Goal: Contribute content: Contribute content

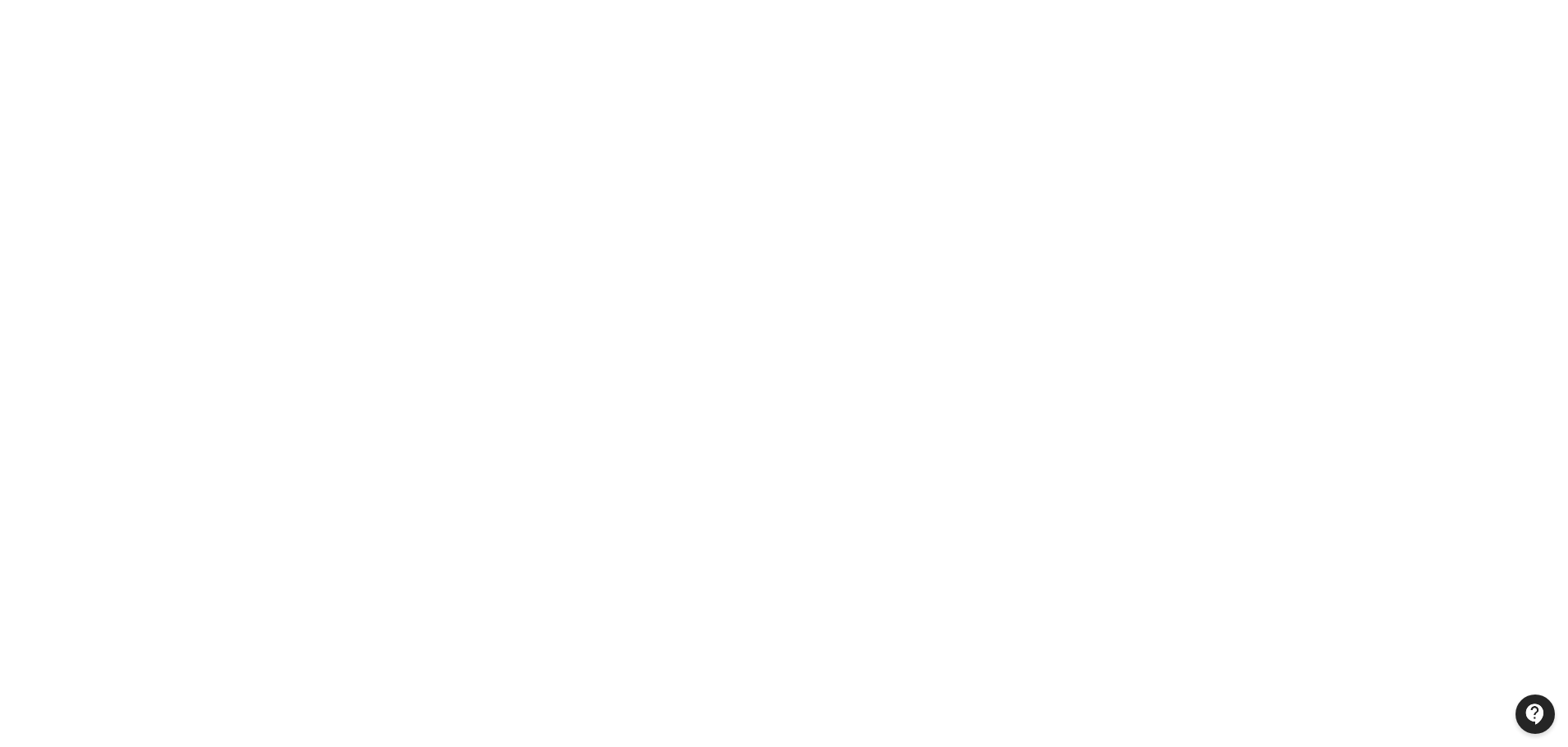
scroll to position [199, 0]
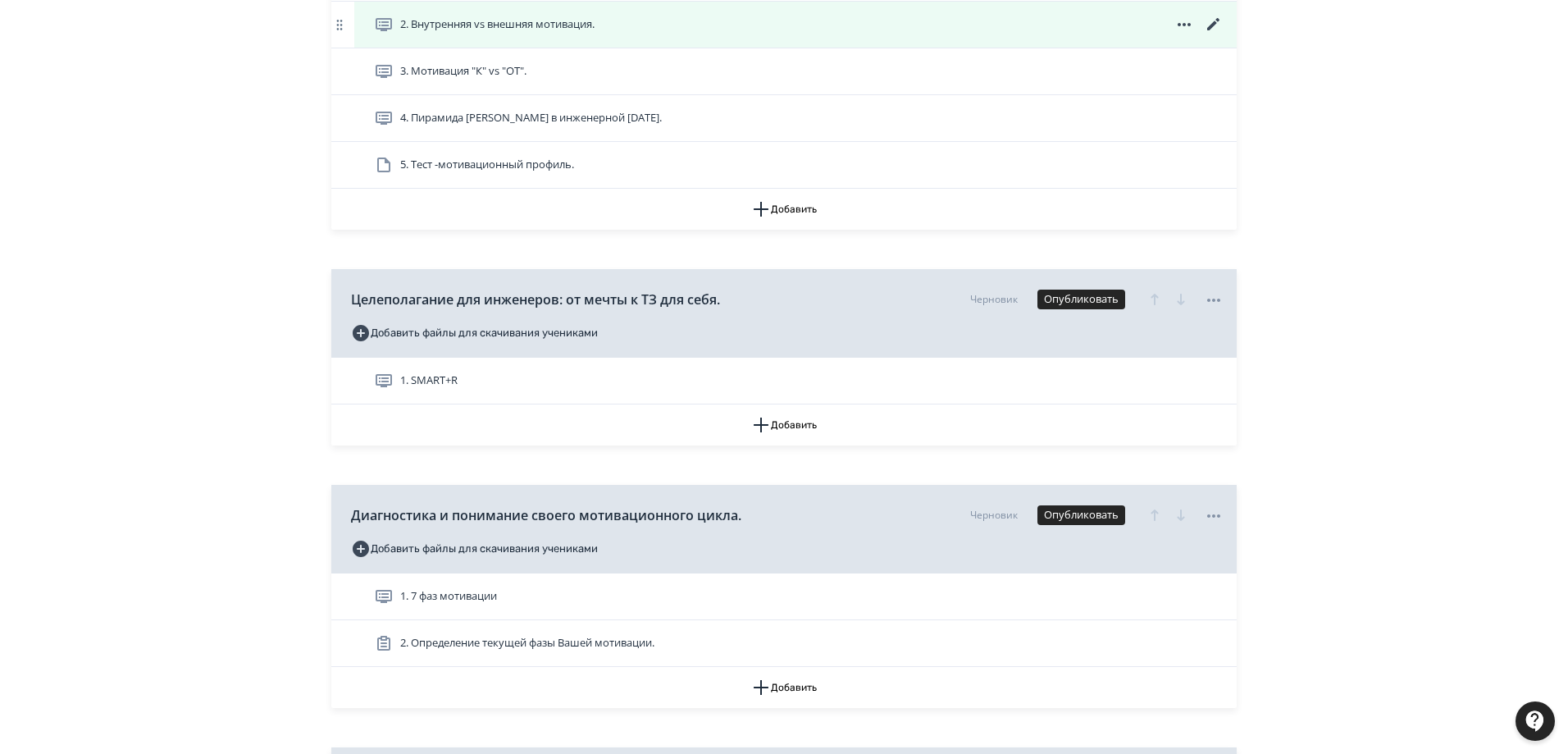
scroll to position [656, 0]
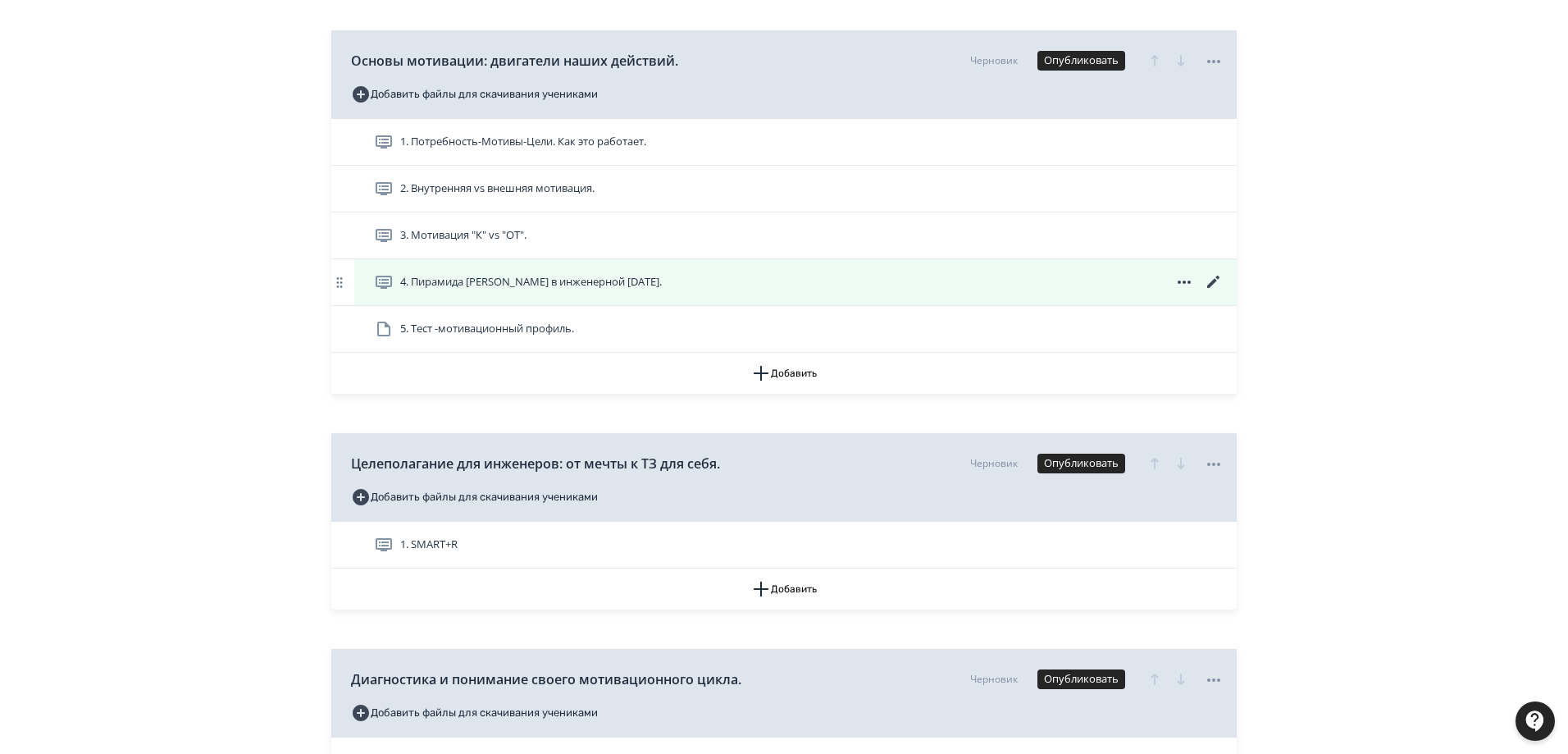
click at [1215, 284] on icon at bounding box center [1213, 282] width 19 height 19
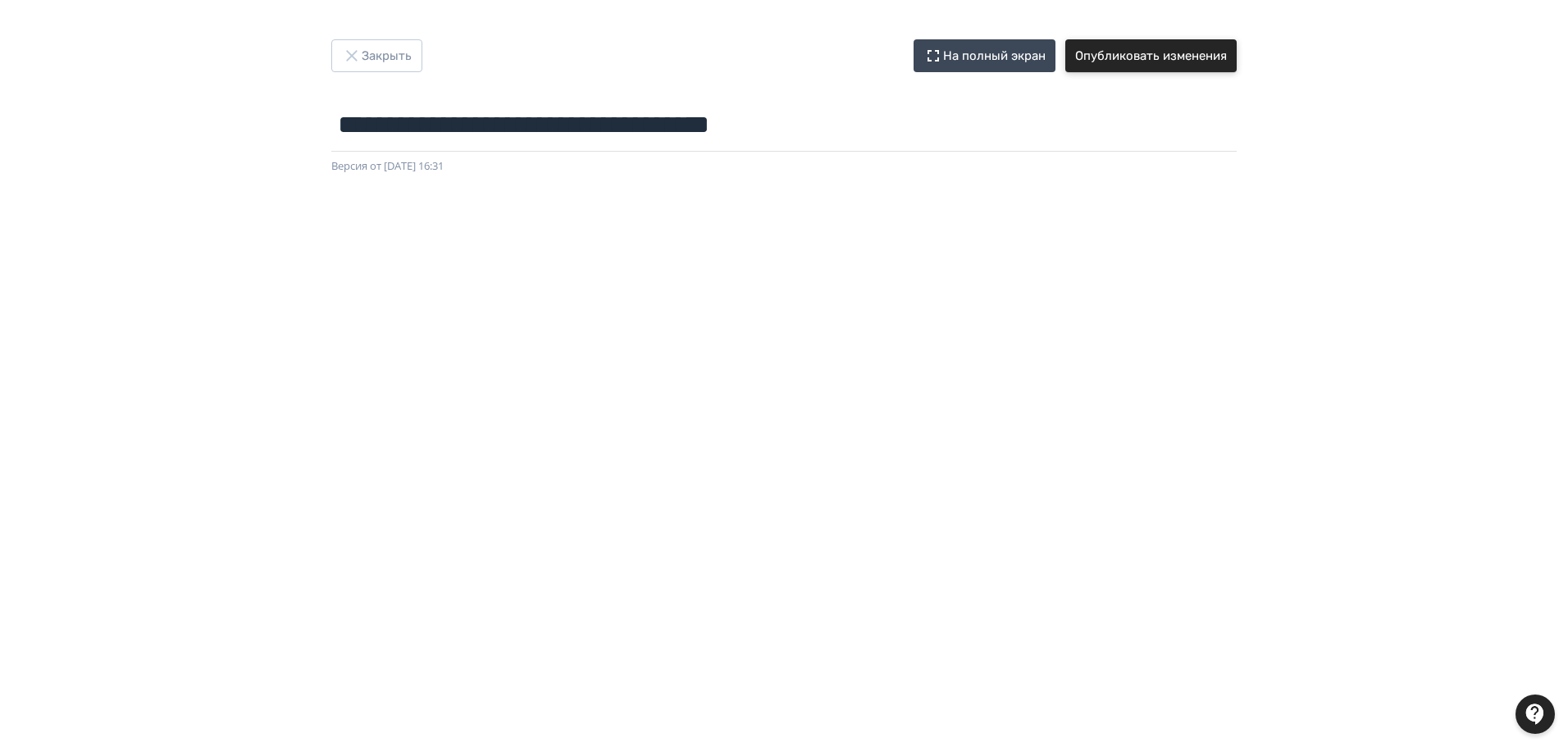
click at [1205, 57] on button "Опубликовать изменения" at bounding box center [1151, 56] width 171 height 33
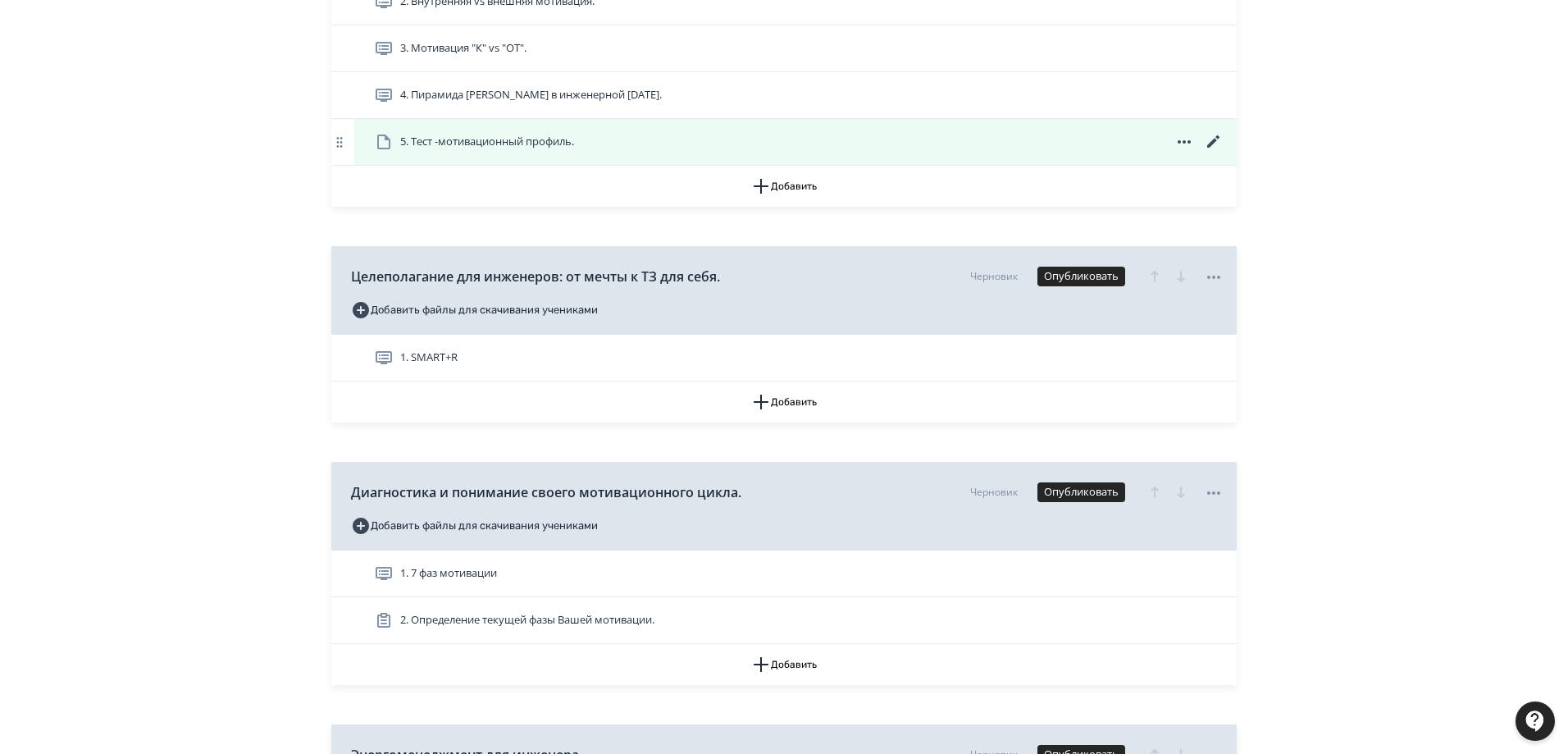
scroll to position [738, 0]
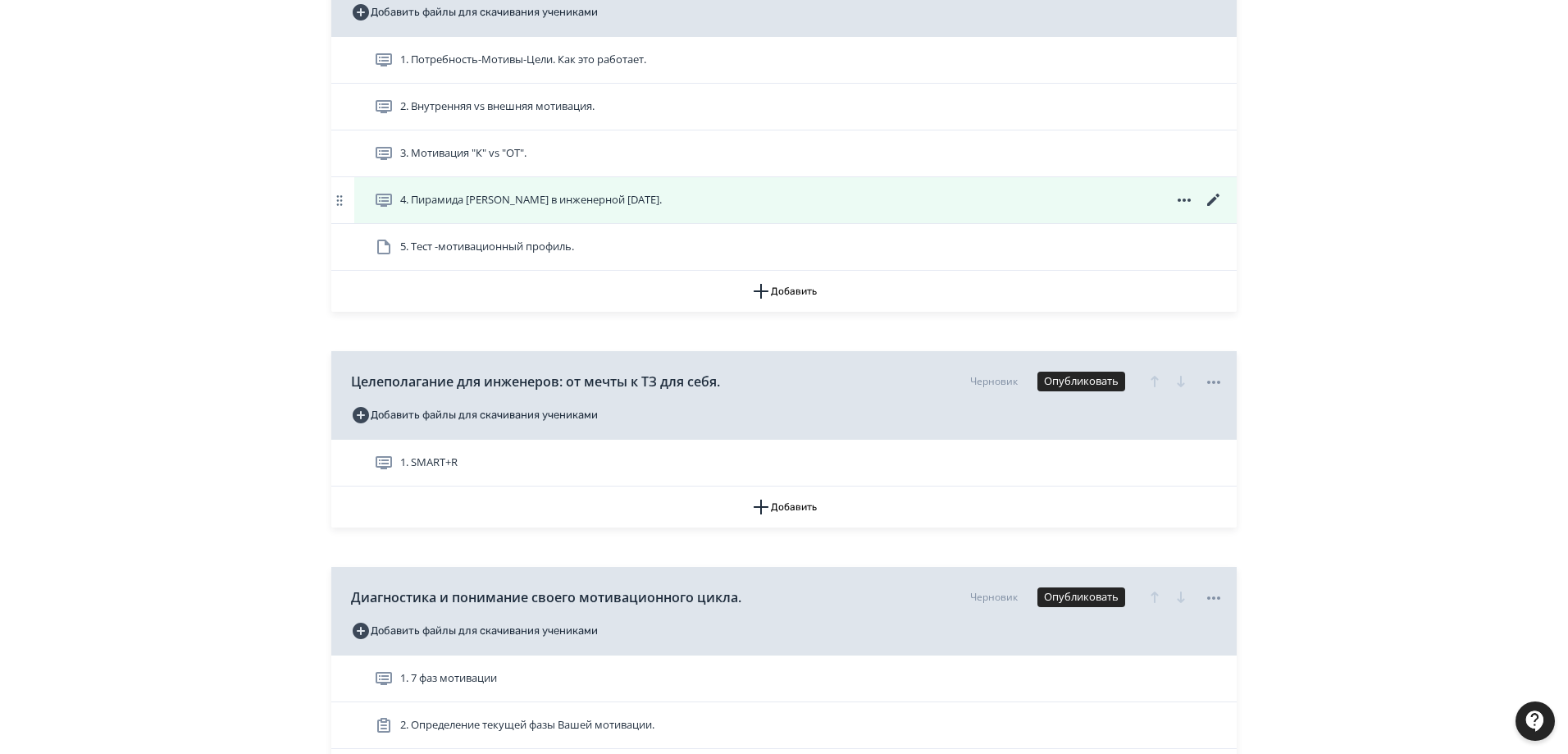
click at [533, 195] on span "4. Пирамида [PERSON_NAME] в инженерной [DATE]." at bounding box center [531, 201] width 261 height 17
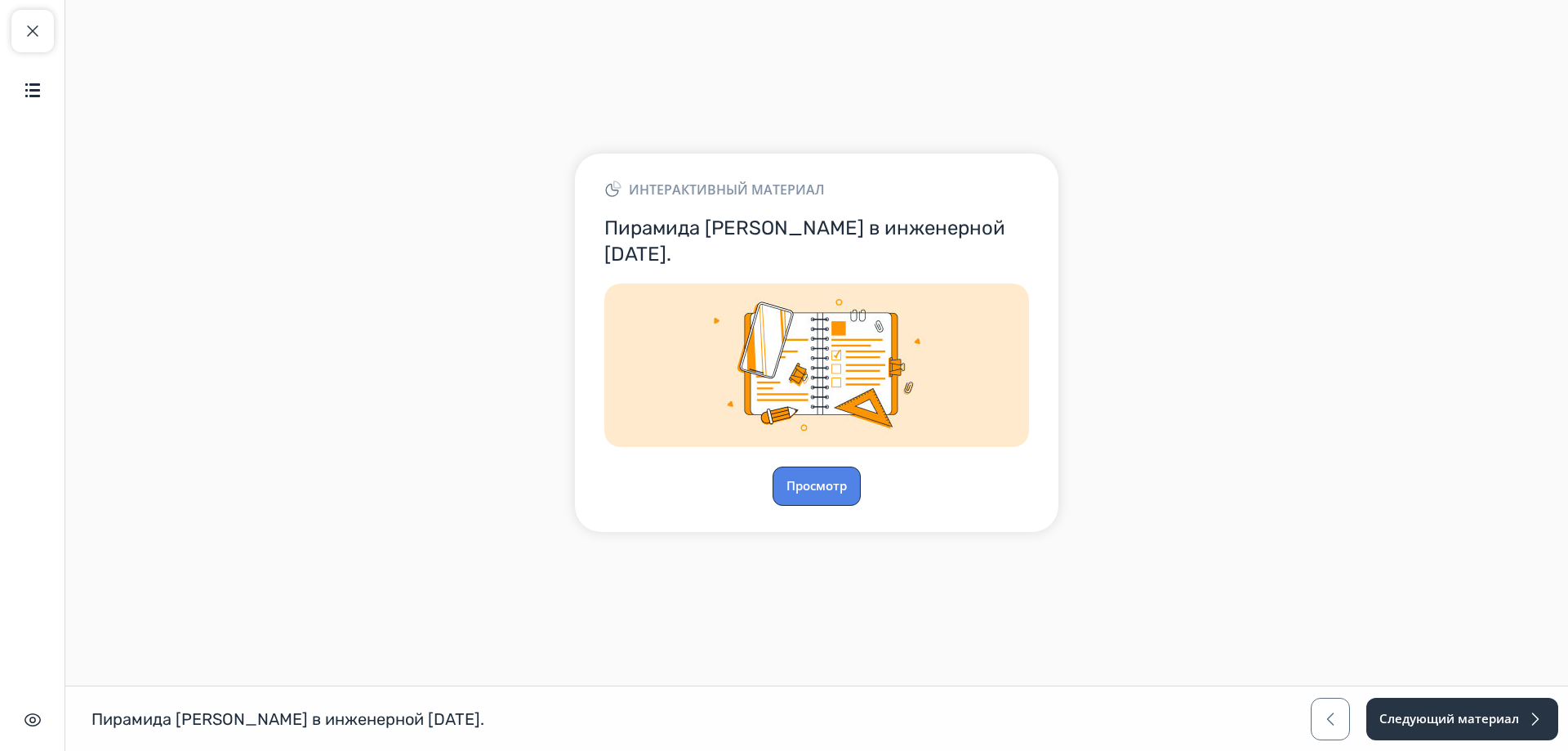
click at [817, 476] on button "Просмотр" at bounding box center [817, 486] width 88 height 39
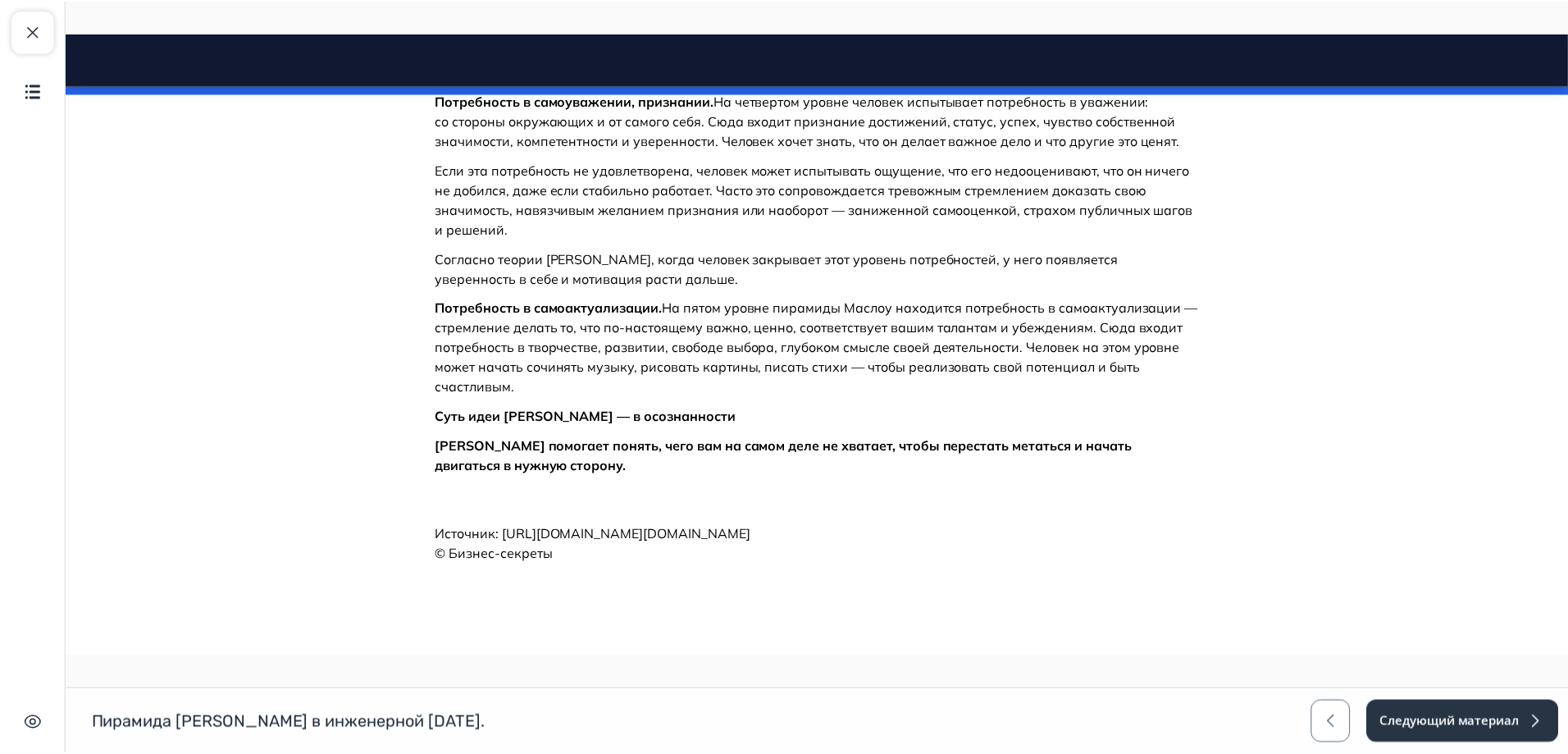
scroll to position [1818, 0]
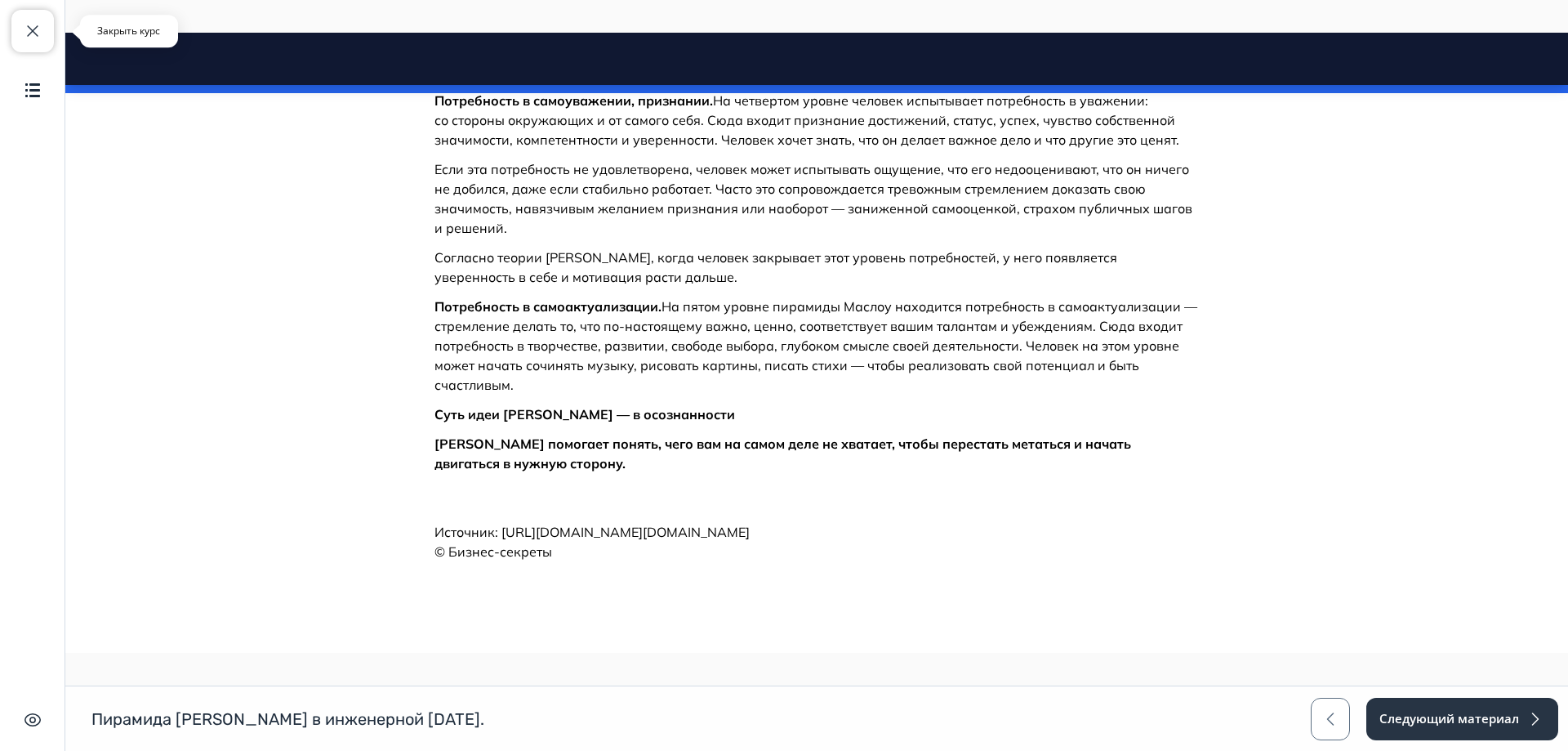
click at [34, 20] on button "Закрыть курс" at bounding box center [32, 31] width 42 height 42
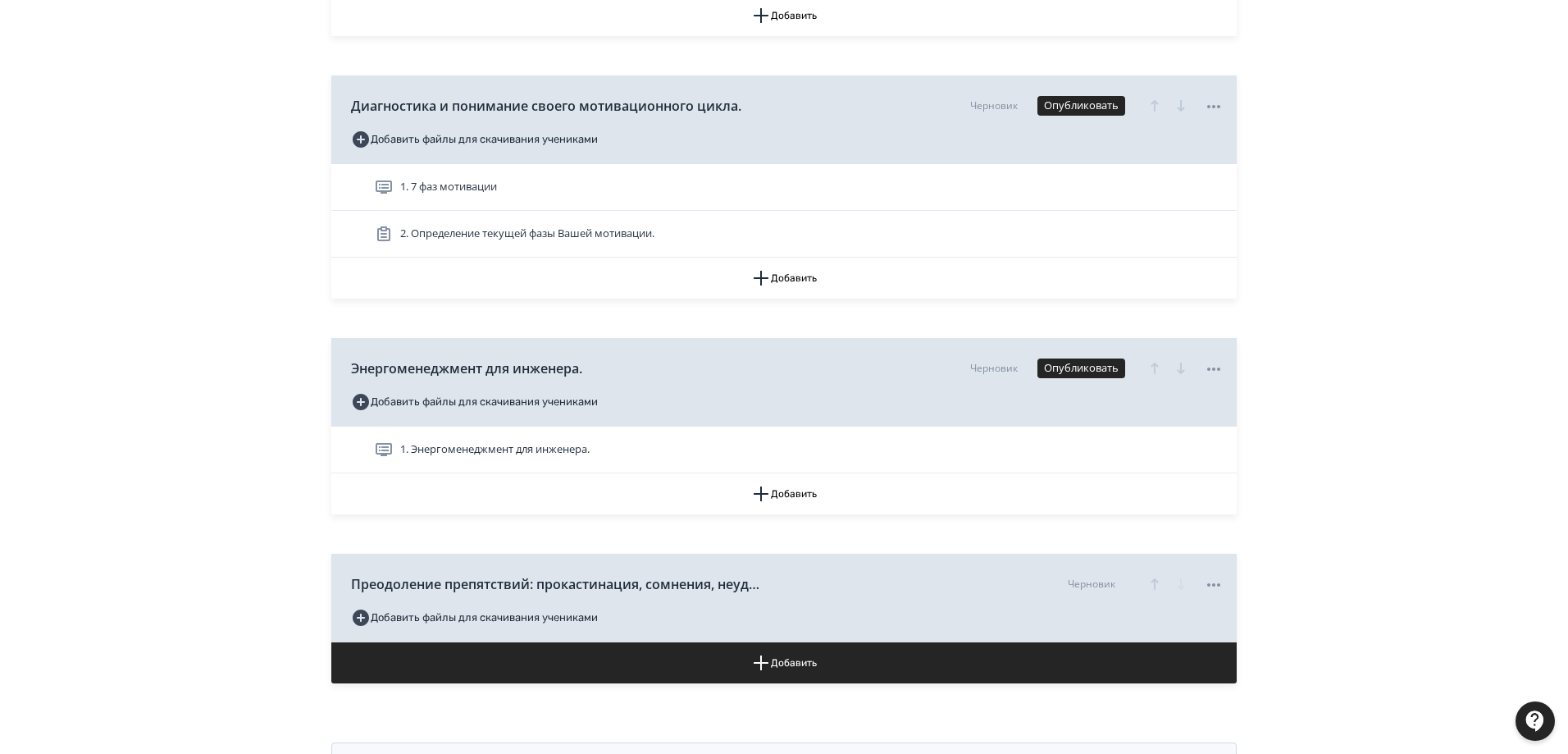
scroll to position [1231, 0]
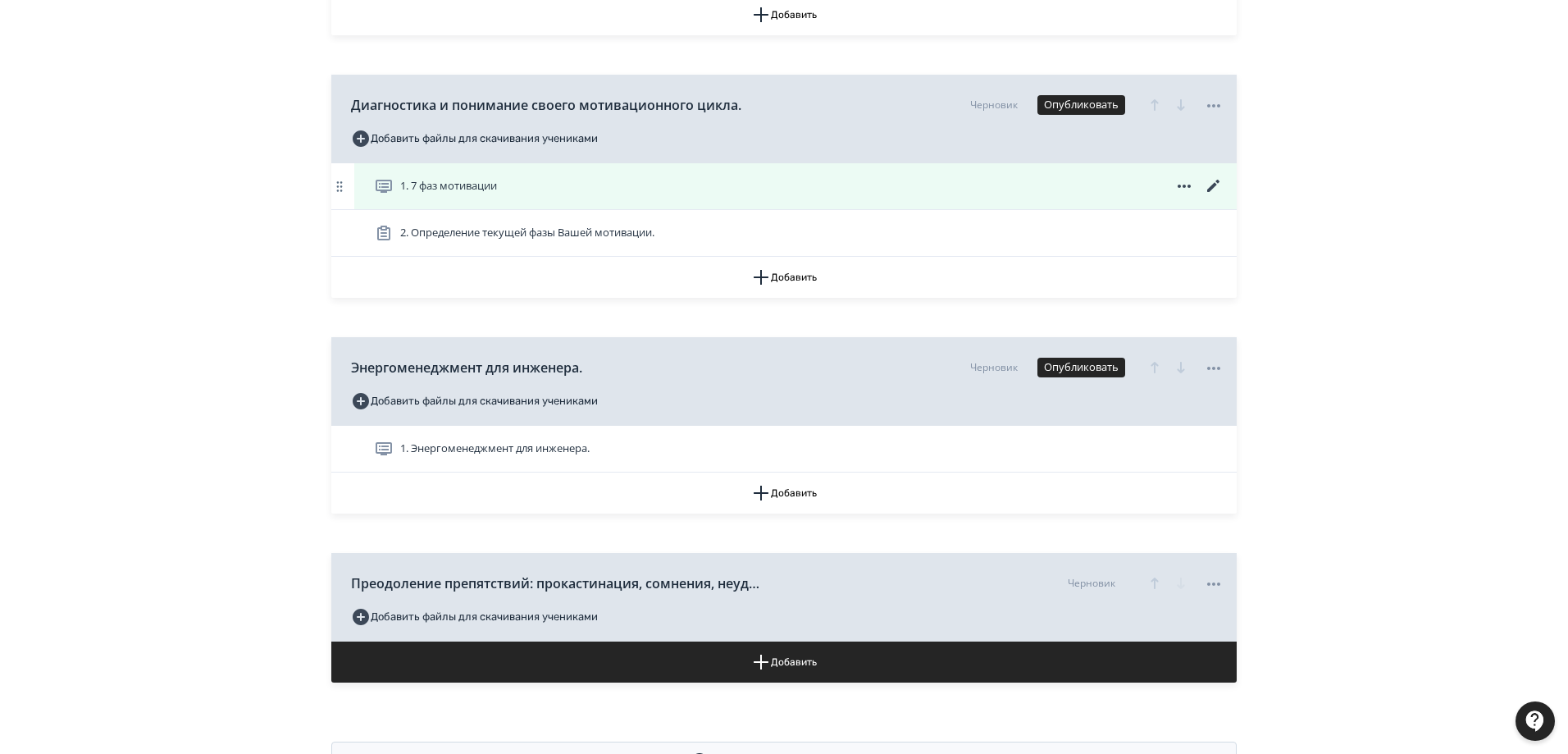
click at [487, 188] on span "1. 7 фаз мотивации" at bounding box center [448, 186] width 97 height 17
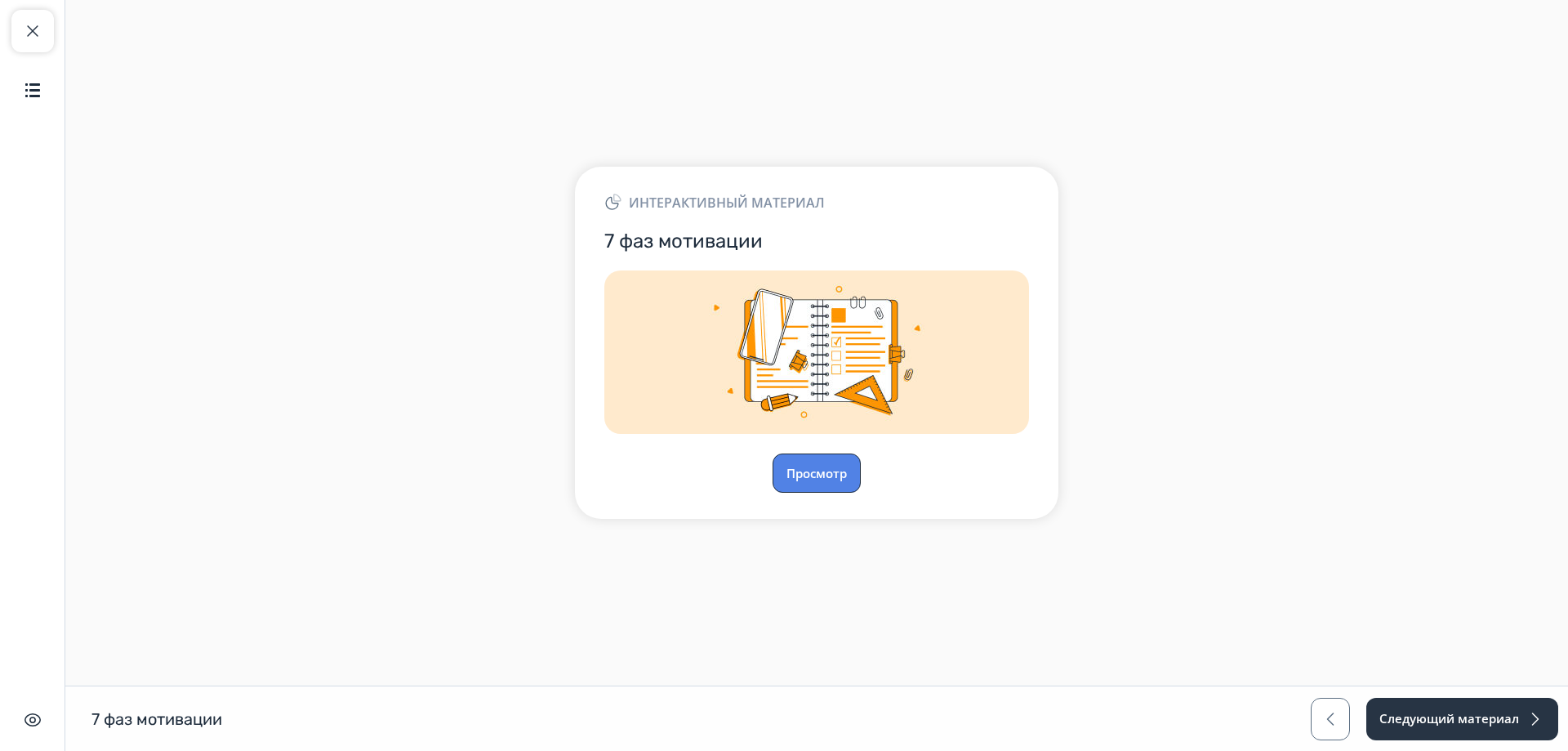
click at [817, 470] on button "Просмотр" at bounding box center [817, 473] width 88 height 39
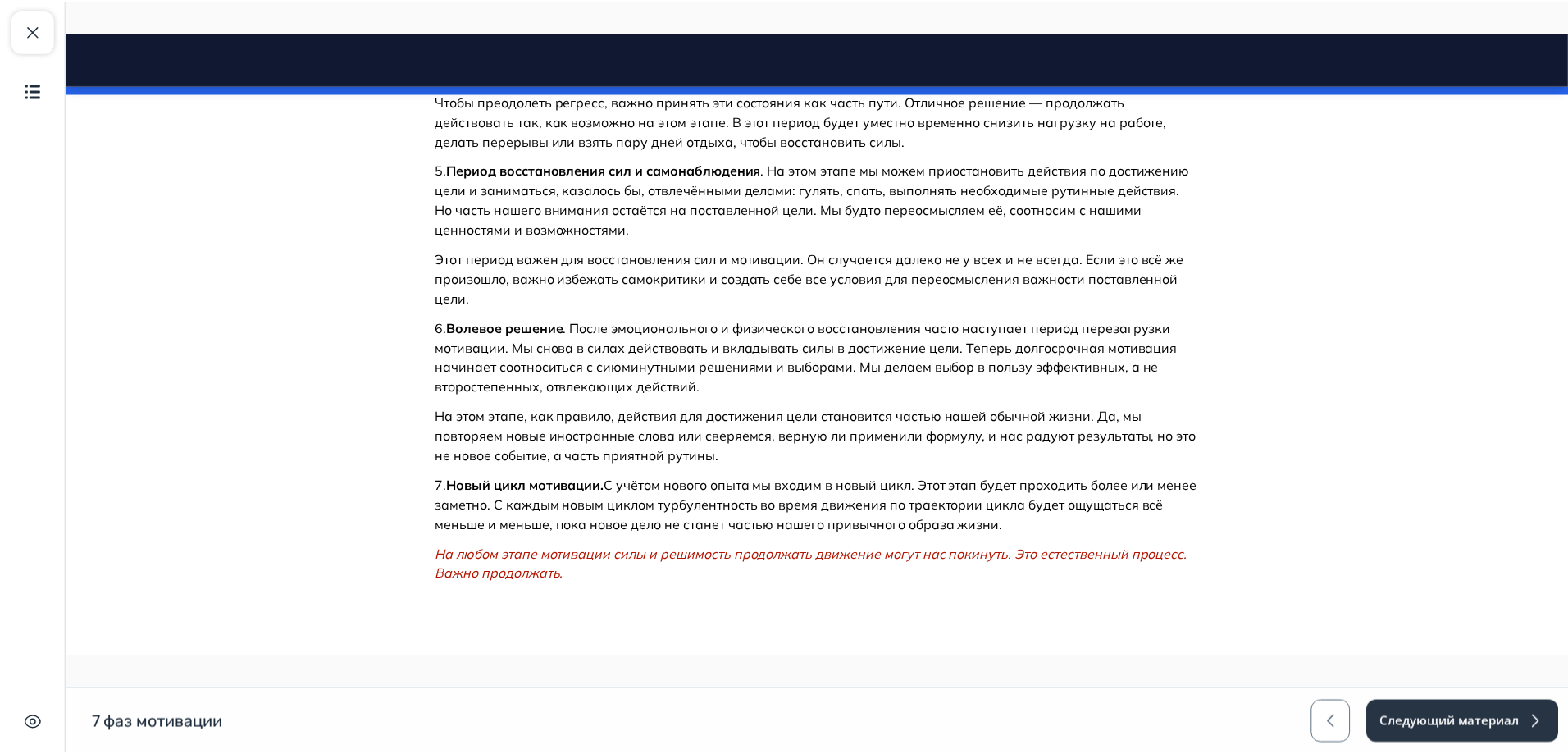
scroll to position [1385, 0]
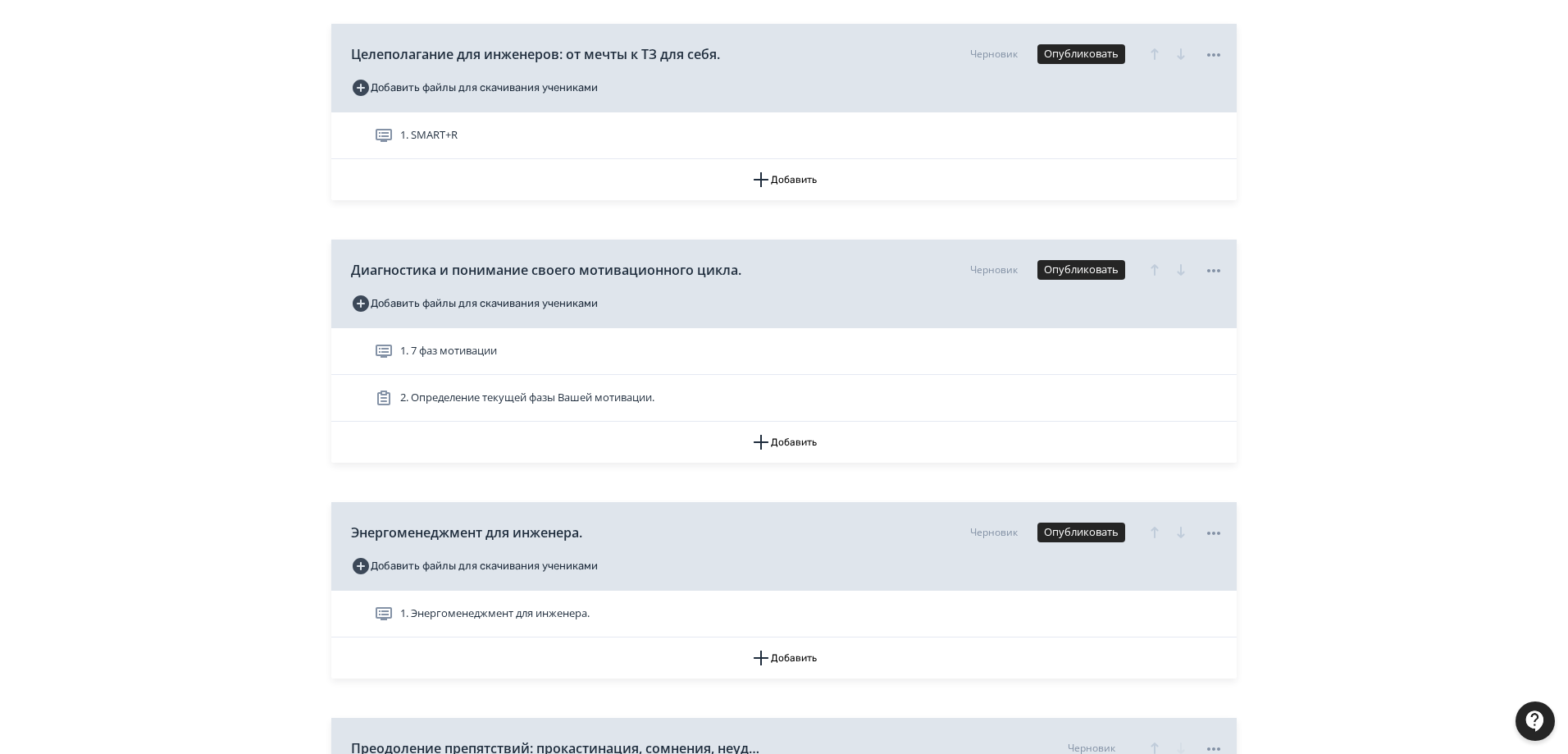
scroll to position [902, 0]
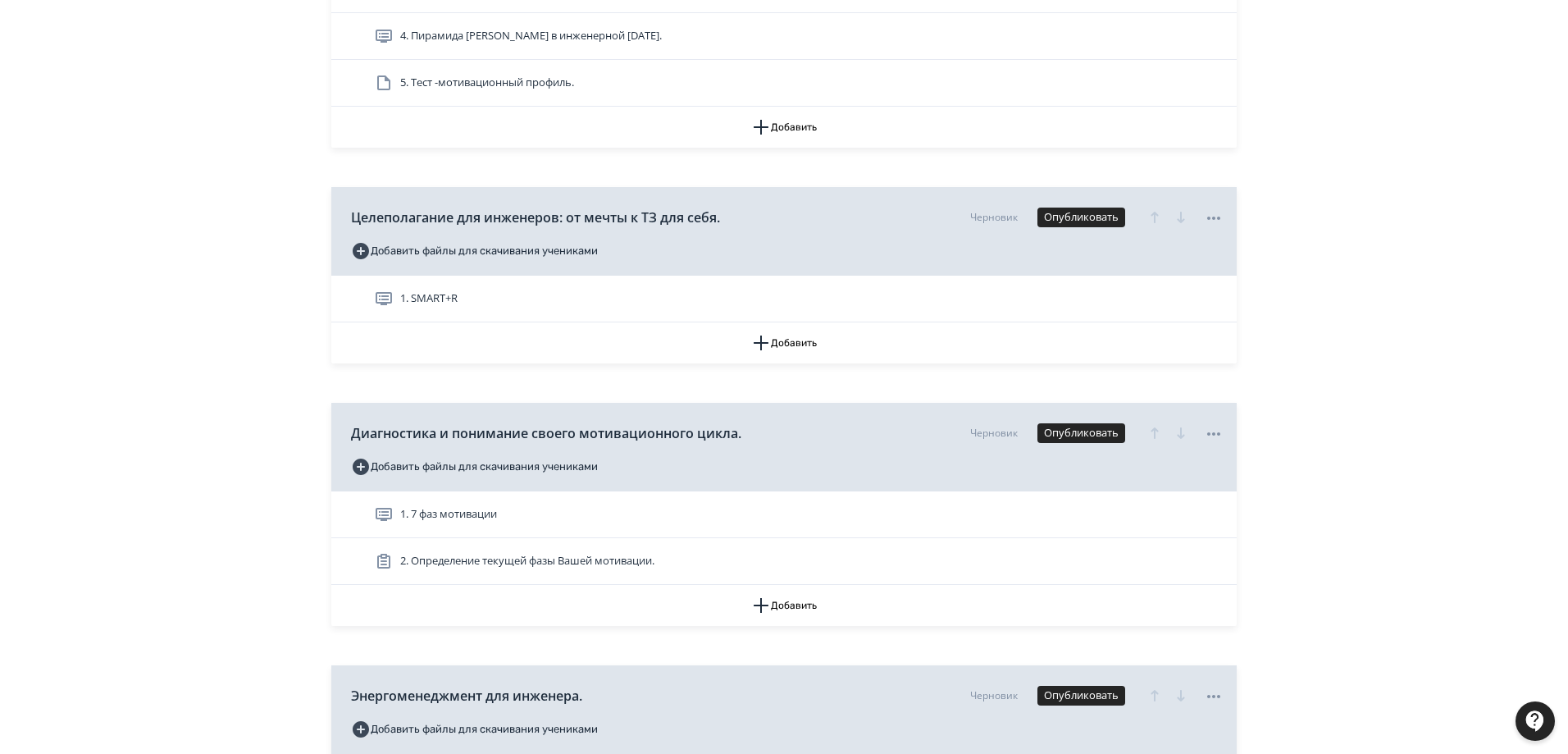
click at [519, 33] on span "4. Пирамида [PERSON_NAME] в инженерной [DATE]." at bounding box center [531, 36] width 261 height 17
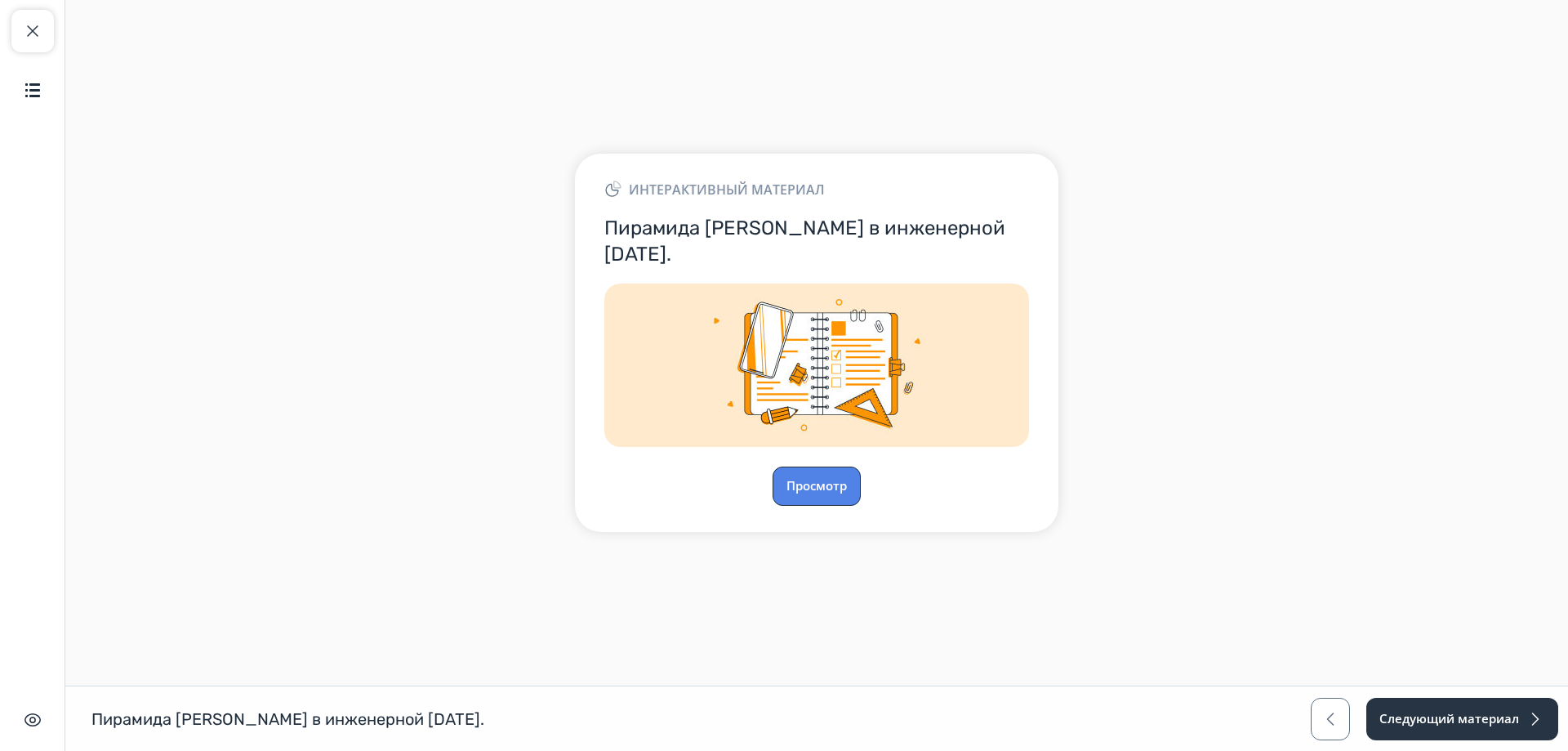
click at [806, 473] on button "Просмотр" at bounding box center [817, 486] width 88 height 39
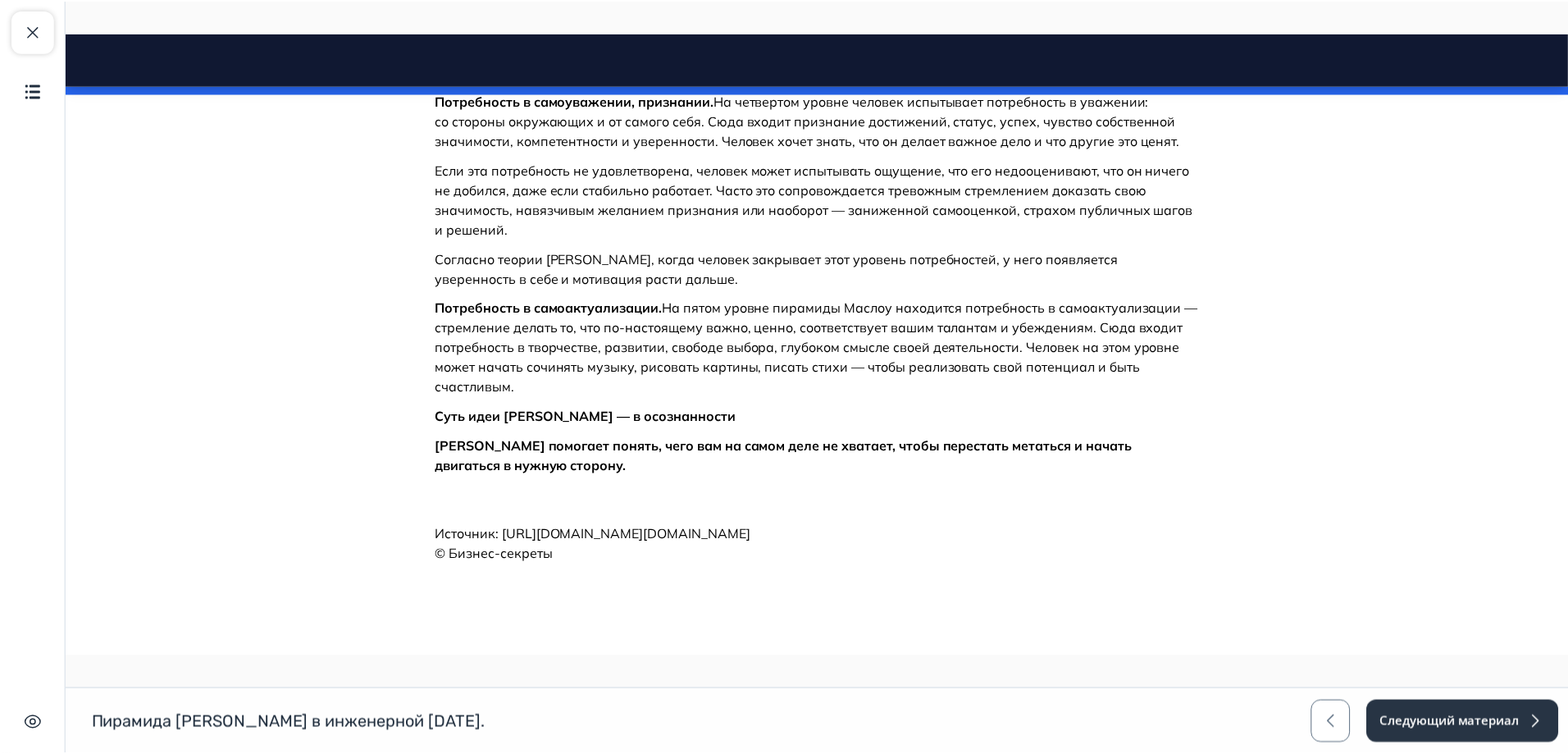
scroll to position [1818, 0]
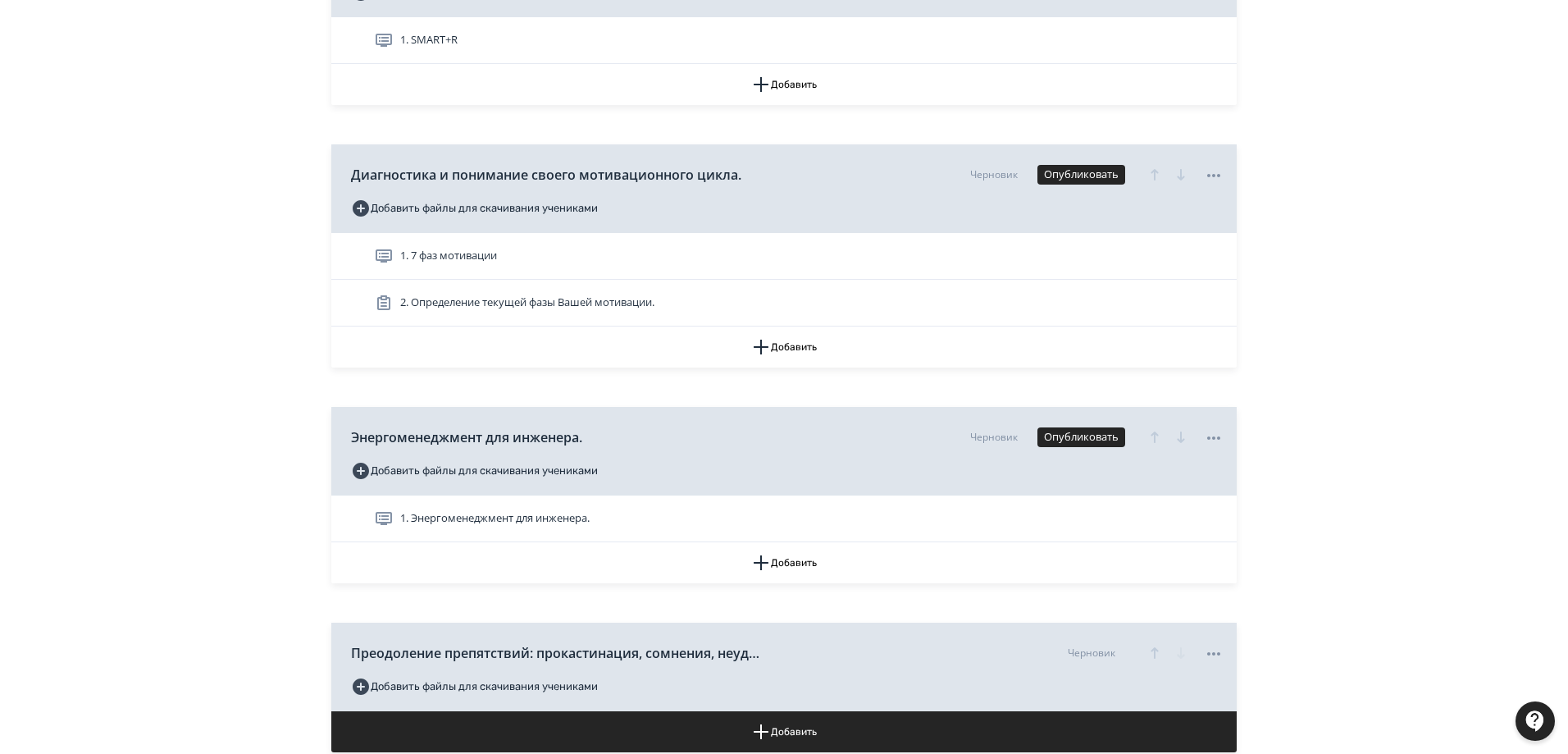
scroll to position [1231, 0]
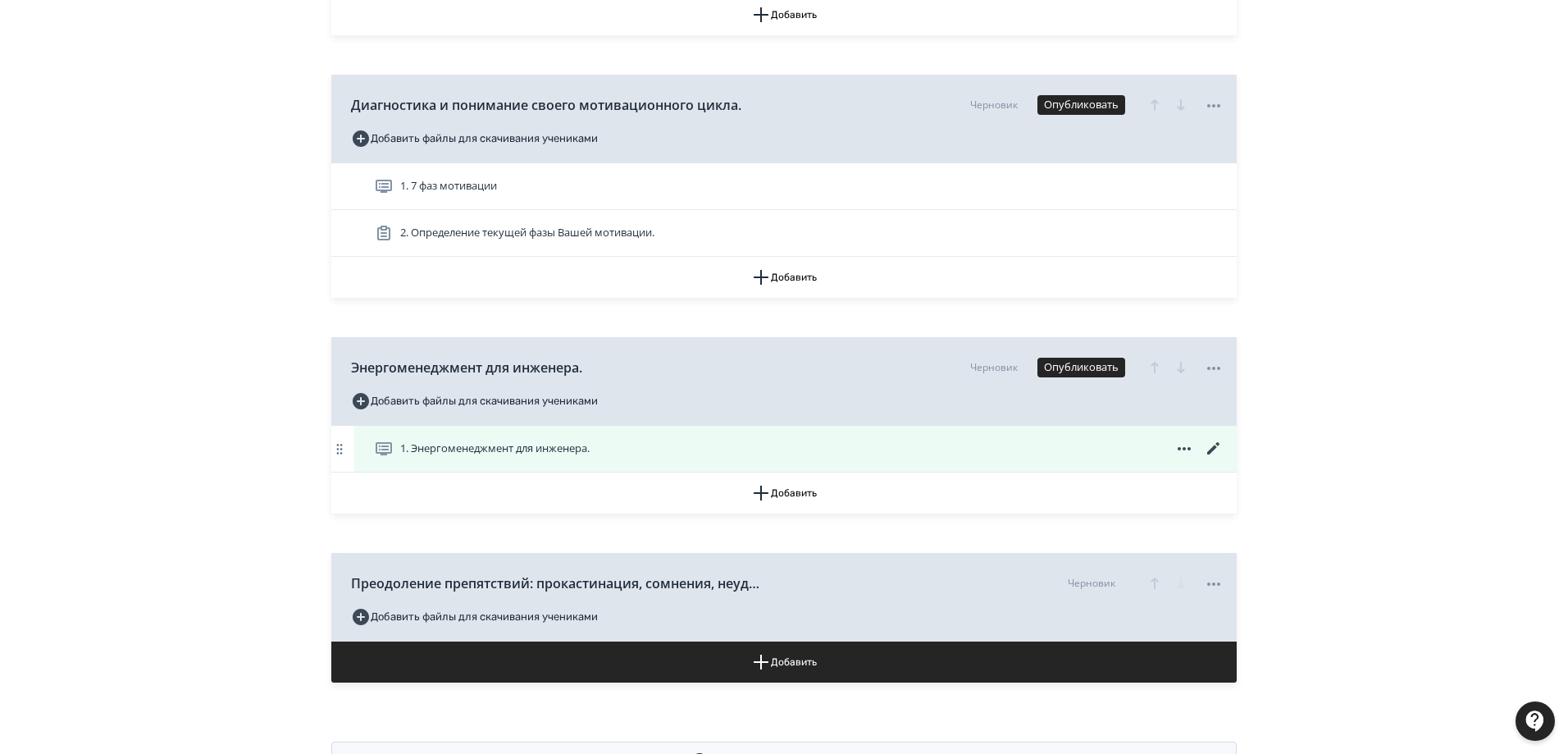
click at [548, 449] on span "1. Энергоменеджмент для инженера." at bounding box center [495, 449] width 190 height 17
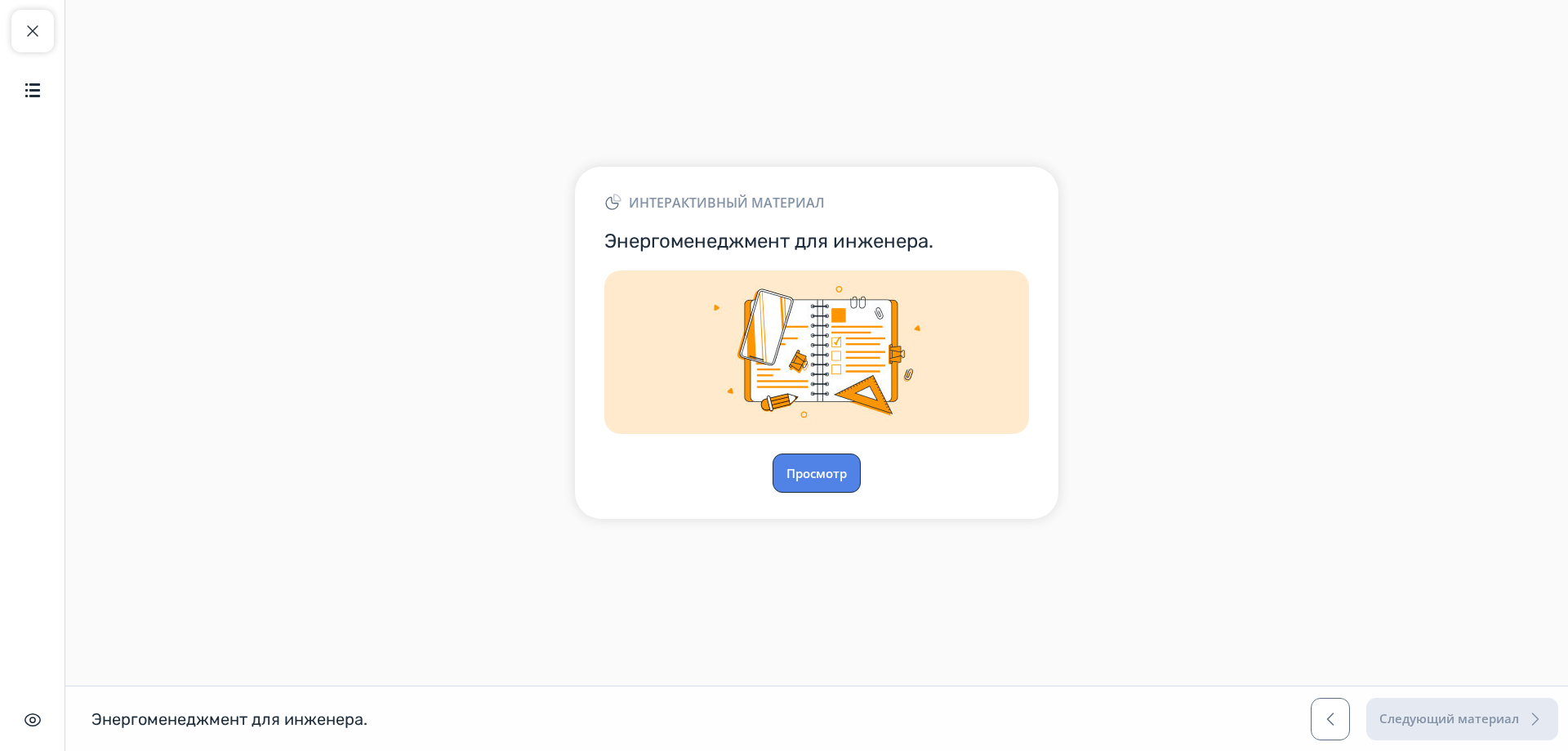
click at [833, 483] on button "Просмотр" at bounding box center [817, 473] width 88 height 39
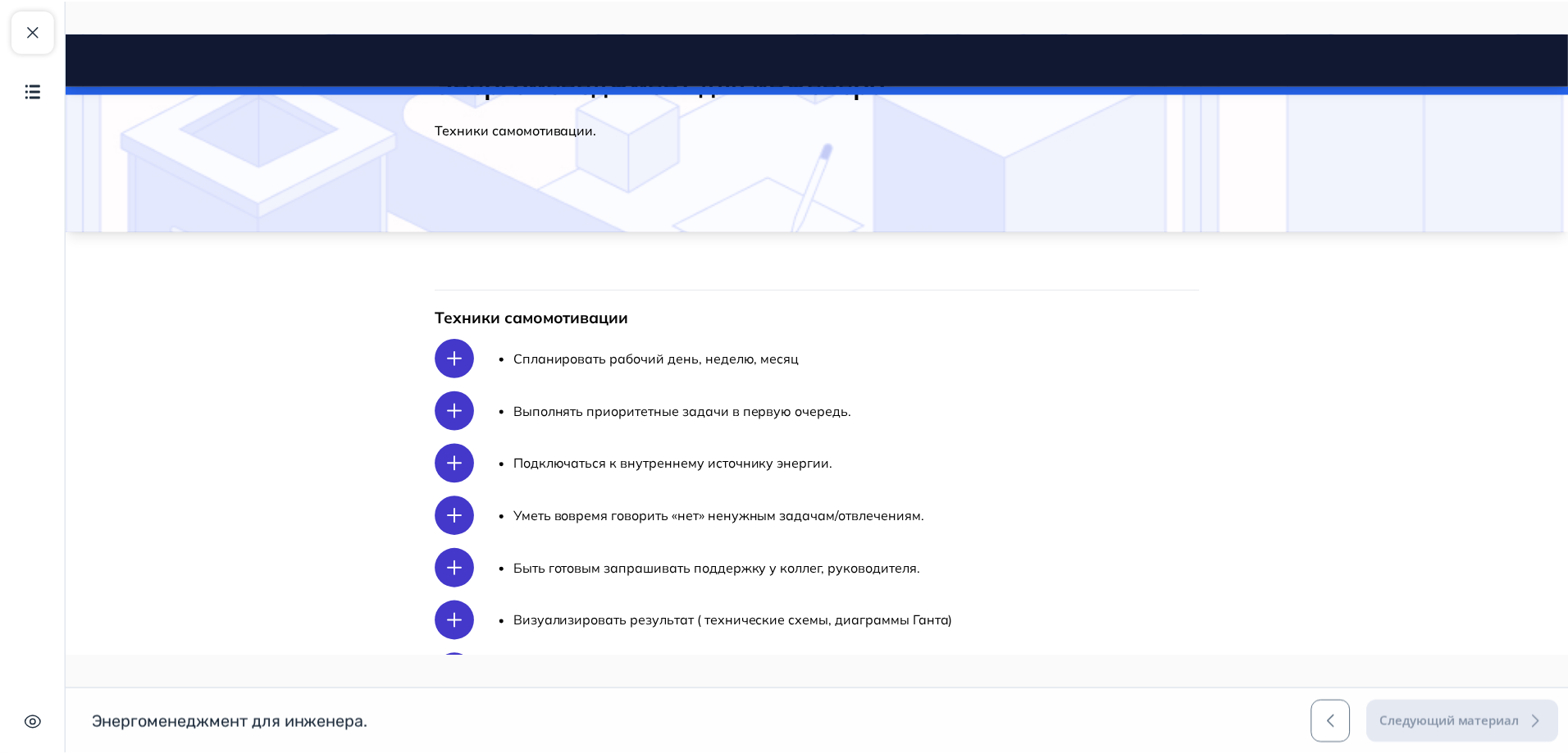
scroll to position [216, 0]
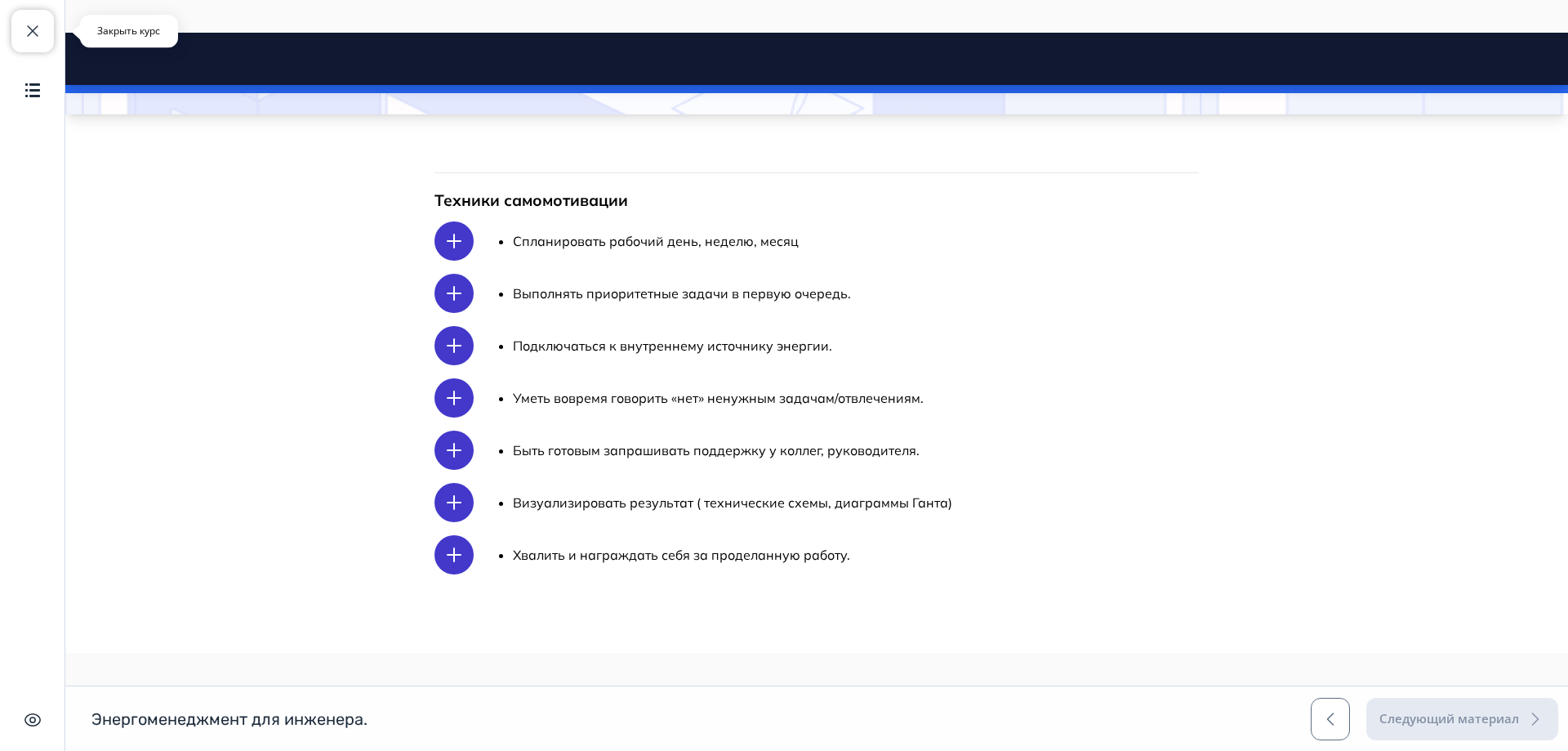
click at [30, 30] on span "button" at bounding box center [32, 30] width 19 height 19
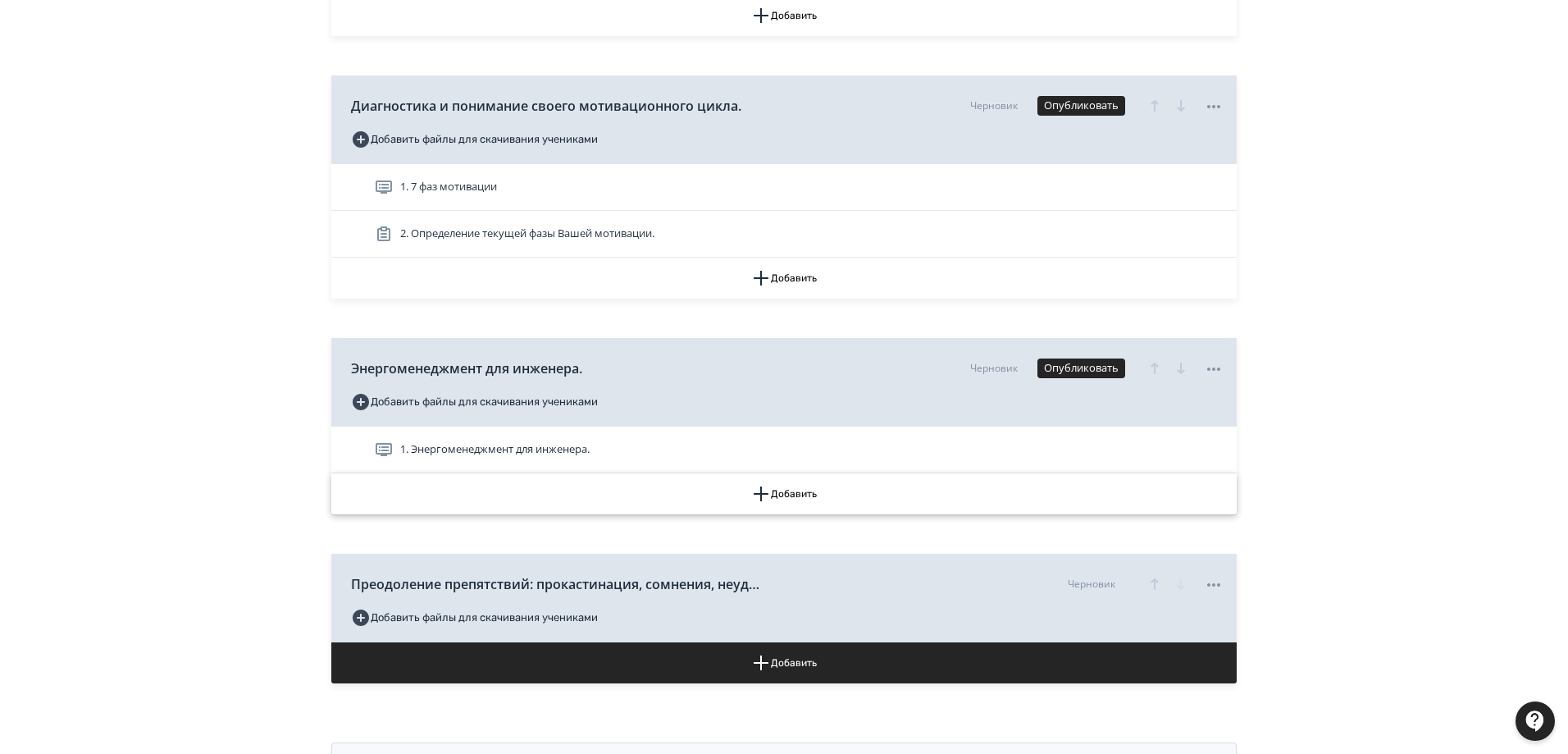
scroll to position [1297, 0]
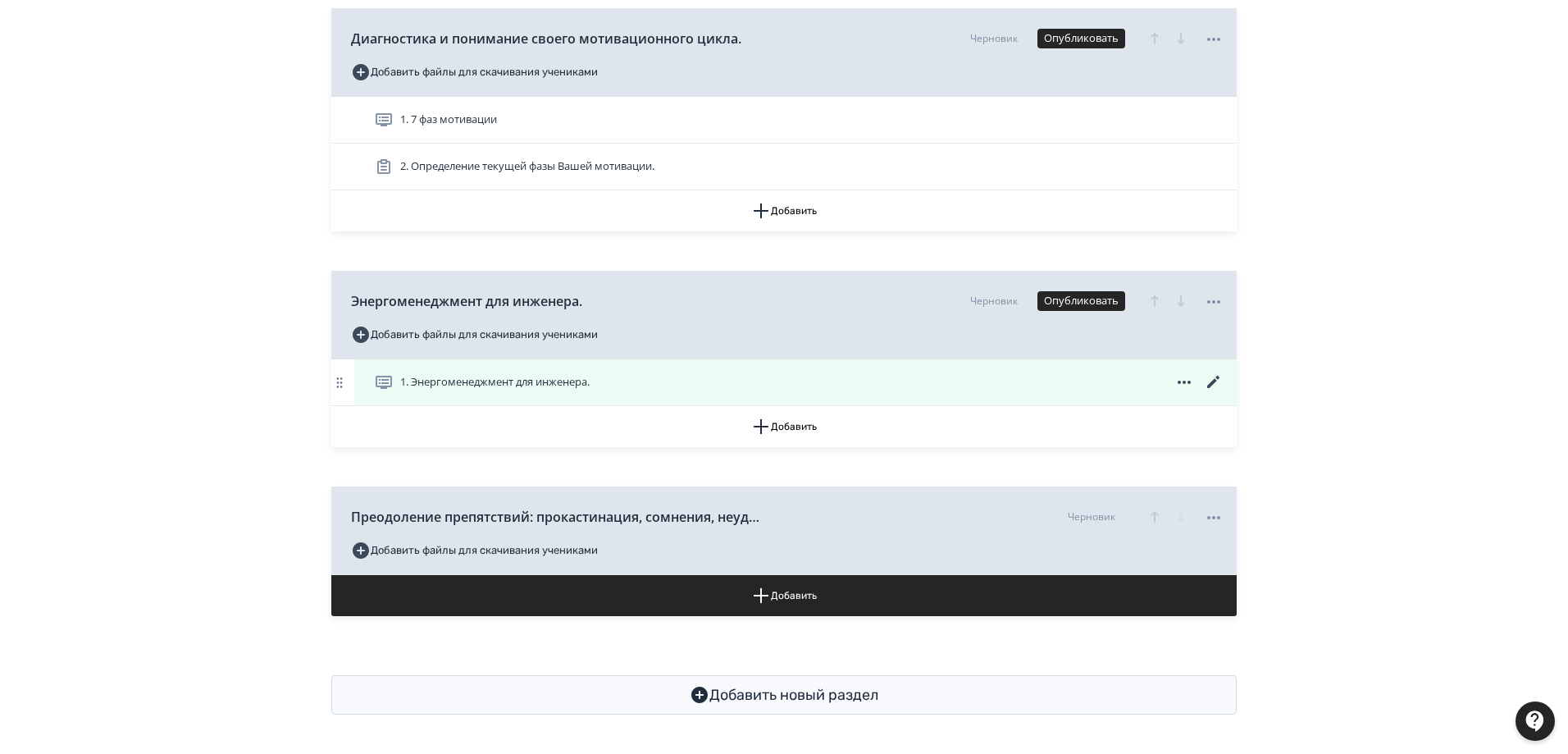
click at [1218, 377] on icon at bounding box center [1213, 382] width 19 height 19
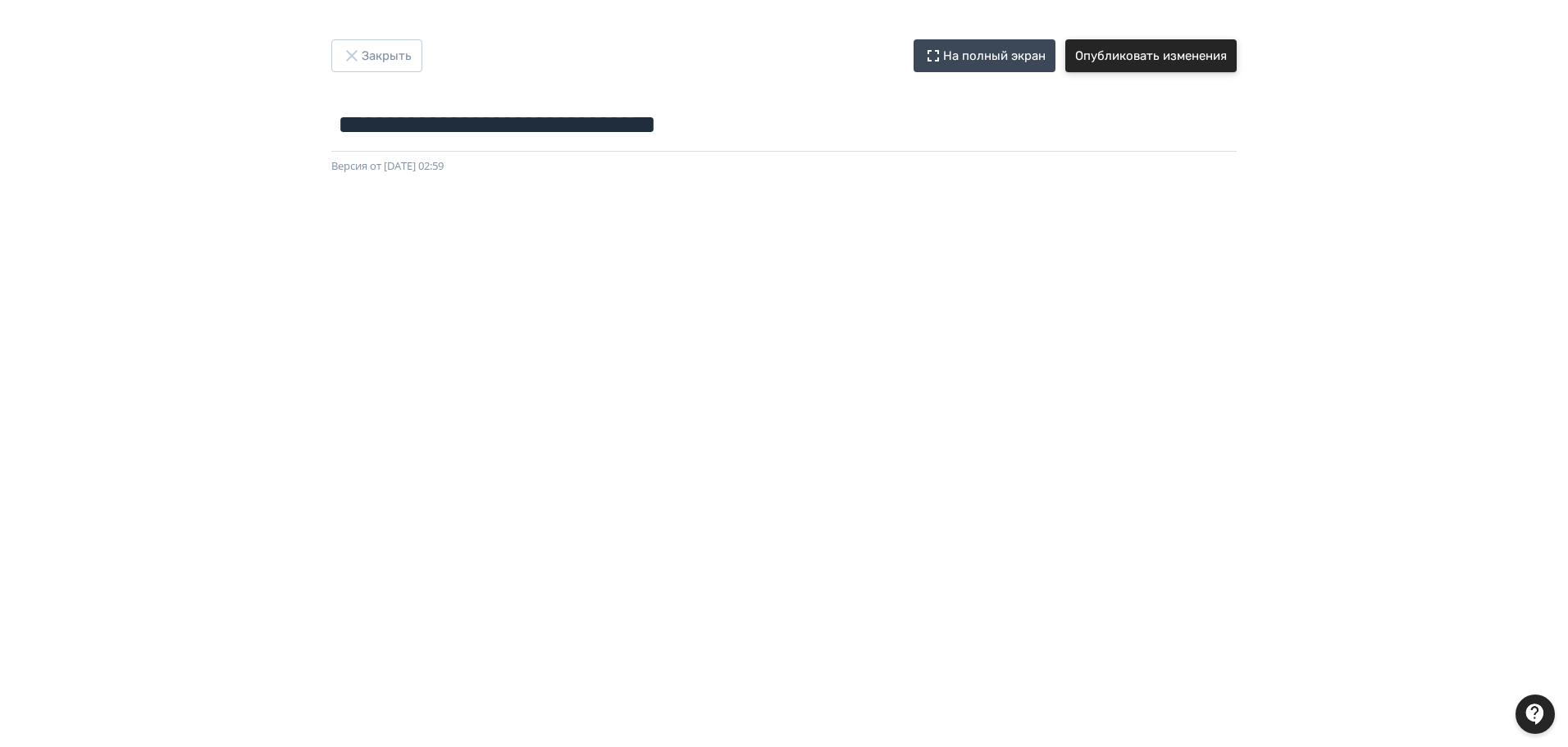
click at [1210, 57] on button "Опубликовать изменения" at bounding box center [1151, 56] width 171 height 33
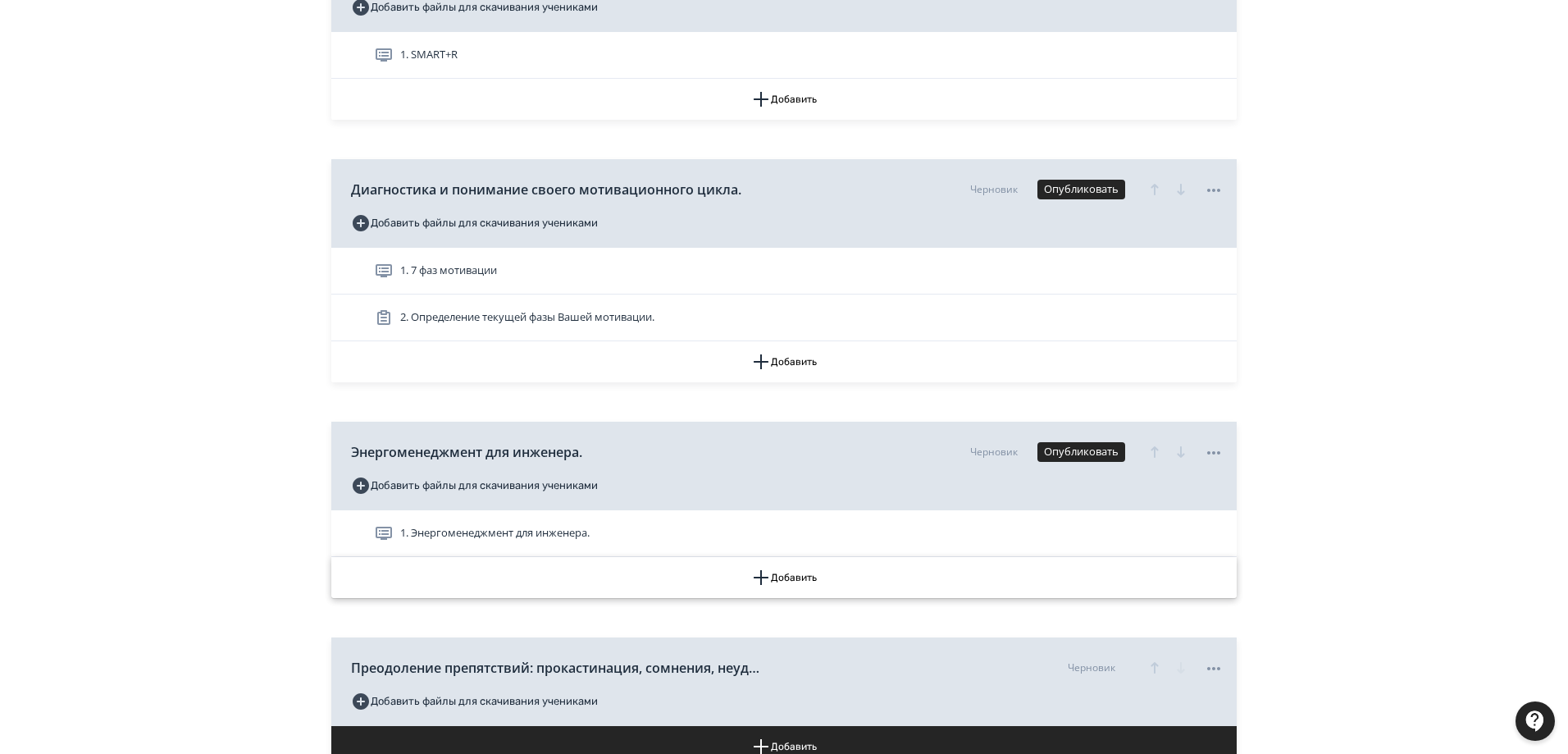
scroll to position [1149, 0]
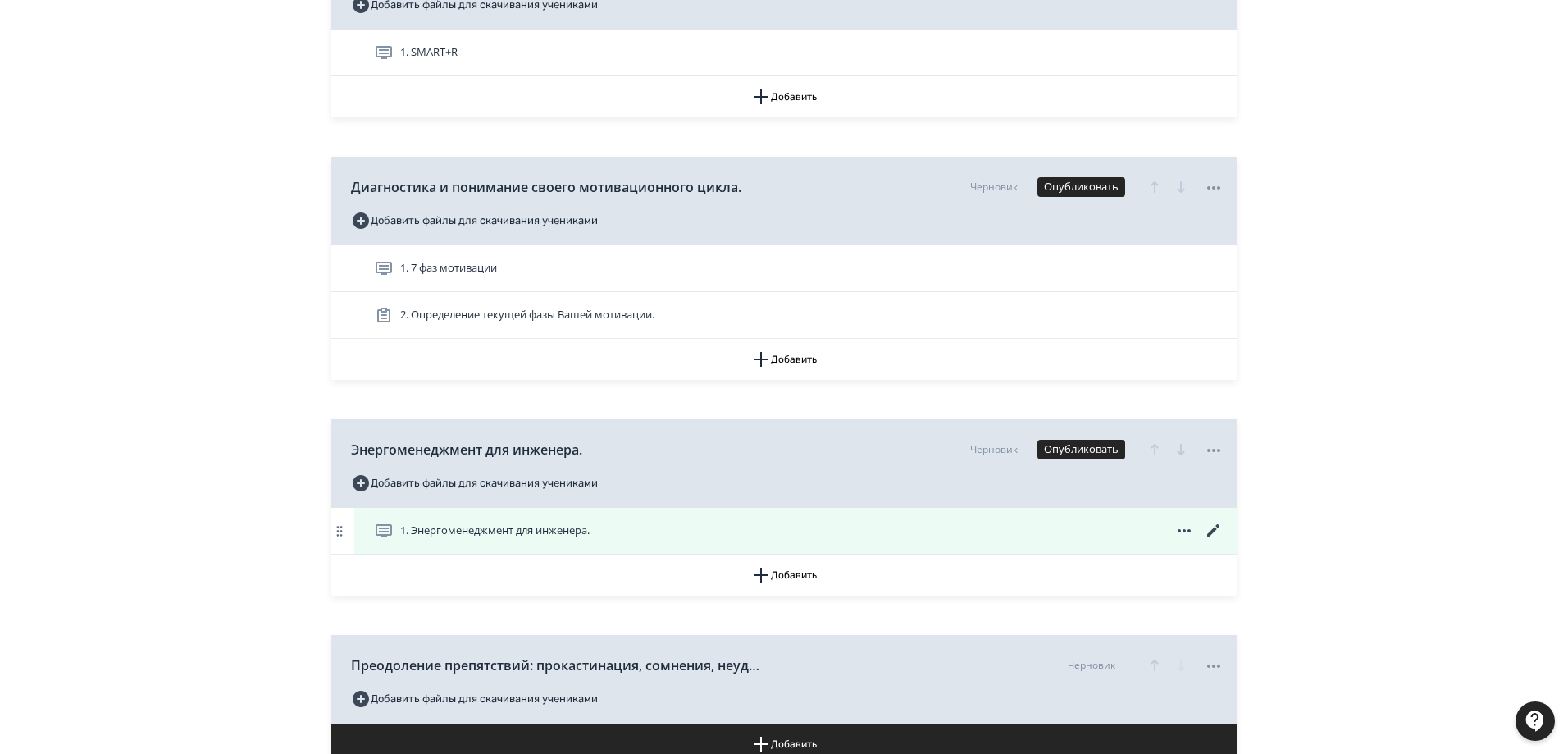
click at [1217, 528] on icon at bounding box center [1213, 530] width 19 height 19
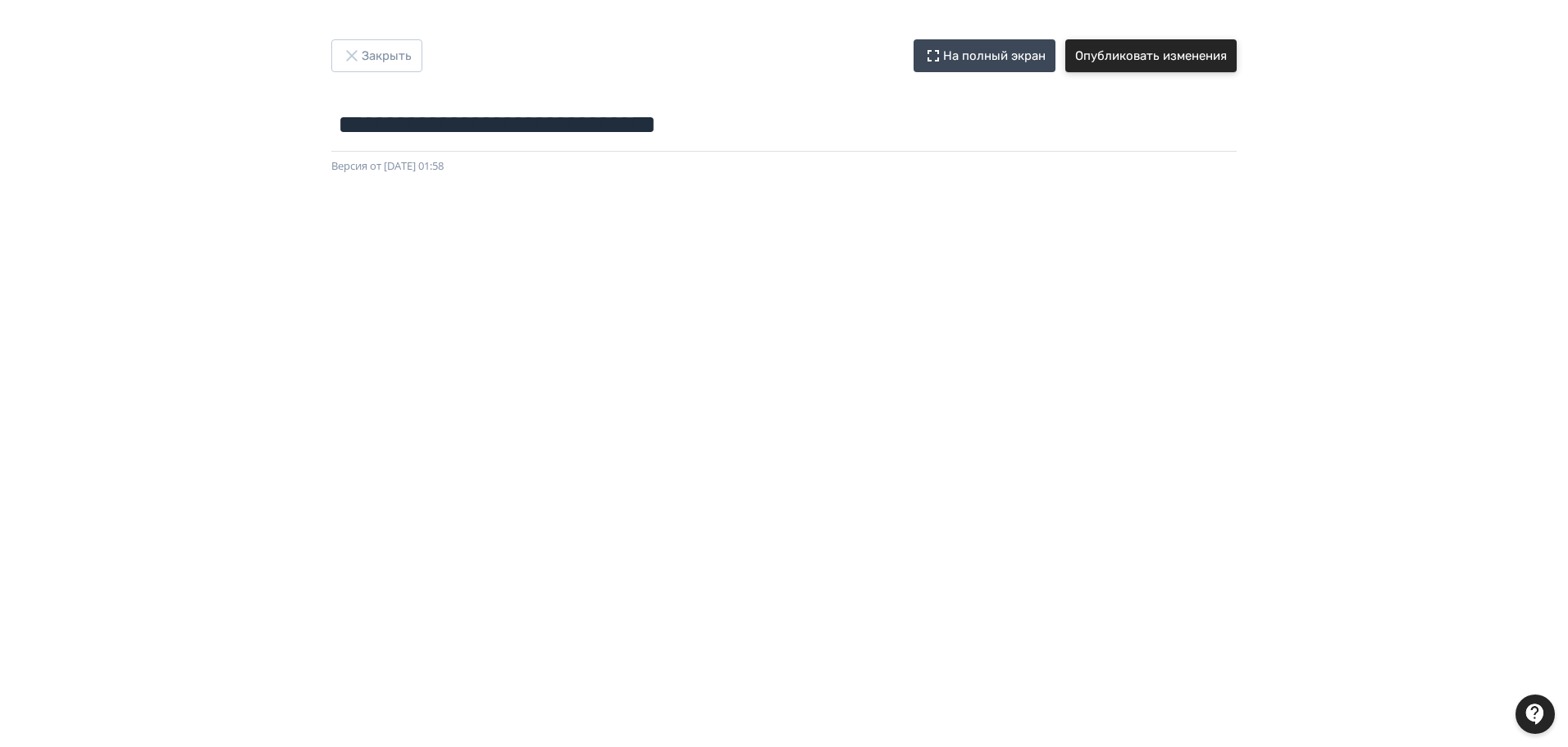
click at [1196, 49] on button "Опубликовать изменения" at bounding box center [1151, 56] width 171 height 33
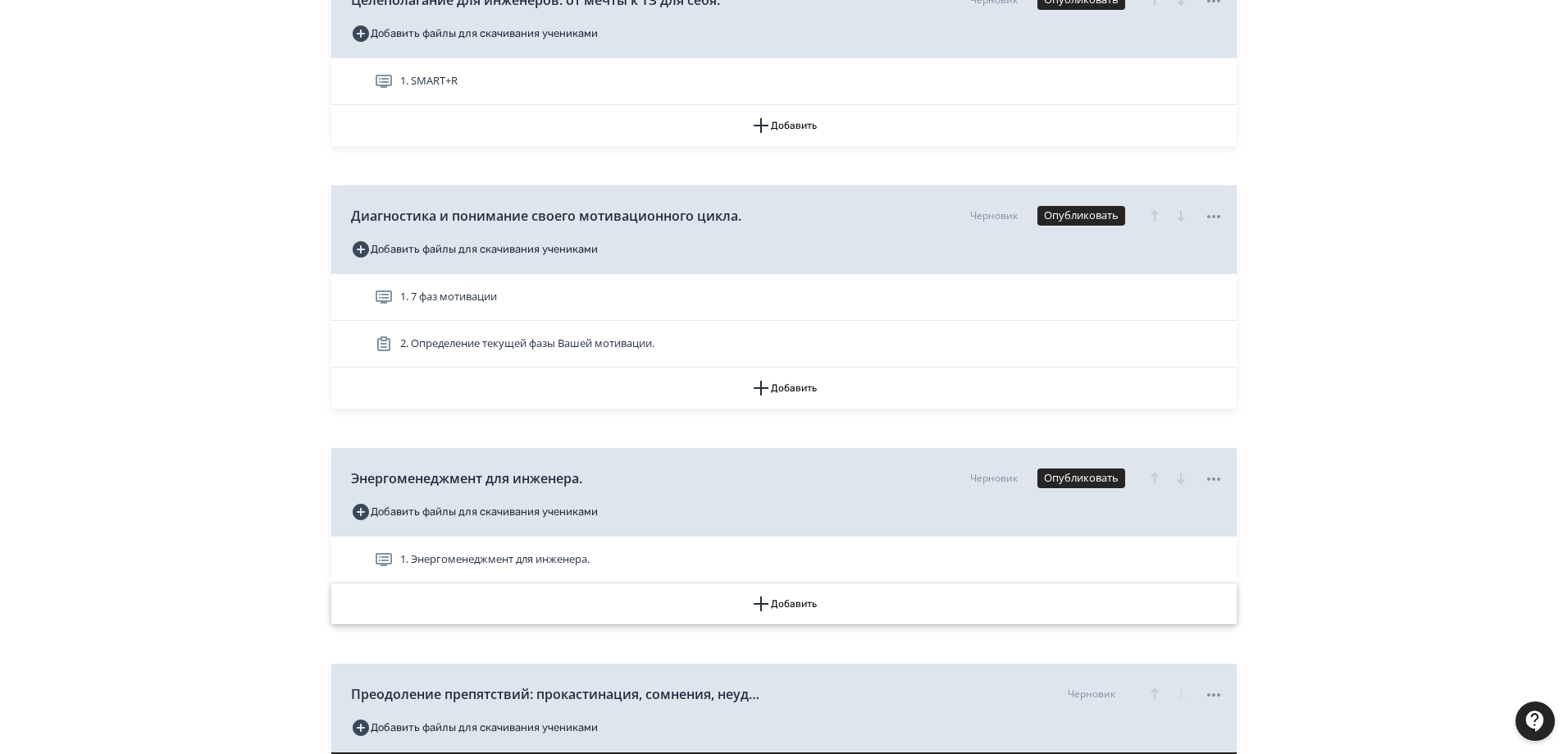
scroll to position [1149, 0]
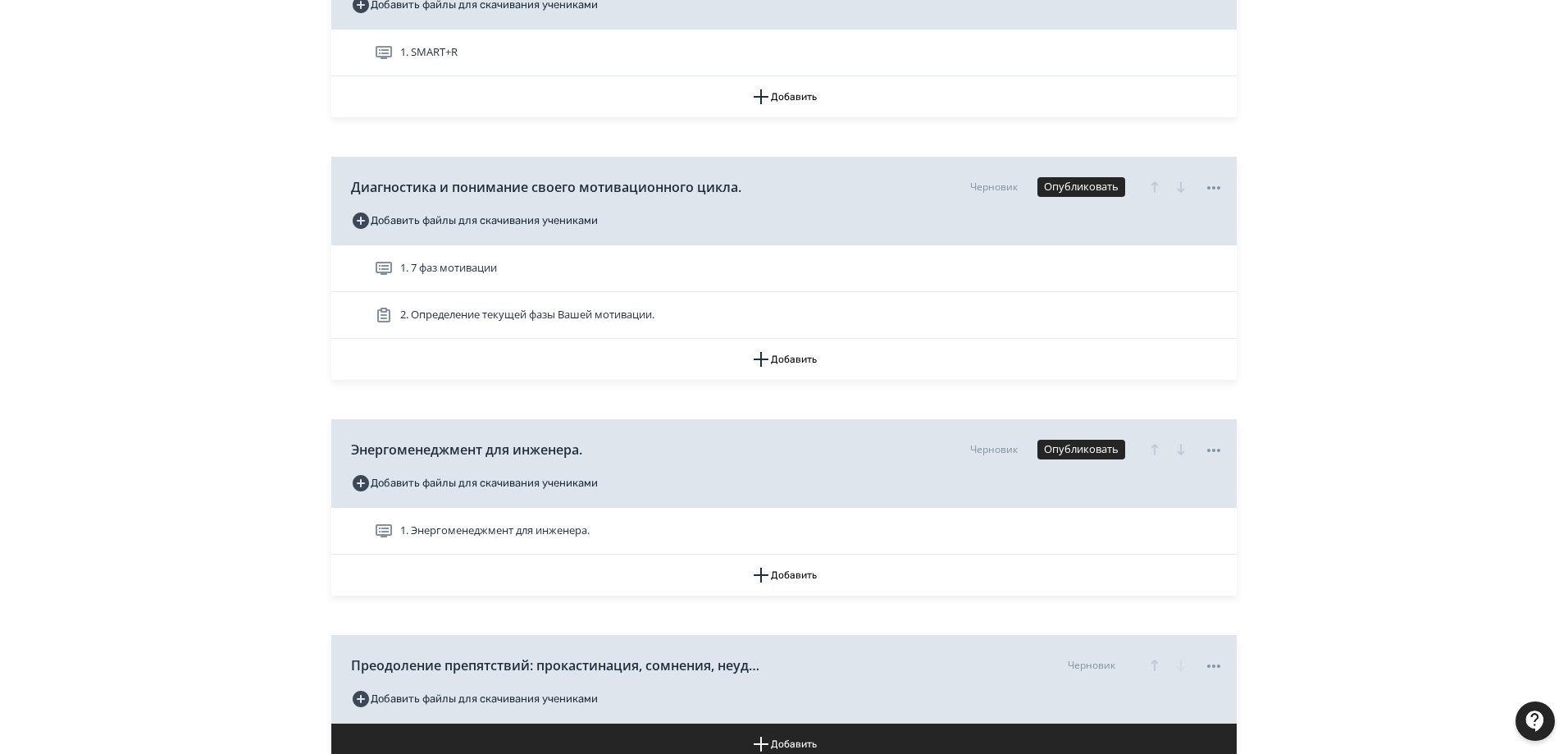
drag, startPoint x: 547, startPoint y: 528, endPoint x: 722, endPoint y: 557, distance: 177.4
click at [548, 527] on span "1. Энергоменеджмент для инженера." at bounding box center [495, 531] width 190 height 17
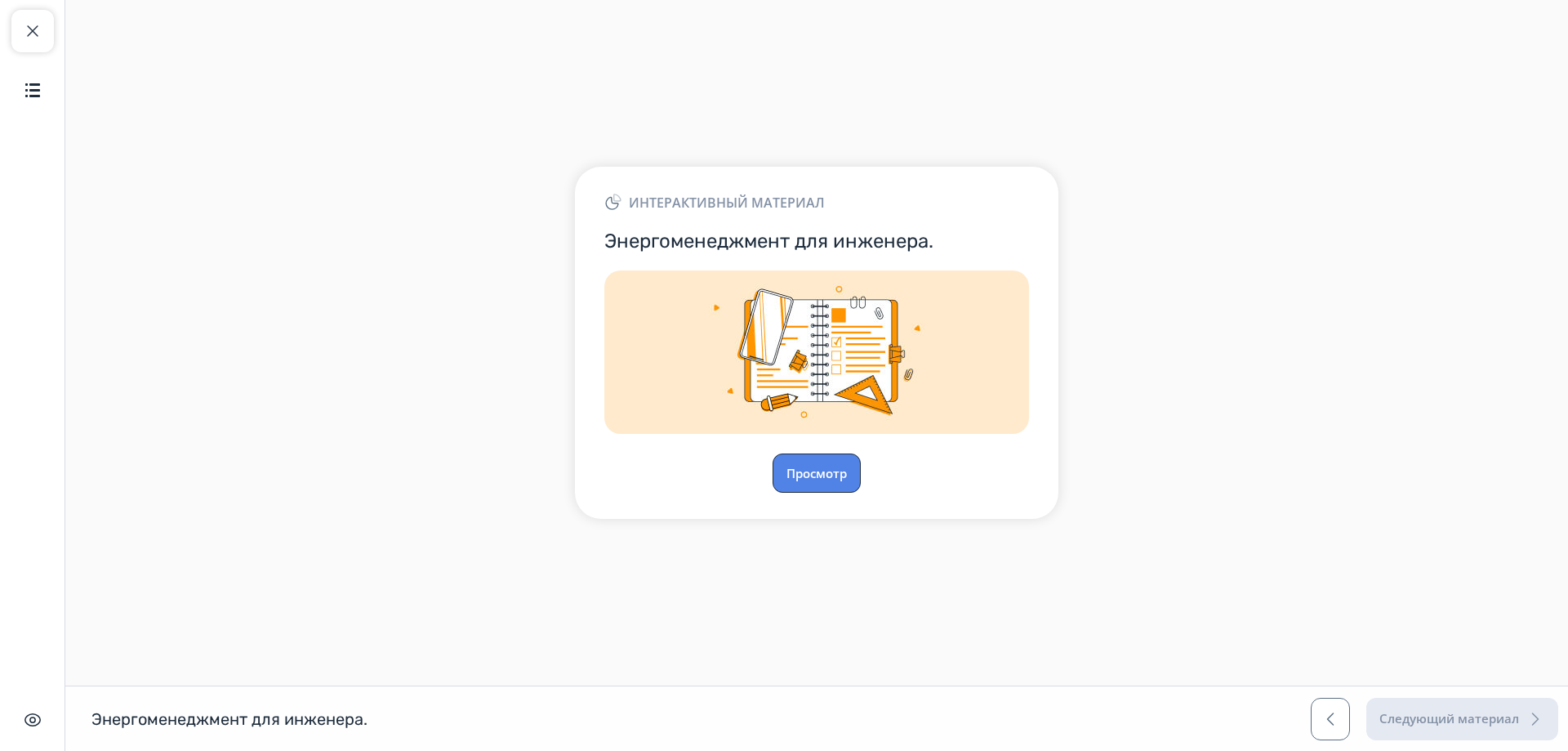
click at [841, 460] on button "Просмотр" at bounding box center [817, 473] width 88 height 39
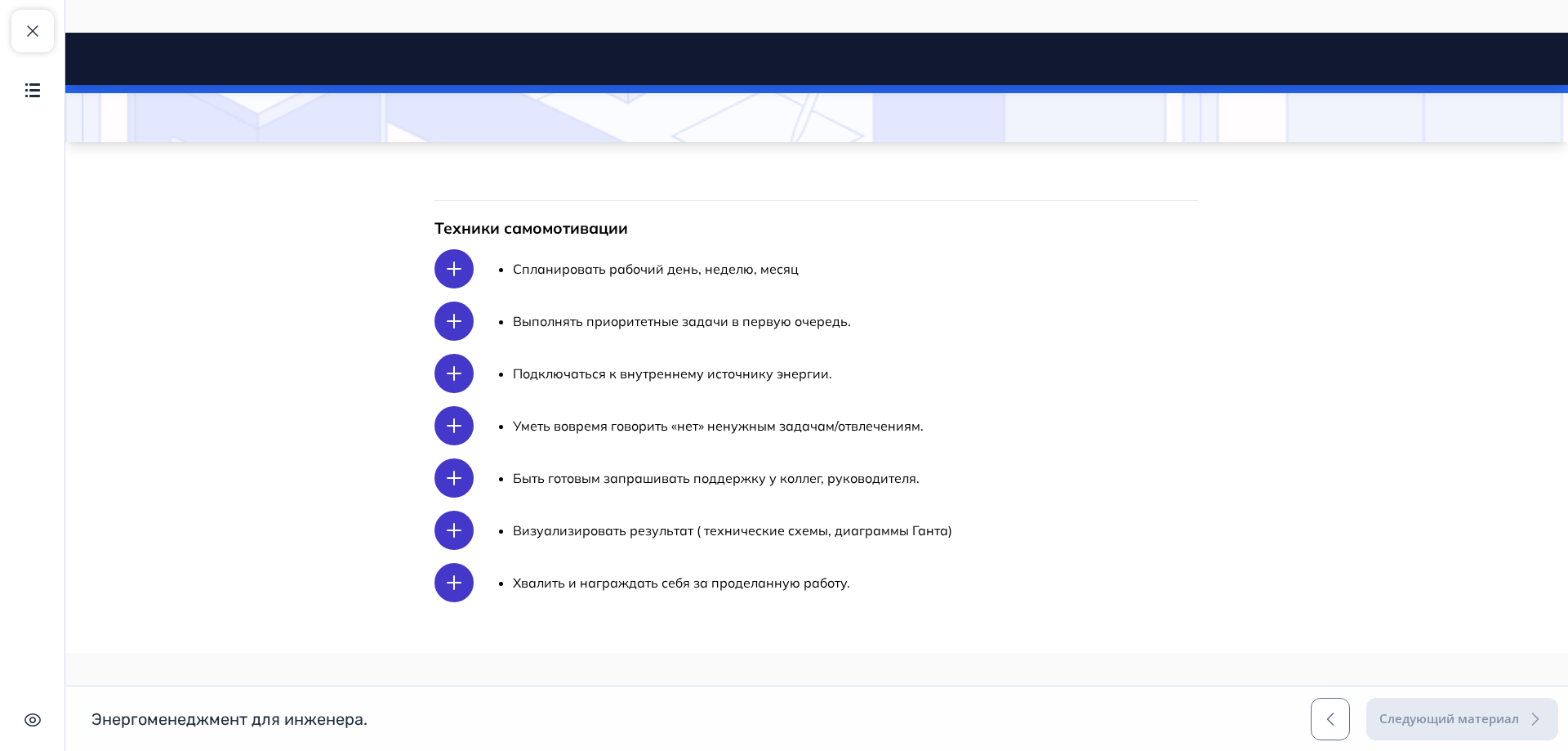
scroll to position [215, 0]
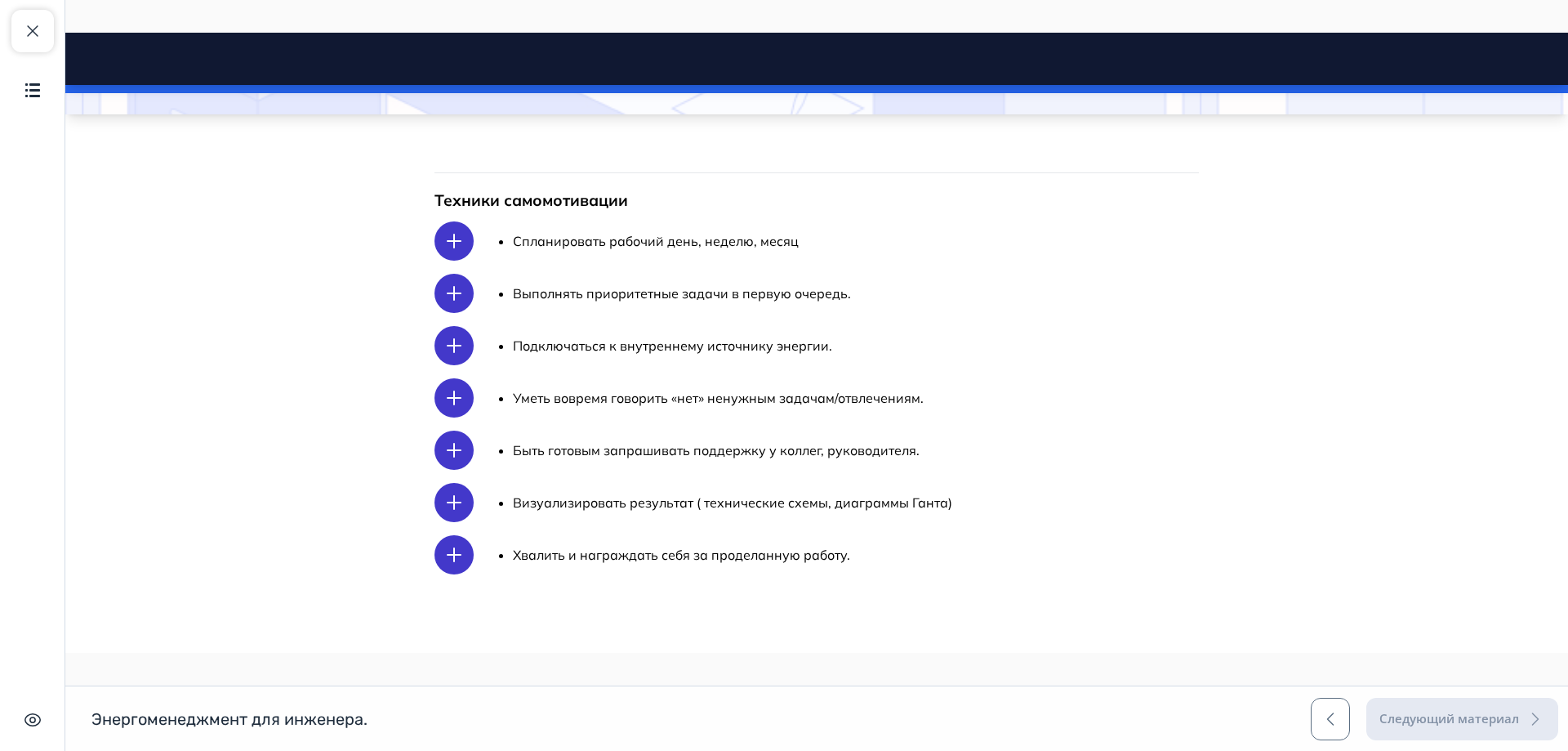
click at [448, 240] on icon at bounding box center [454, 241] width 13 height 13
click at [451, 241] on icon at bounding box center [454, 241] width 13 height 13
click at [711, 248] on span "Спланировать рабочий день, неделю, месяц" at bounding box center [656, 241] width 286 height 17
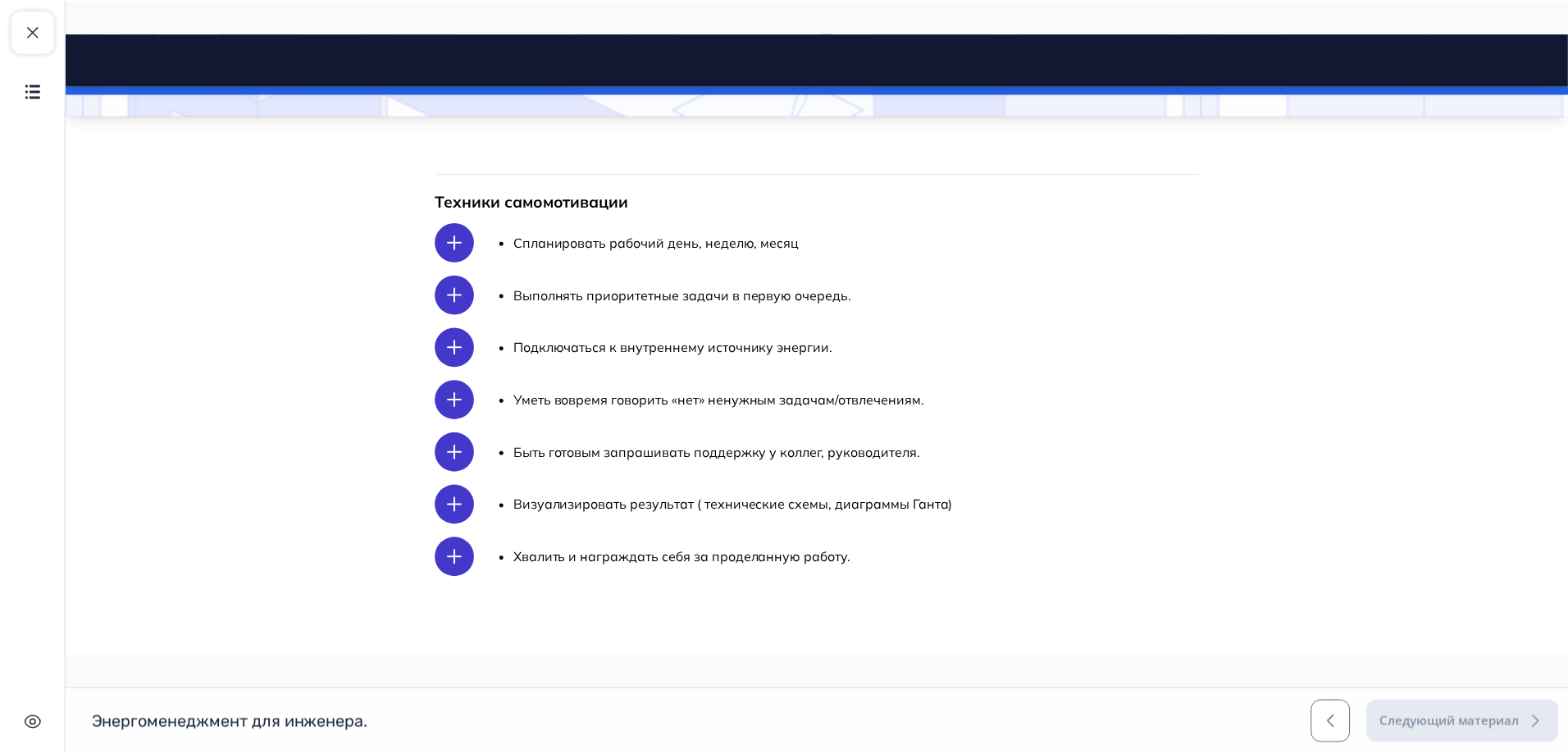
scroll to position [0, 0]
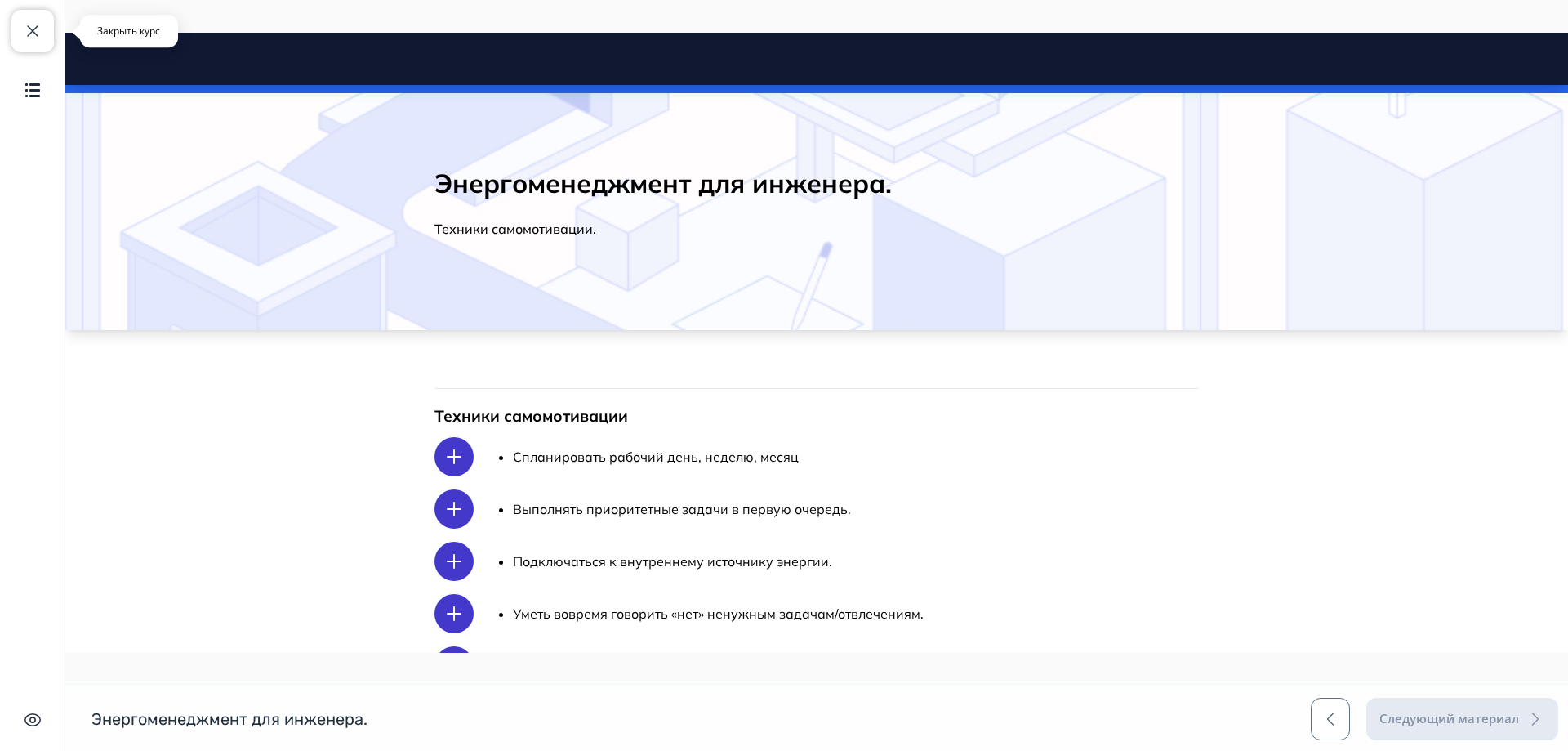
click at [36, 35] on span "button" at bounding box center [32, 30] width 19 height 19
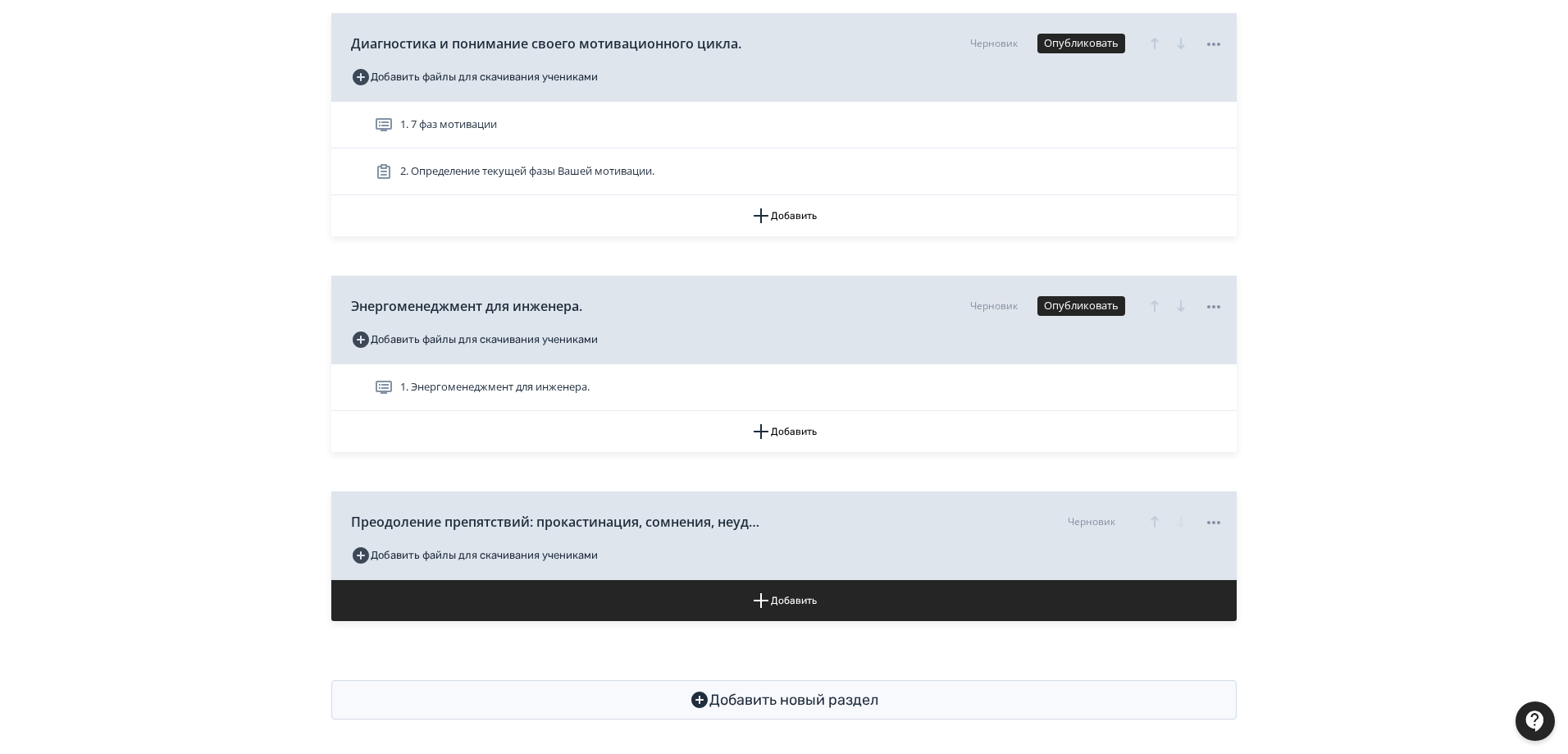
scroll to position [1297, 0]
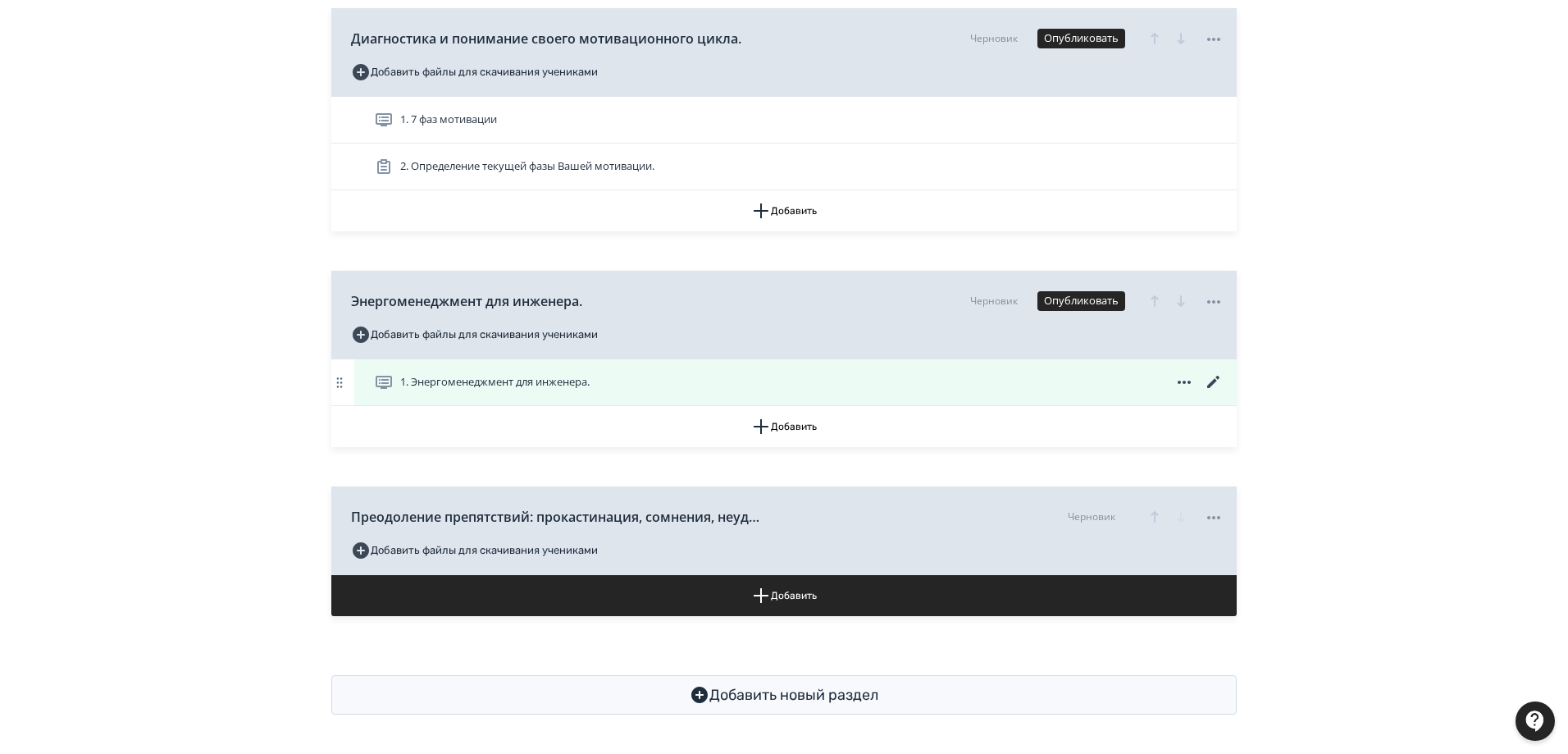
click at [1210, 383] on icon at bounding box center [1213, 382] width 19 height 19
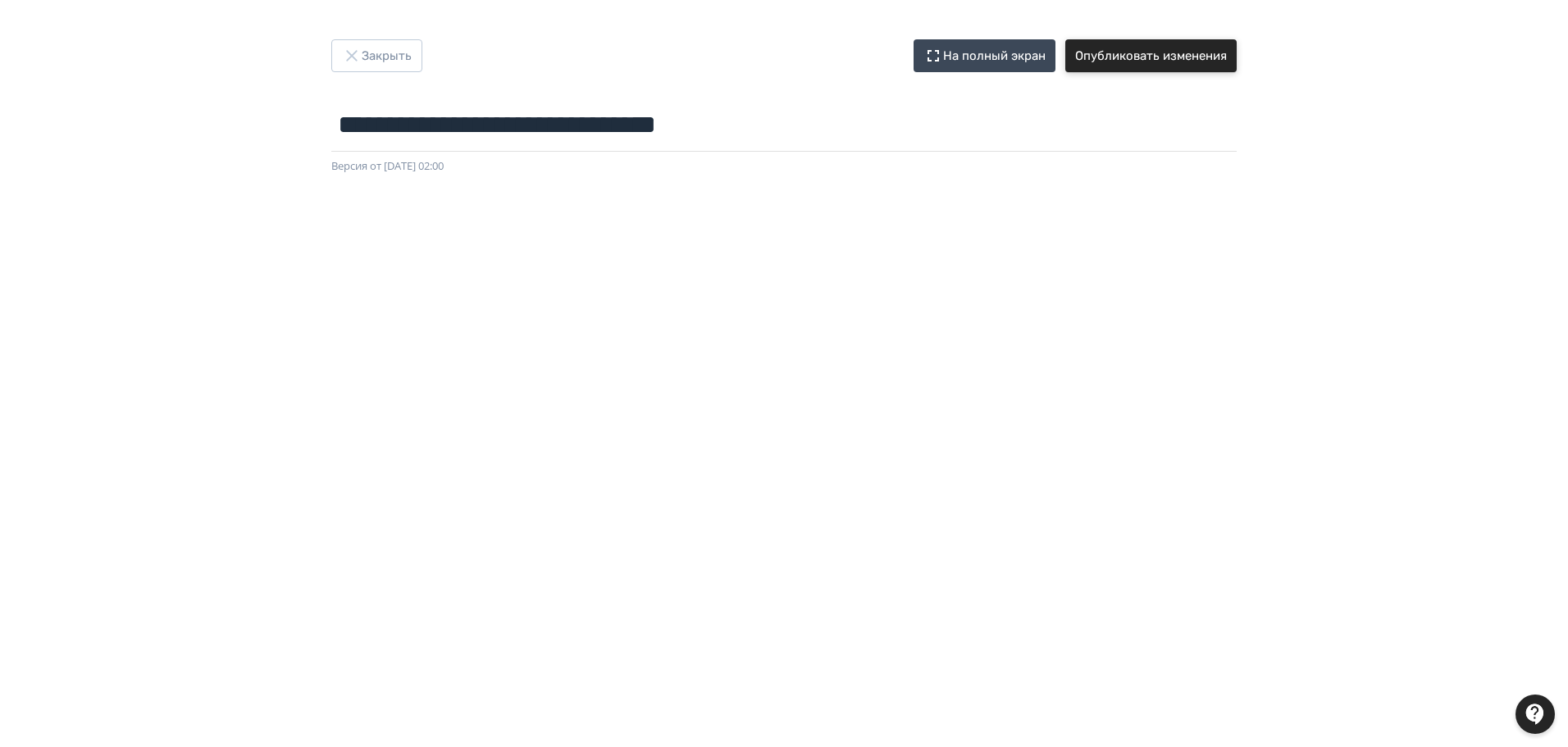
click at [1191, 63] on button "Опубликовать изменения" at bounding box center [1151, 56] width 171 height 33
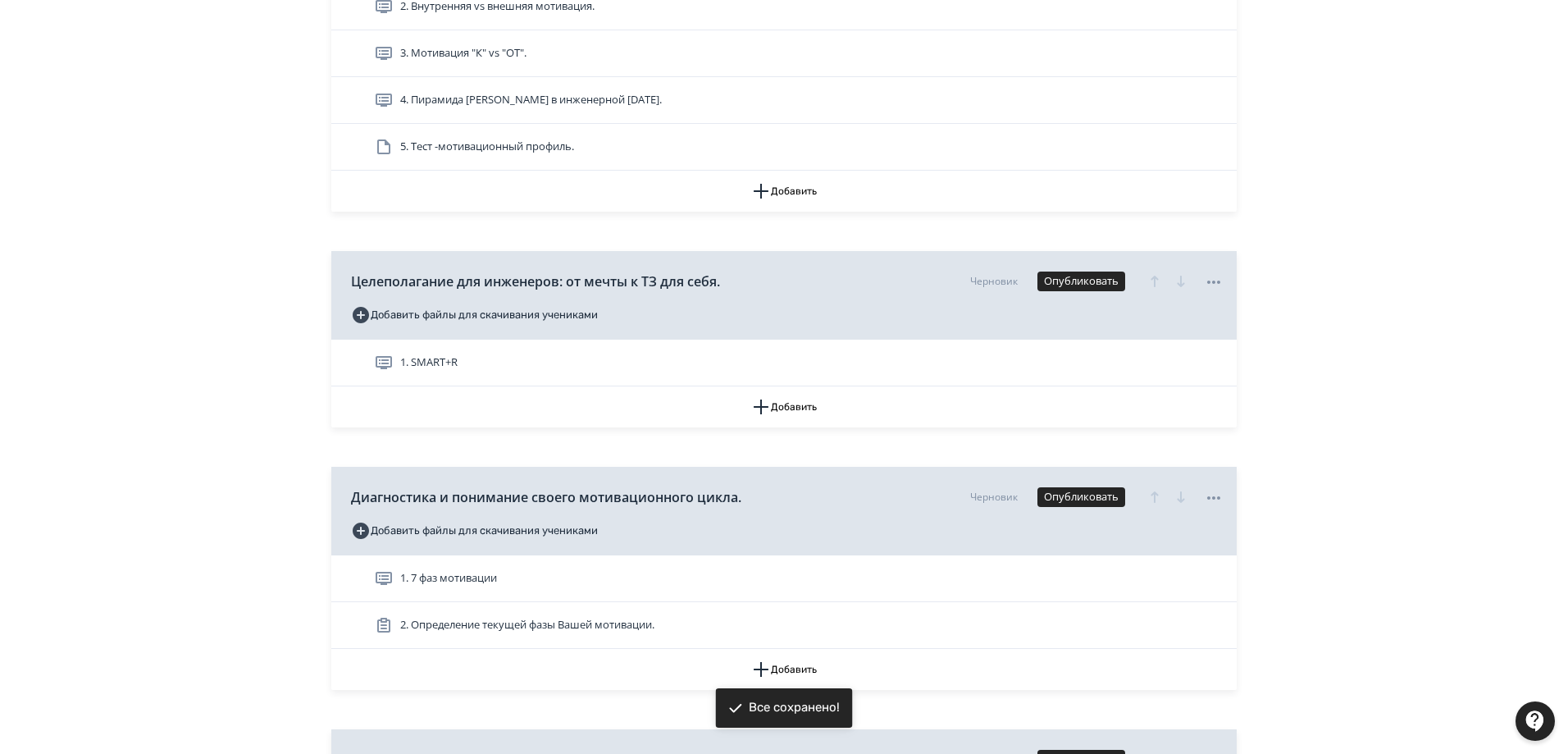
scroll to position [985, 0]
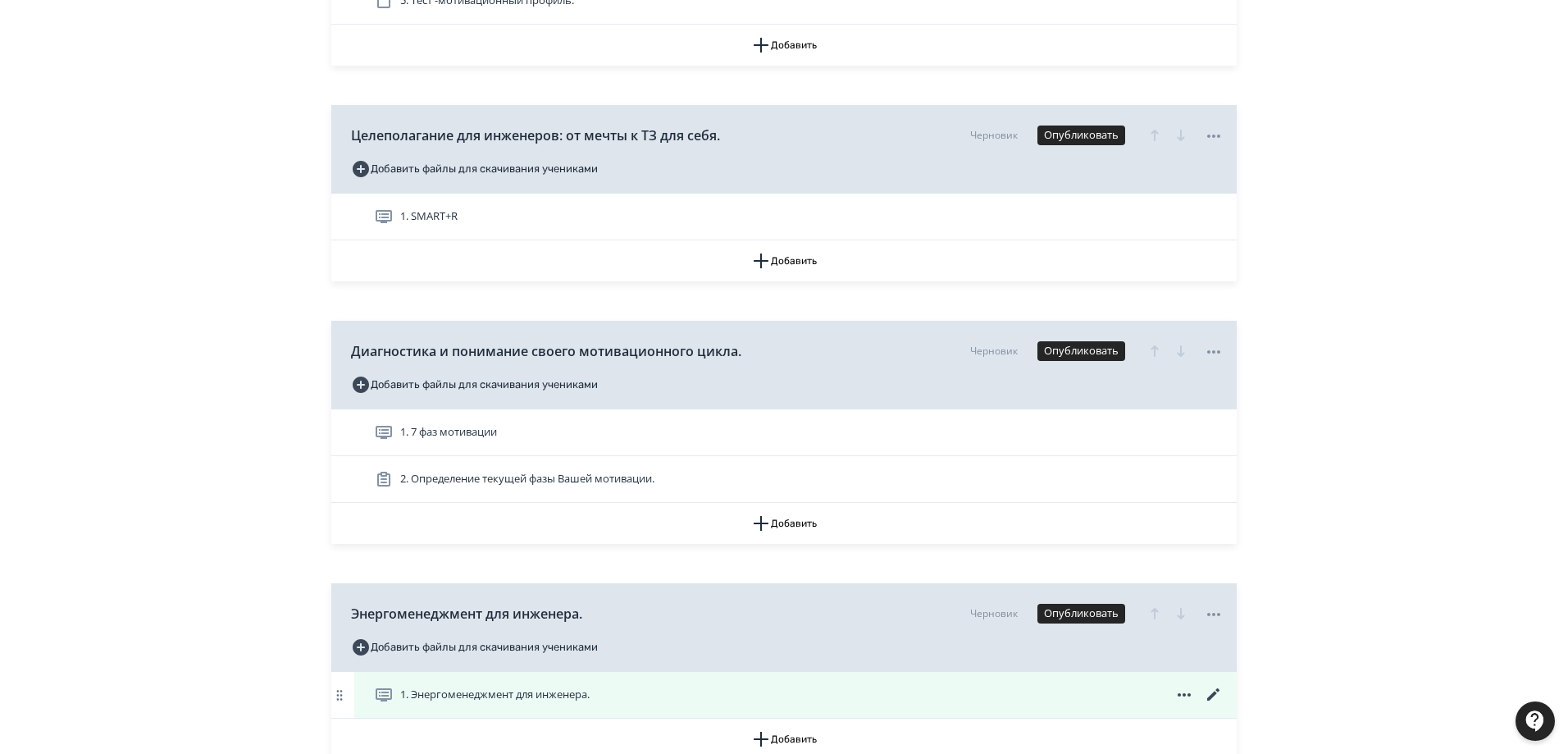
click at [552, 696] on span "1. Энергоменеджмент для инженера." at bounding box center [495, 695] width 190 height 17
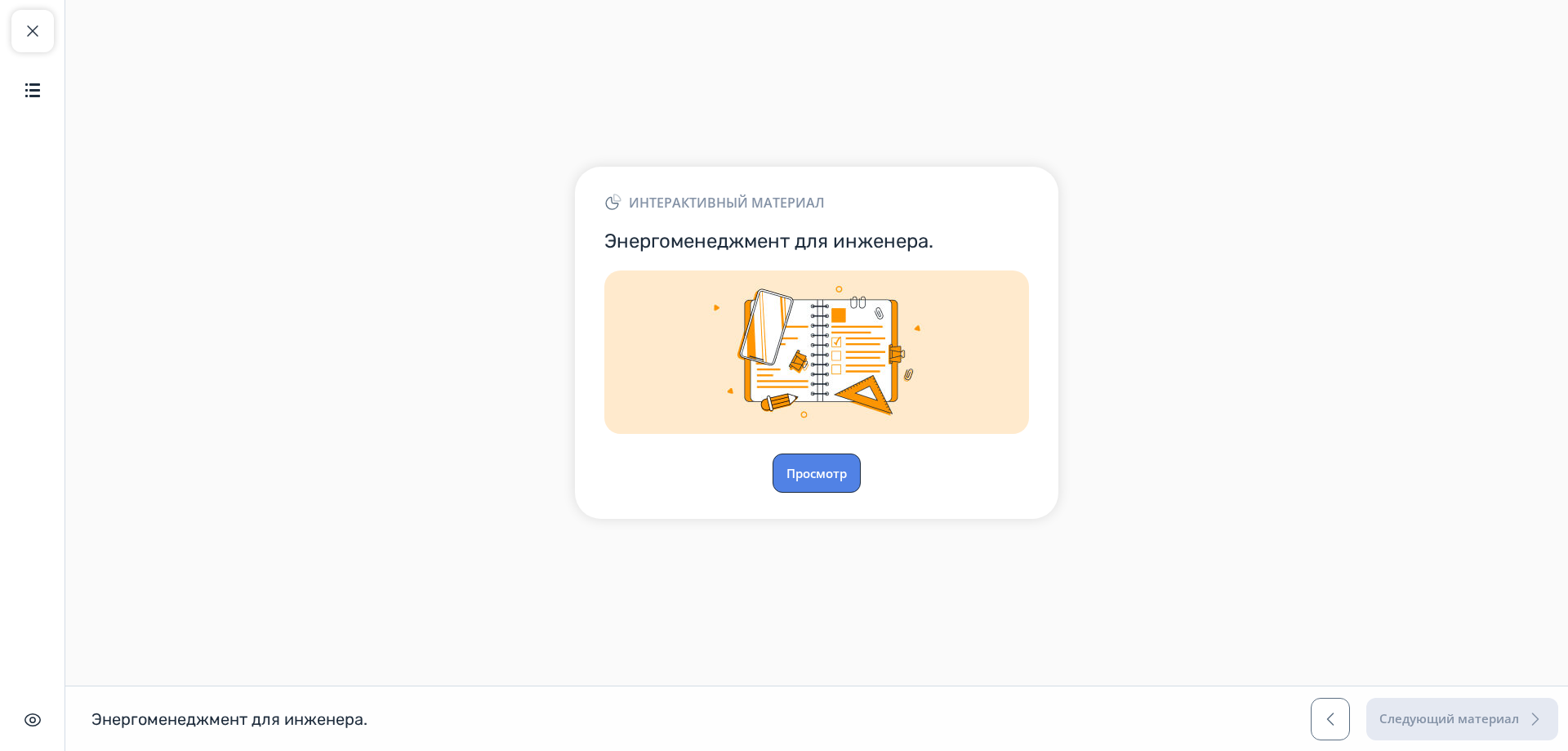
click at [830, 480] on button "Просмотр" at bounding box center [817, 473] width 88 height 39
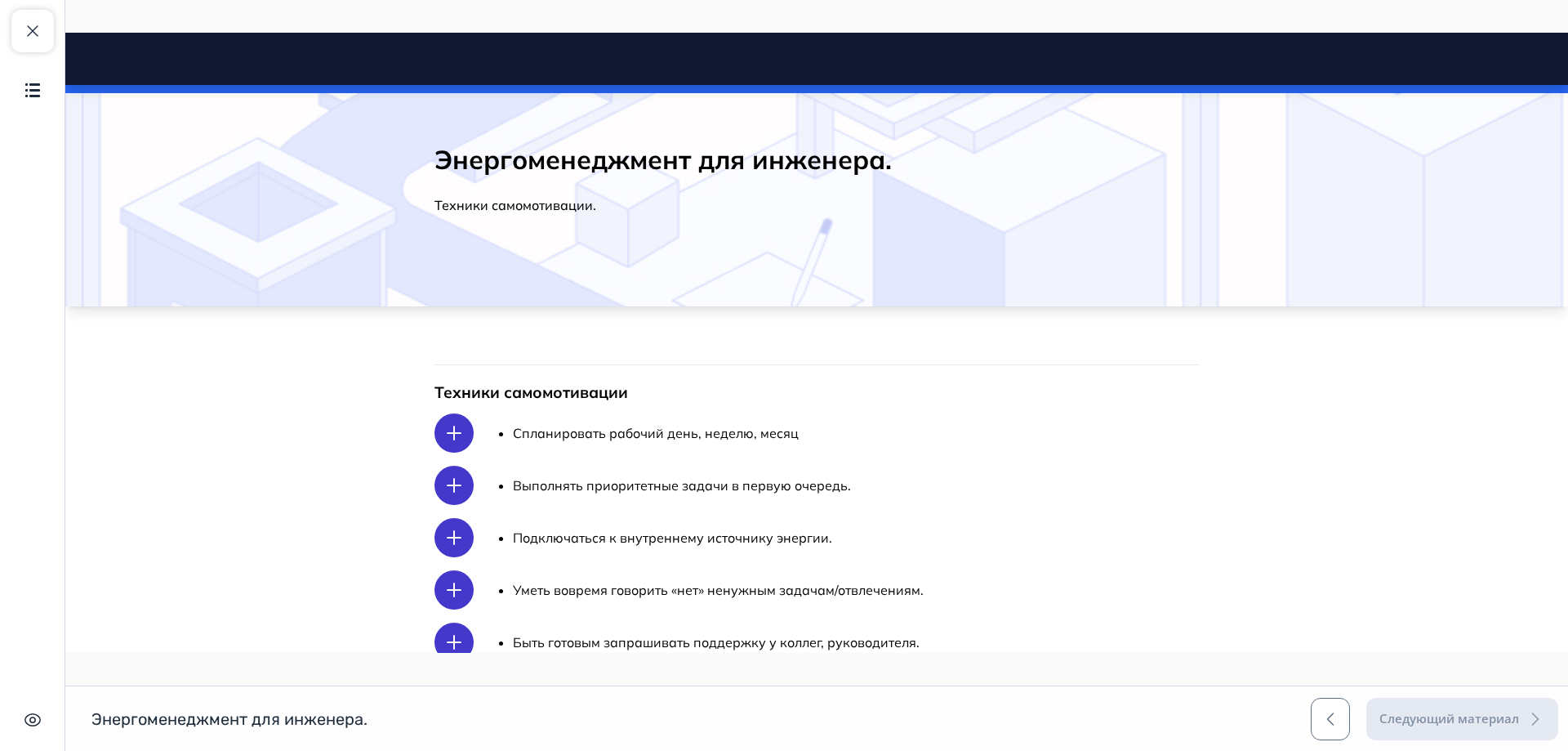
scroll to position [215, 0]
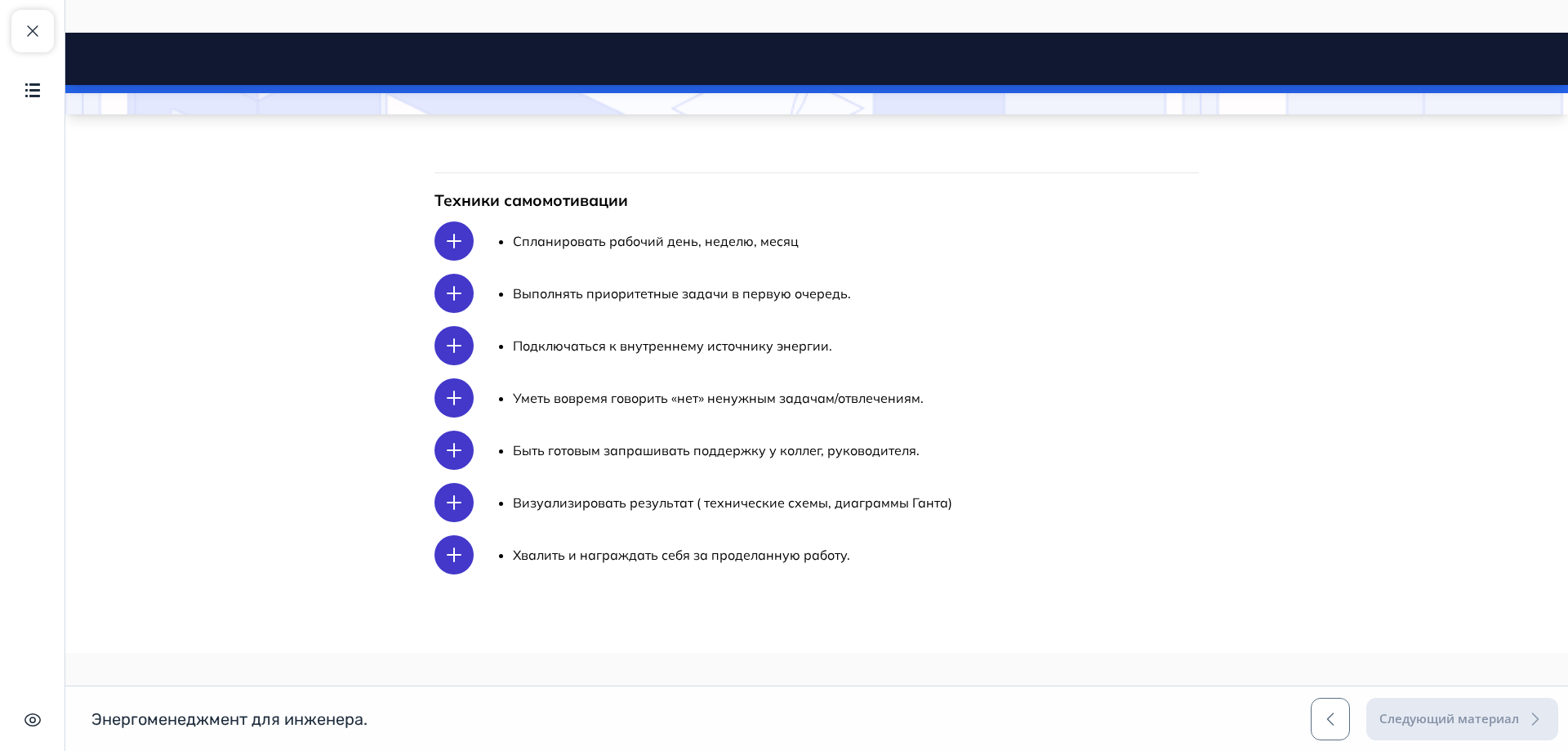
click at [723, 558] on p "Хвалить и награждать себя за проделанную работу." at bounding box center [682, 555] width 337 height 19
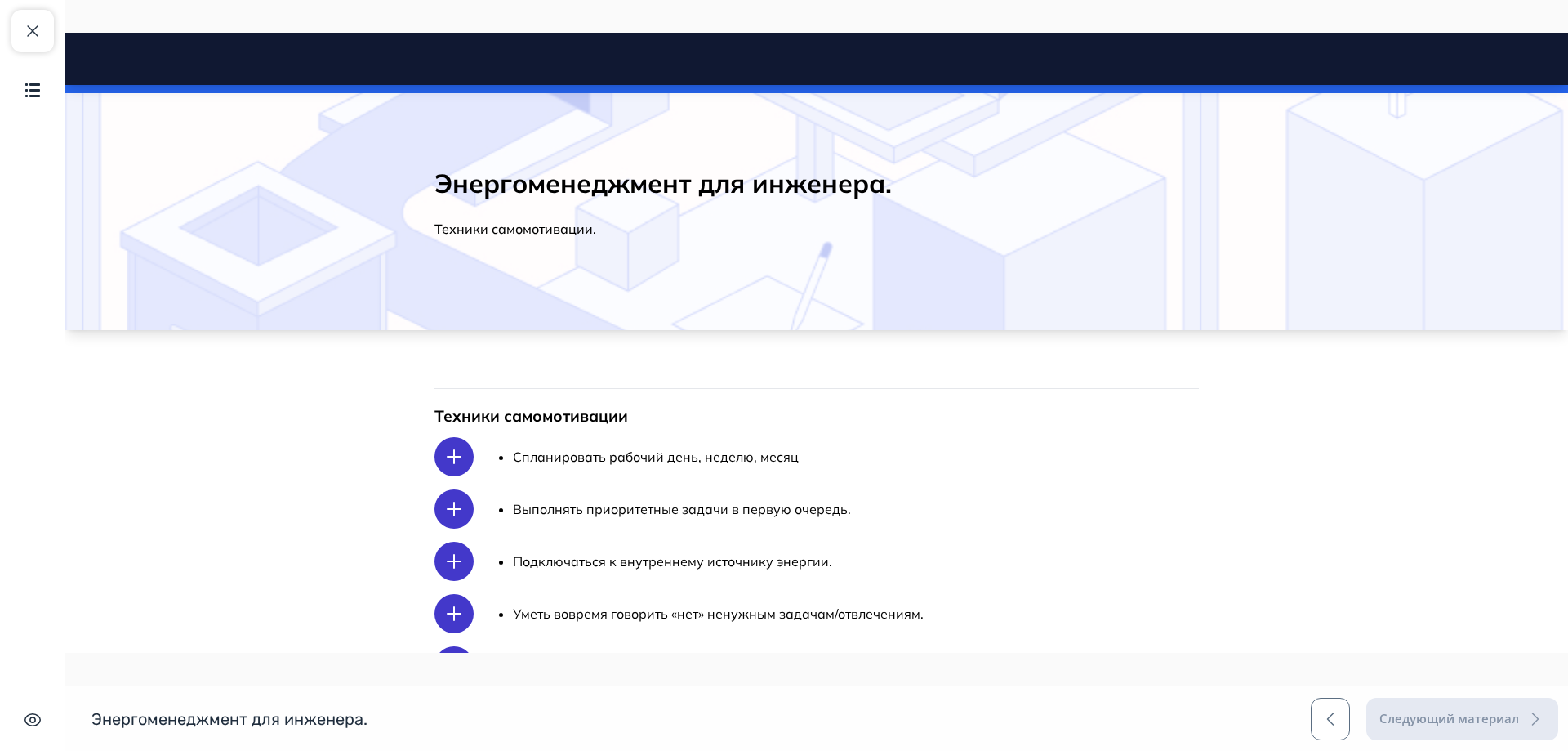
click at [576, 462] on span "Спланировать рабочий день, неделю, месяц" at bounding box center [656, 457] width 286 height 17
click at [649, 469] on div "Спланировать рабочий день, неделю, месяц" at bounding box center [642, 457] width 312 height 39
click at [455, 457] on icon at bounding box center [454, 457] width 13 height 13
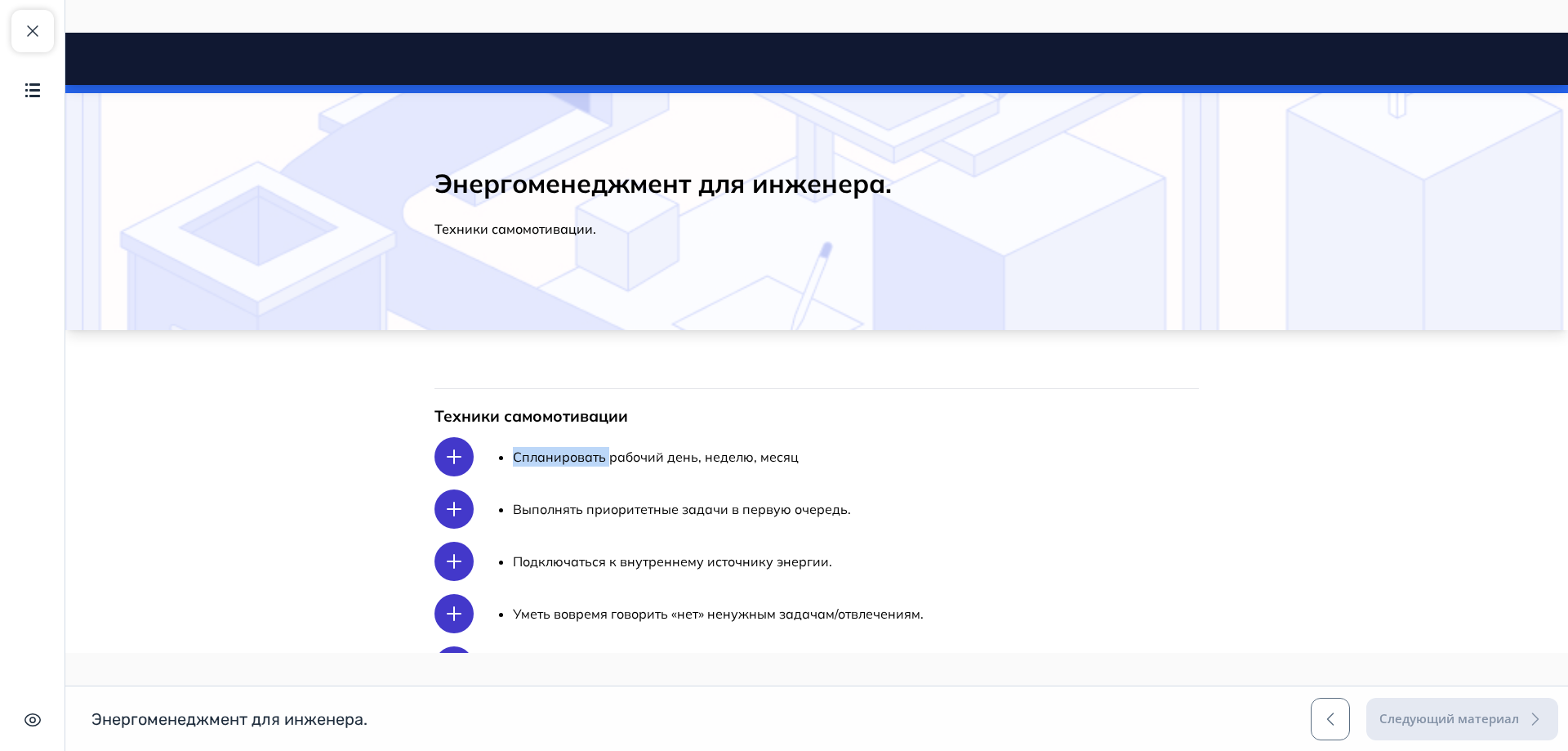
click at [455, 457] on icon at bounding box center [454, 457] width 13 height 13
click at [616, 477] on div "Спланировать рабочий день, неделю, месяц" at bounding box center [642, 457] width 312 height 39
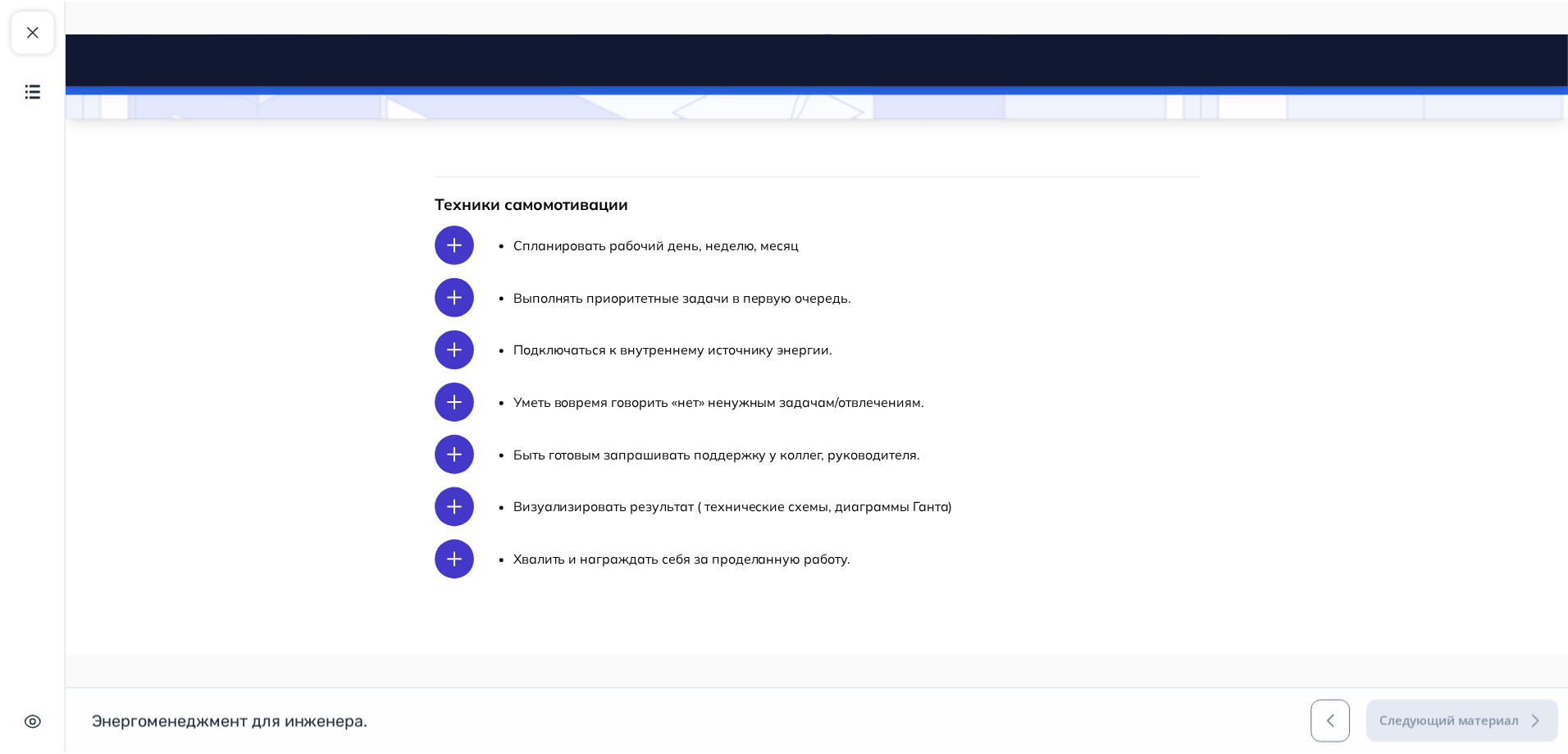
scroll to position [216, 0]
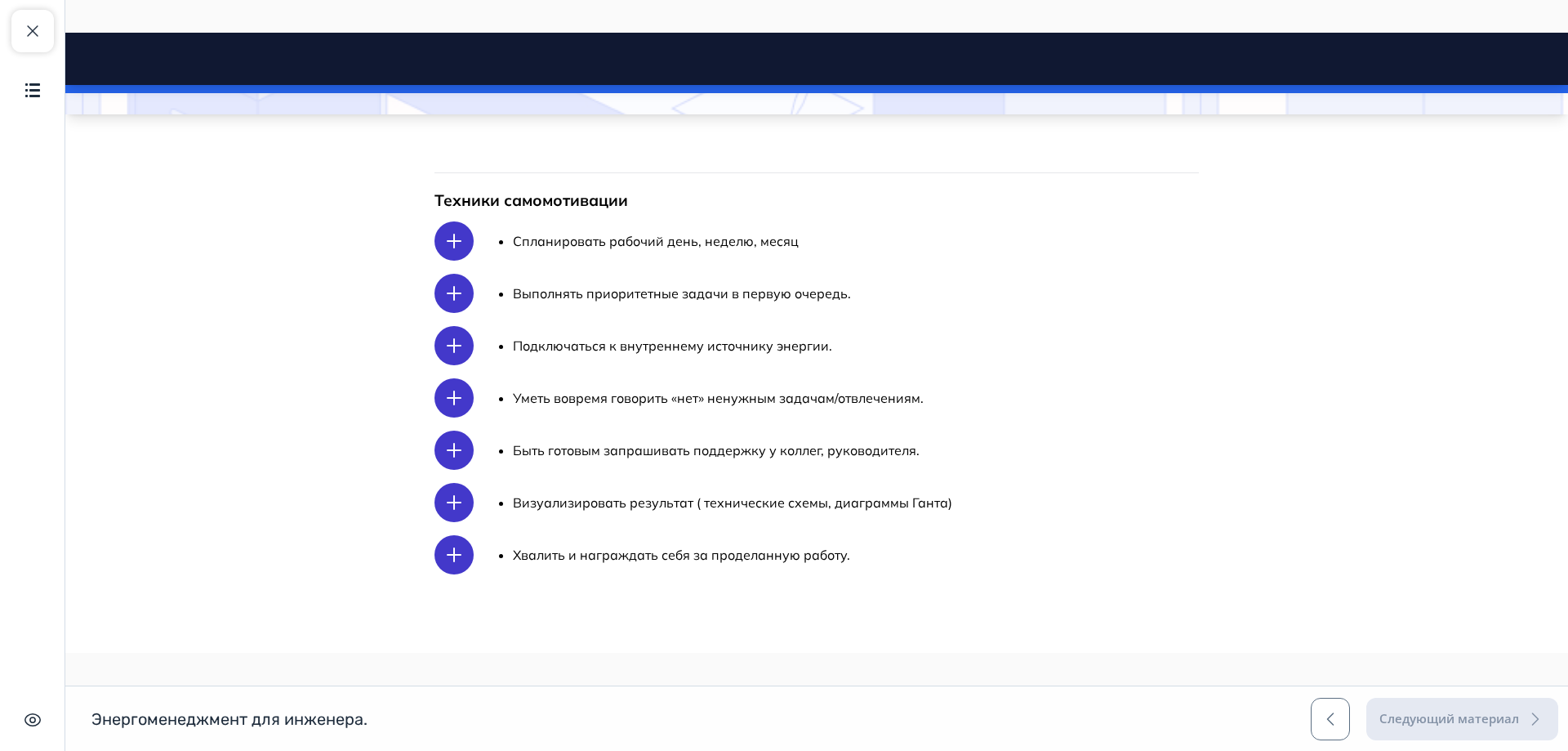
click at [1513, 723] on div "Следующий материал" at bounding box center [1435, 719] width 247 height 42
click at [1331, 719] on span "button" at bounding box center [1330, 719] width 19 height 19
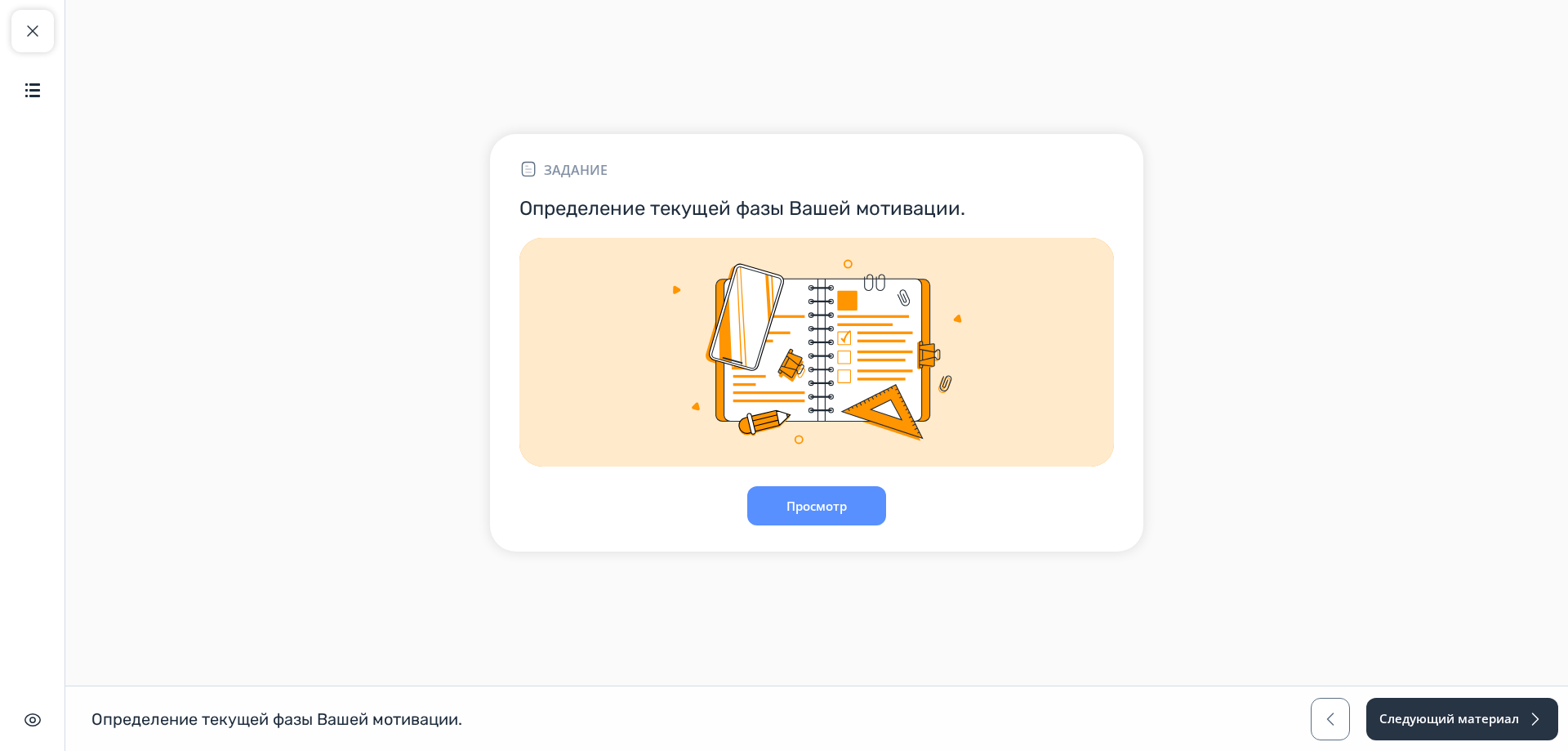
click at [34, 24] on span "button" at bounding box center [32, 30] width 19 height 19
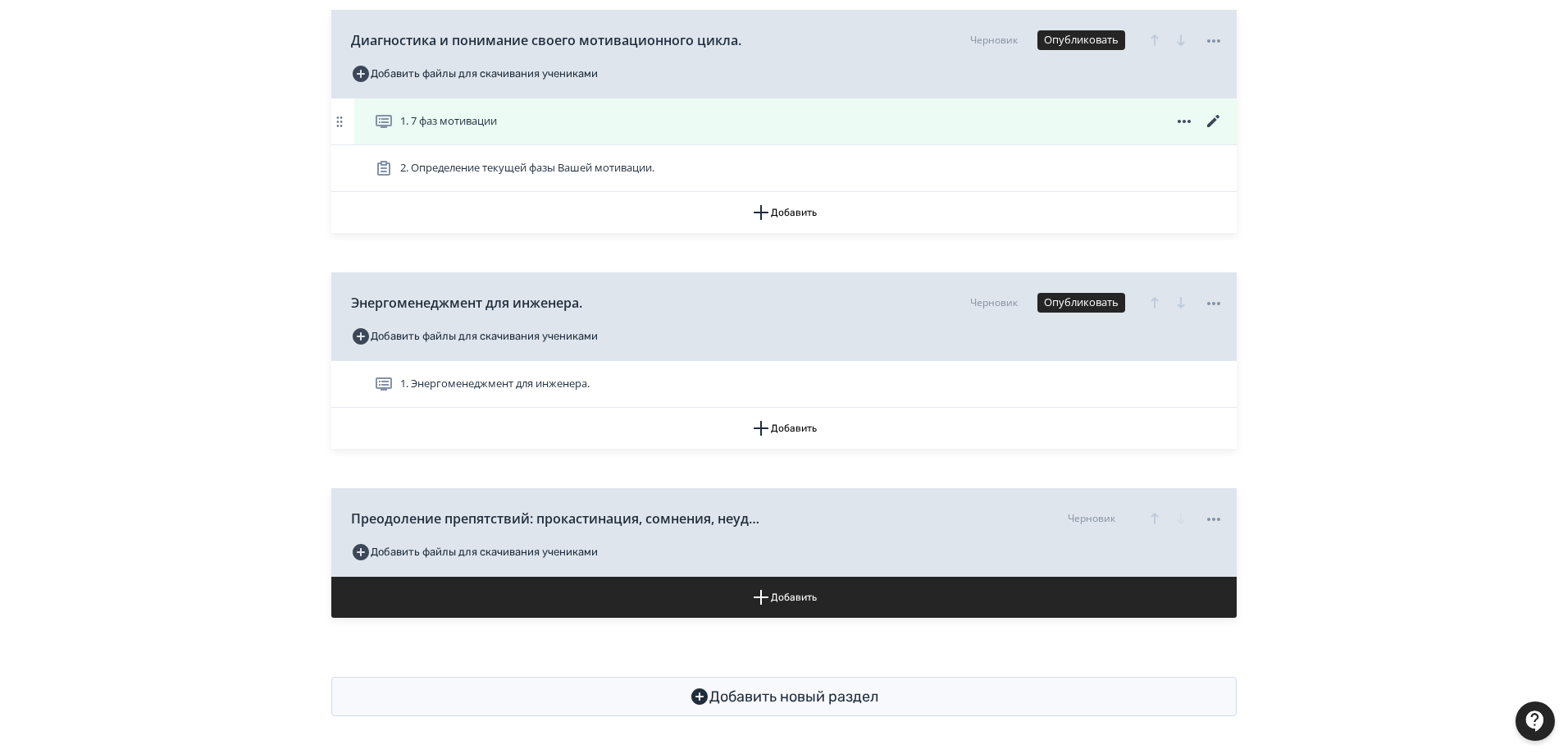
scroll to position [1297, 0]
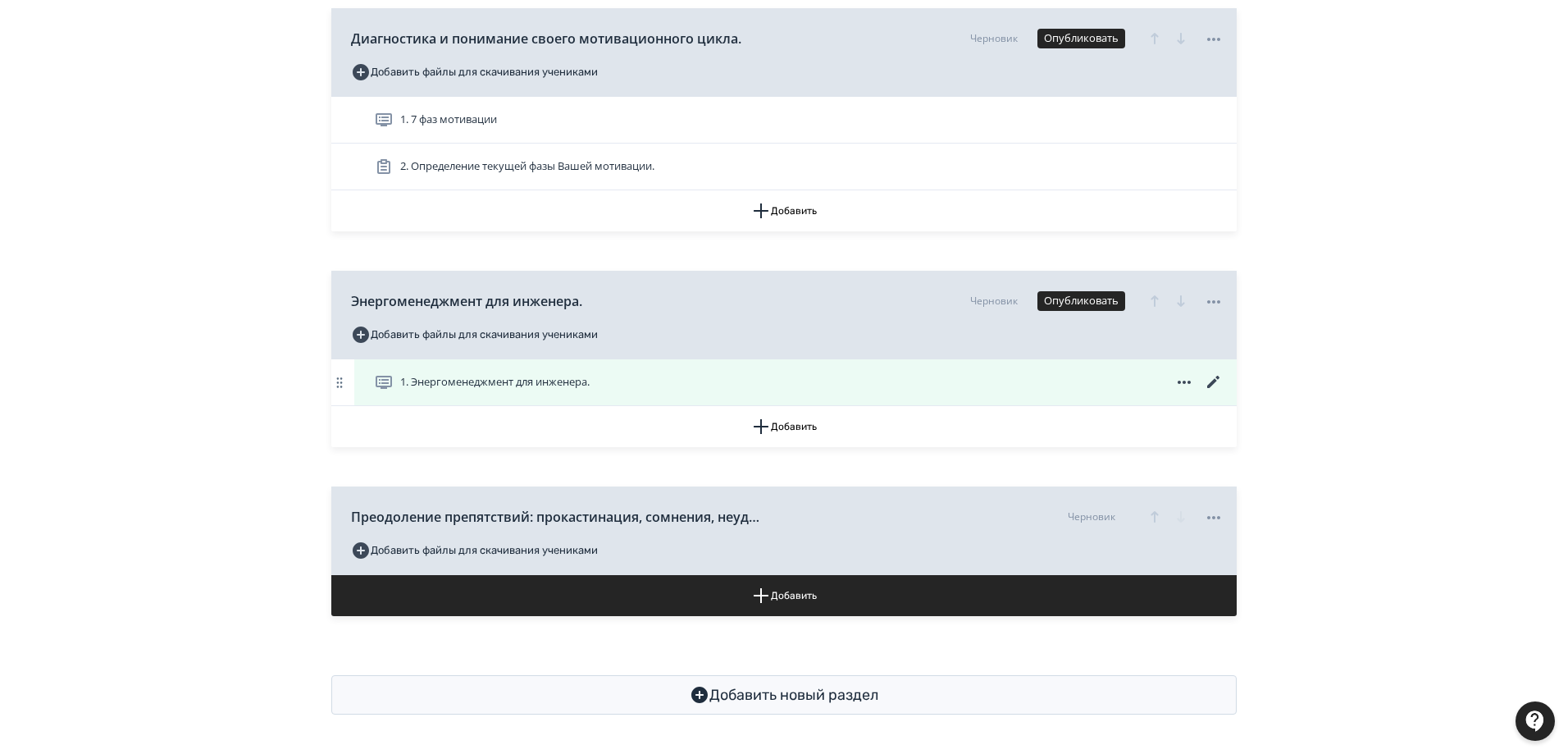
click at [1213, 382] on icon at bounding box center [1213, 381] width 12 height 12
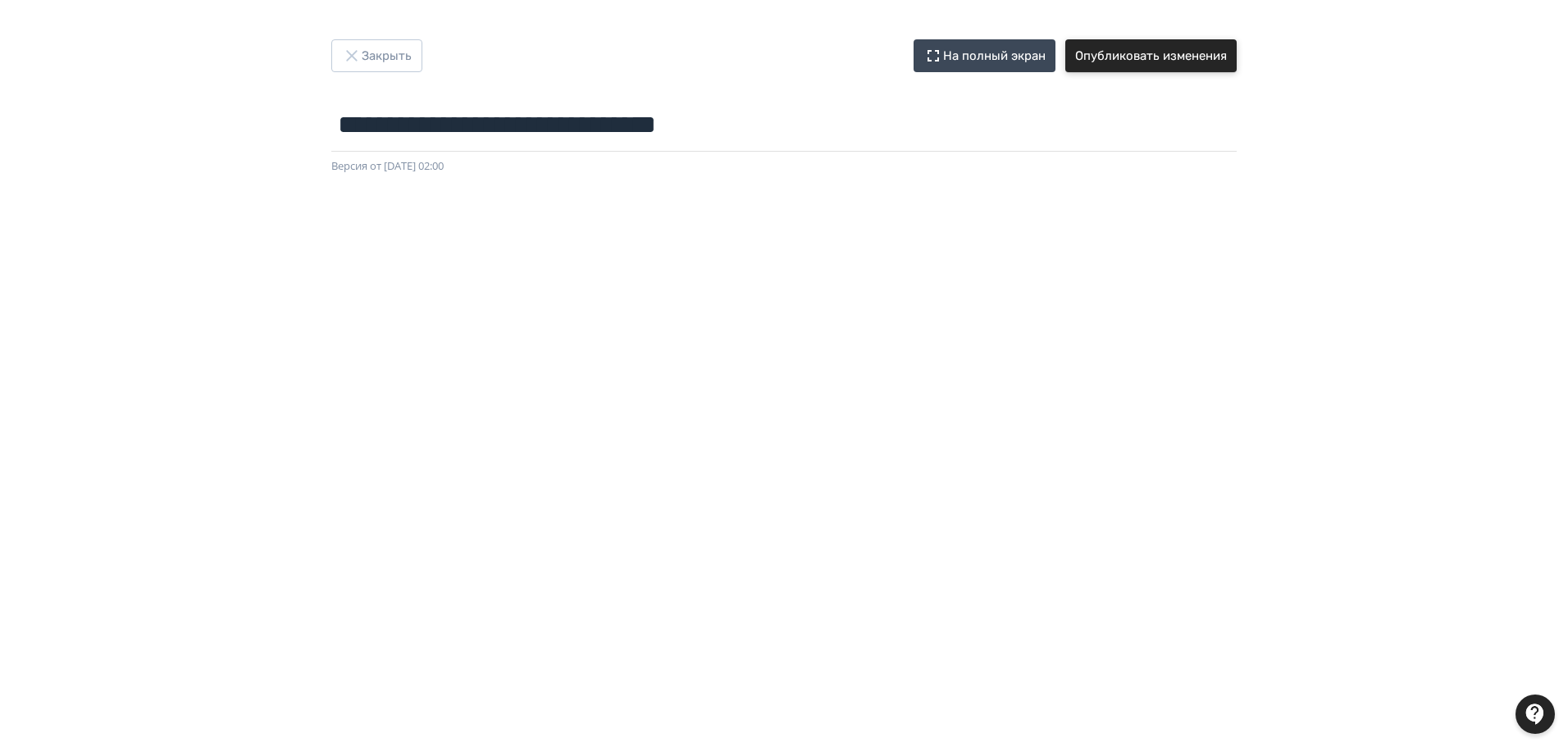
click at [1179, 62] on button "Опубликовать изменения" at bounding box center [1151, 56] width 171 height 33
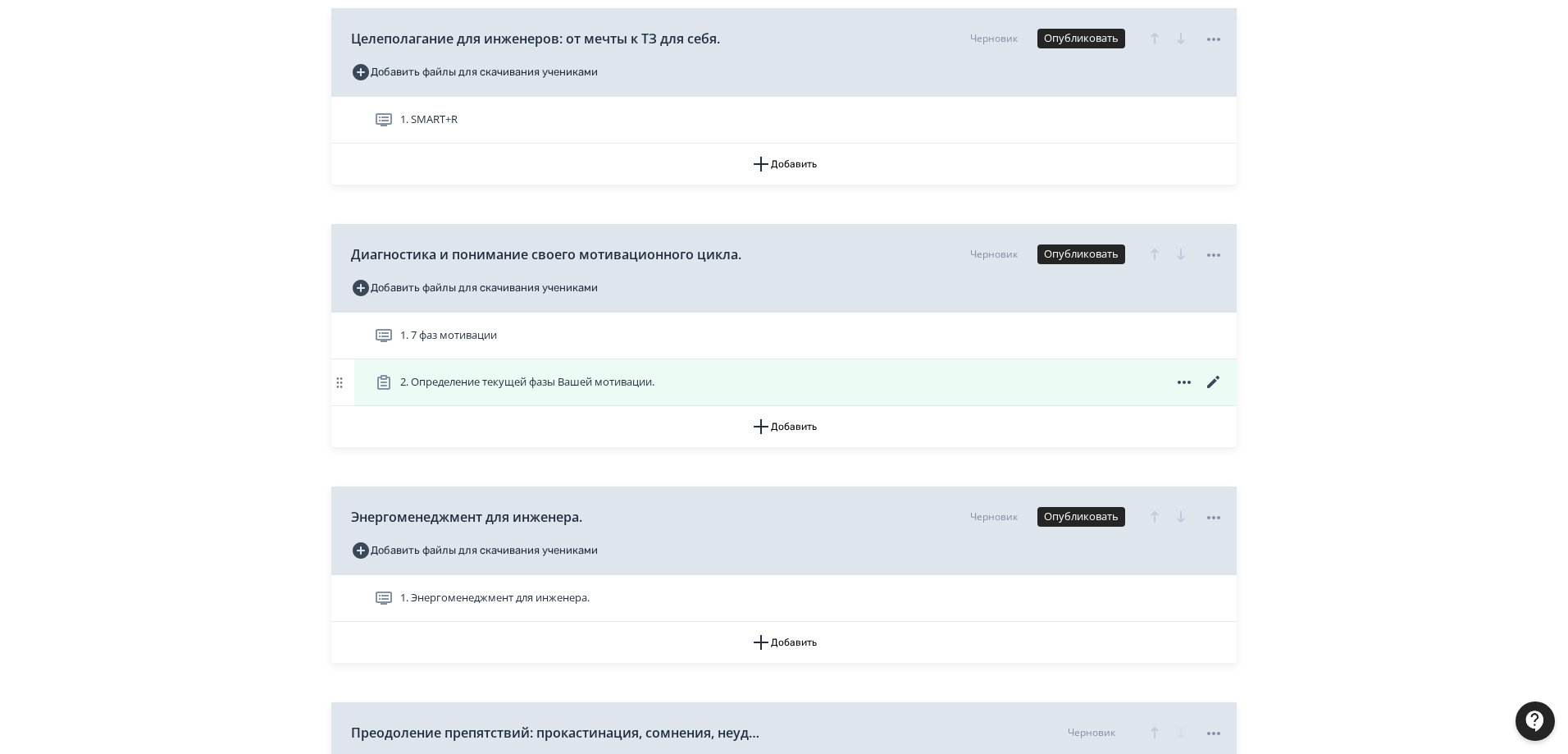
scroll to position [1231, 0]
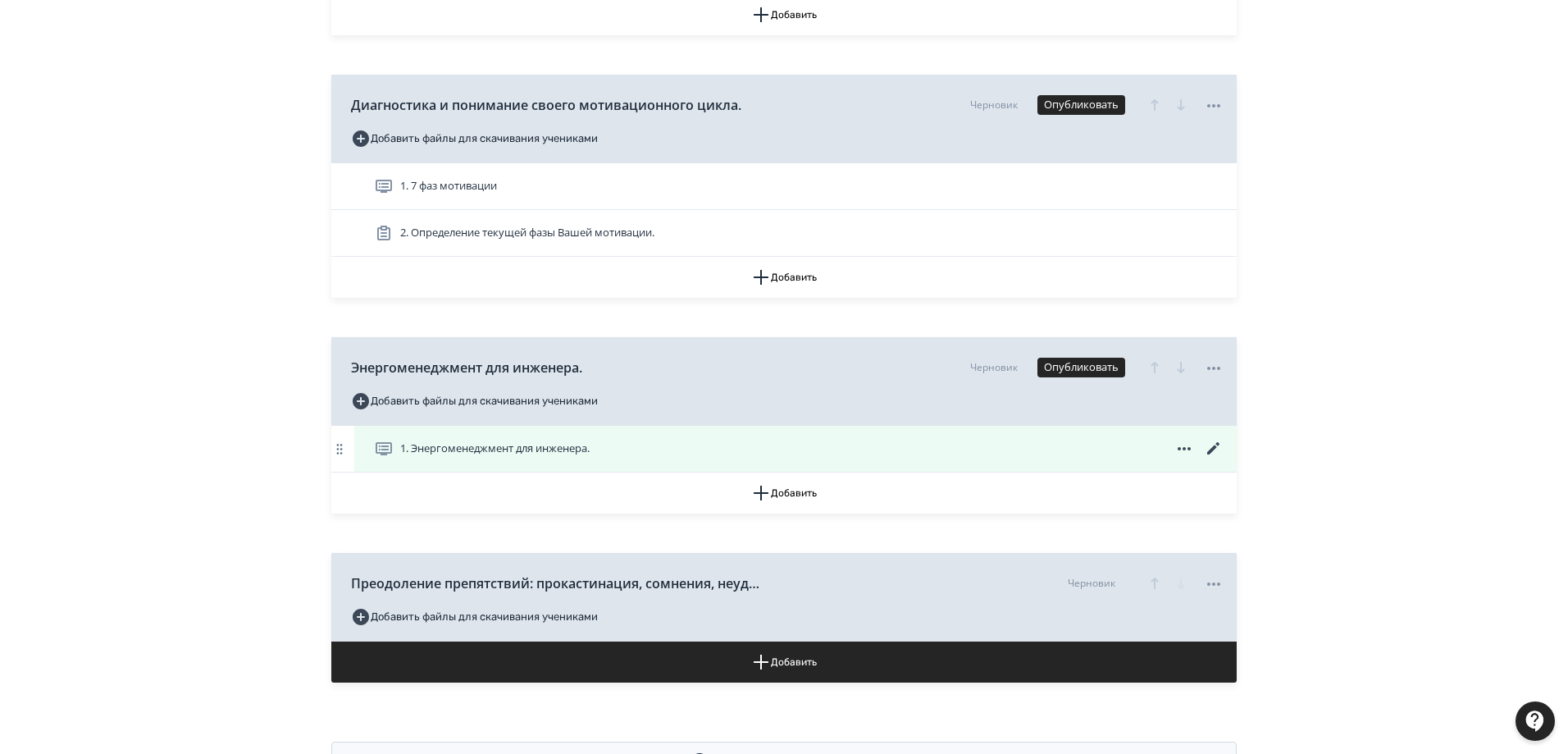
click at [565, 445] on span "1. Энергоменеджмент для инженера." at bounding box center [495, 449] width 190 height 17
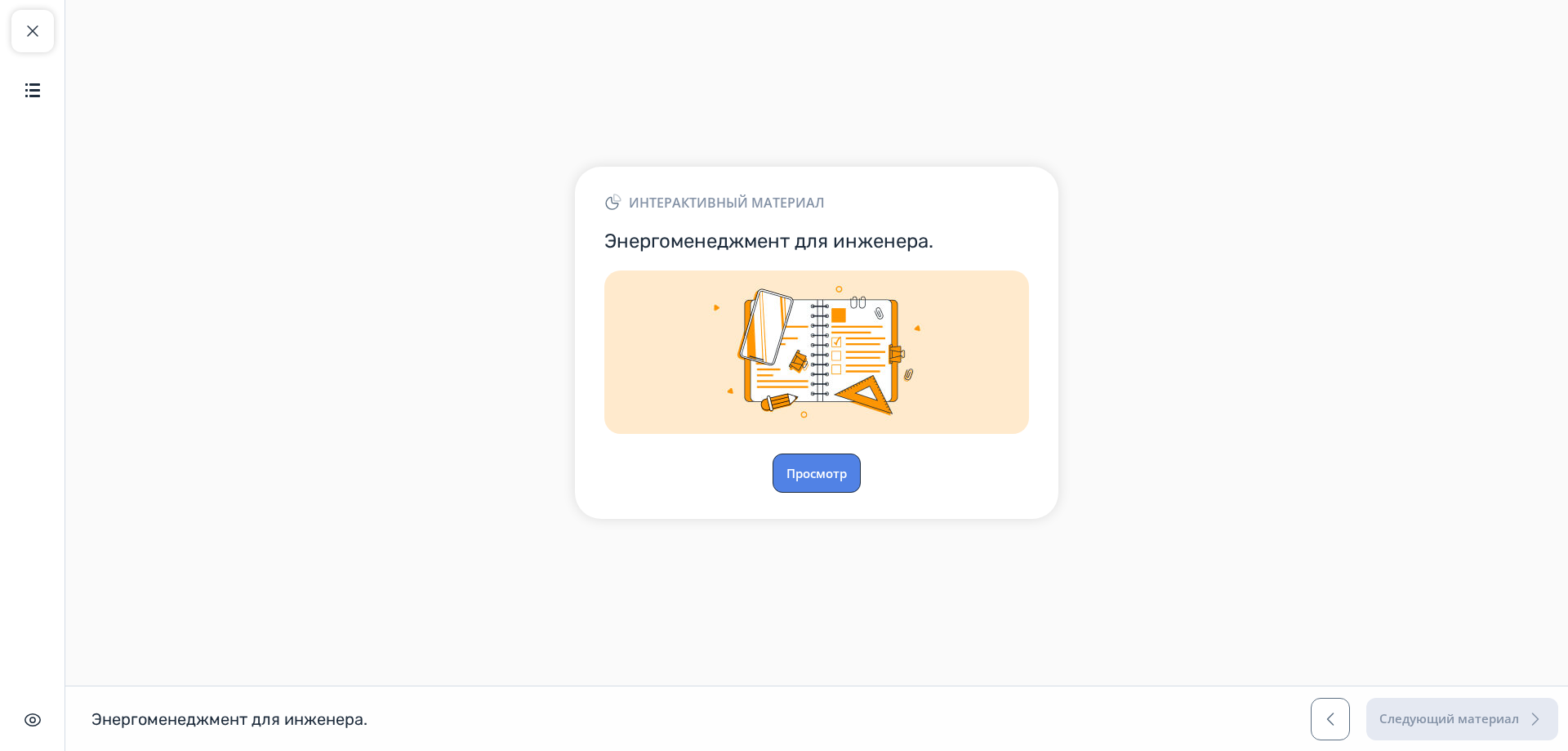
click at [838, 470] on button "Просмотр" at bounding box center [817, 473] width 88 height 39
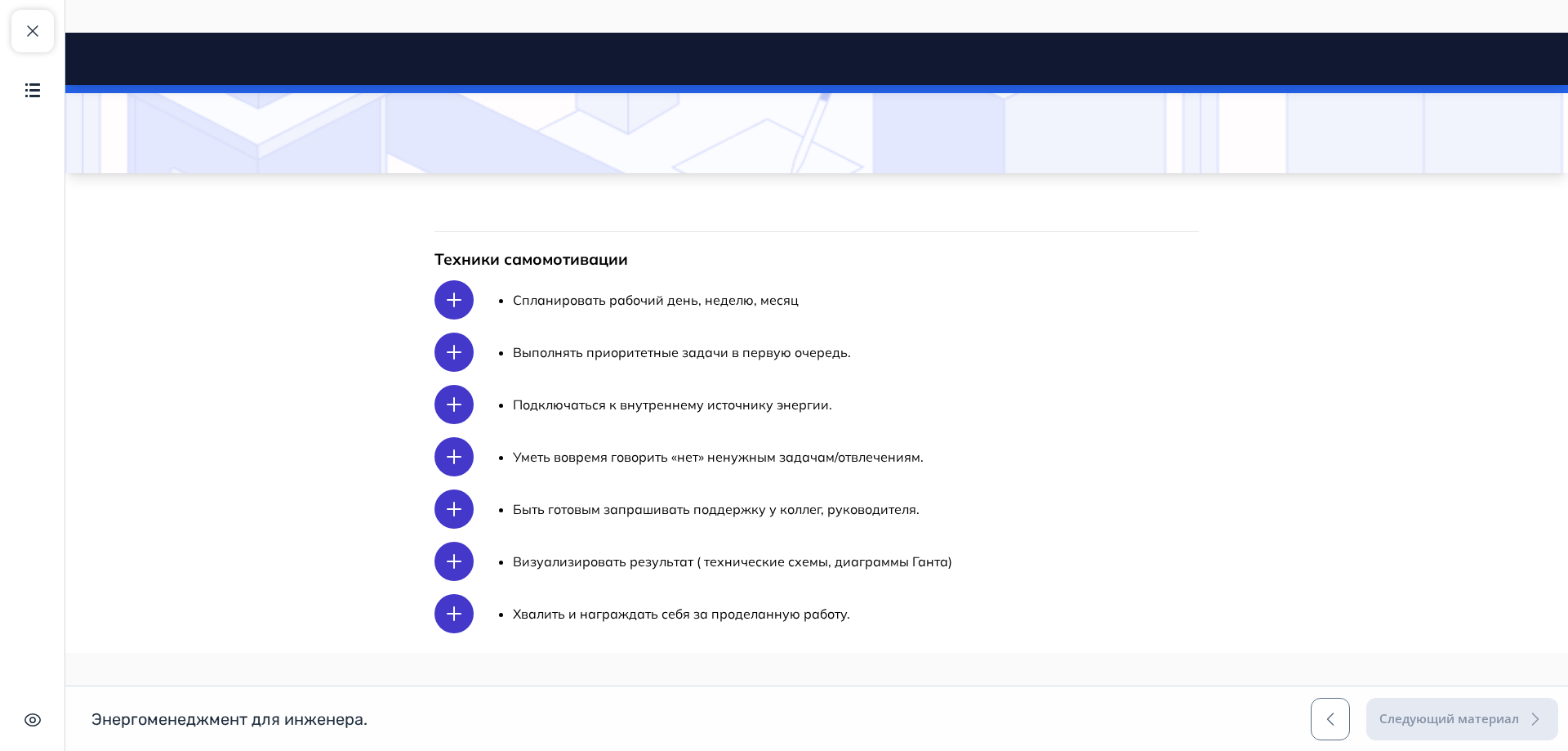
scroll to position [163, 0]
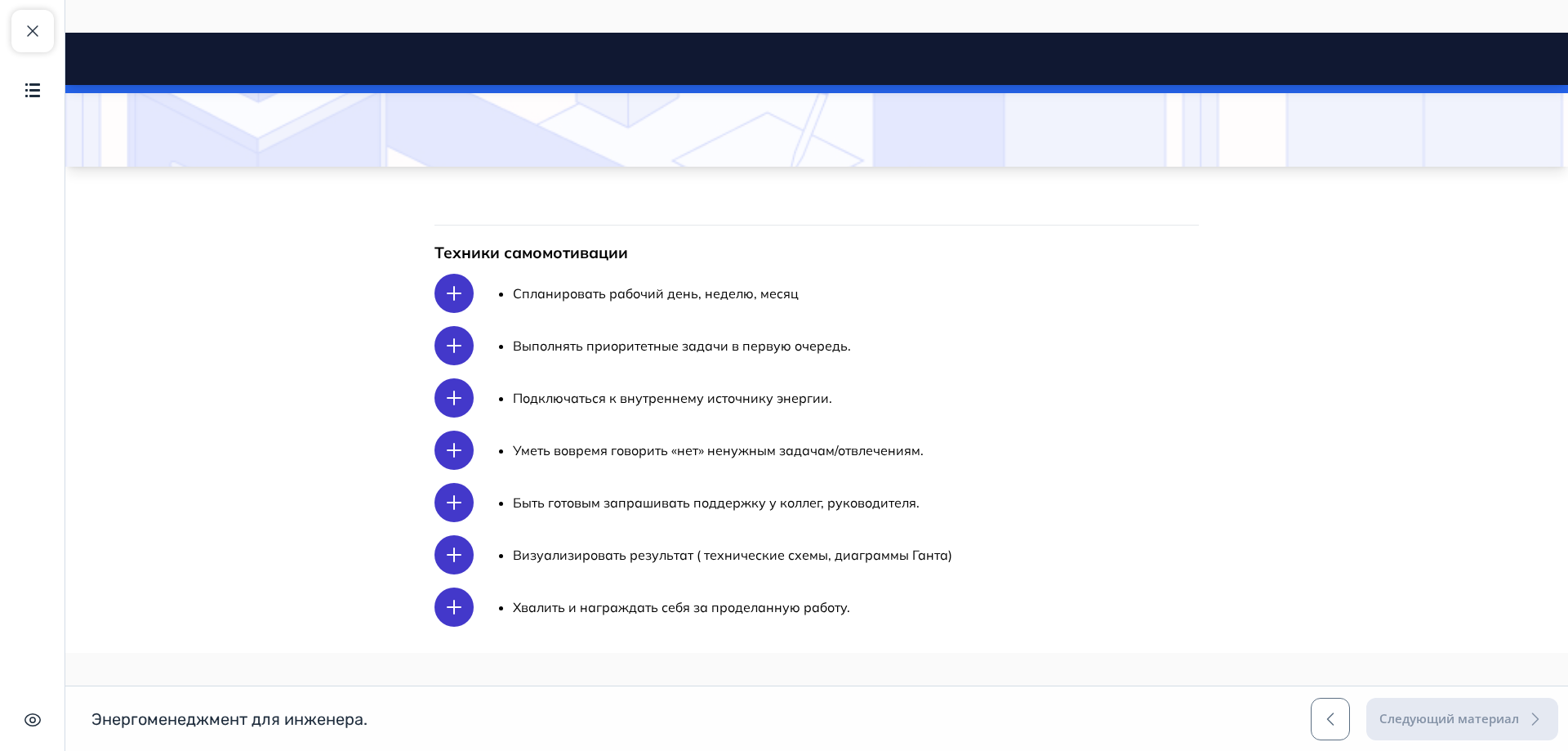
click at [447, 282] on div at bounding box center [454, 293] width 39 height 39
click at [806, 295] on div "Спланировать рабочий день, неделю, месяц" at bounding box center [817, 293] width 764 height 39
click at [735, 293] on span "Спланировать рабочий день, неделю, месяц" at bounding box center [656, 293] width 286 height 17
click at [674, 292] on span "Спланировать рабочий день, неделю, месяц" at bounding box center [656, 293] width 286 height 17
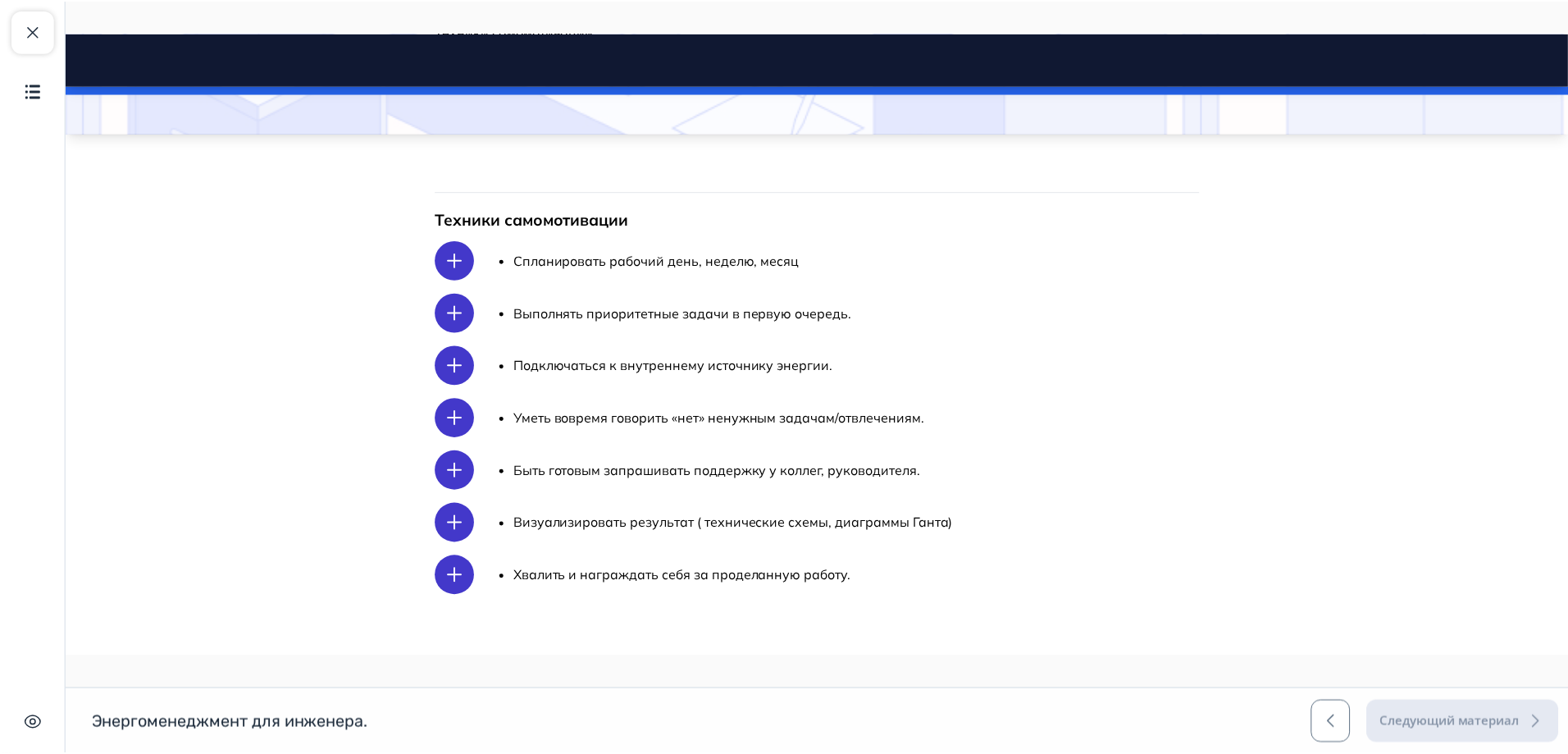
scroll to position [216, 0]
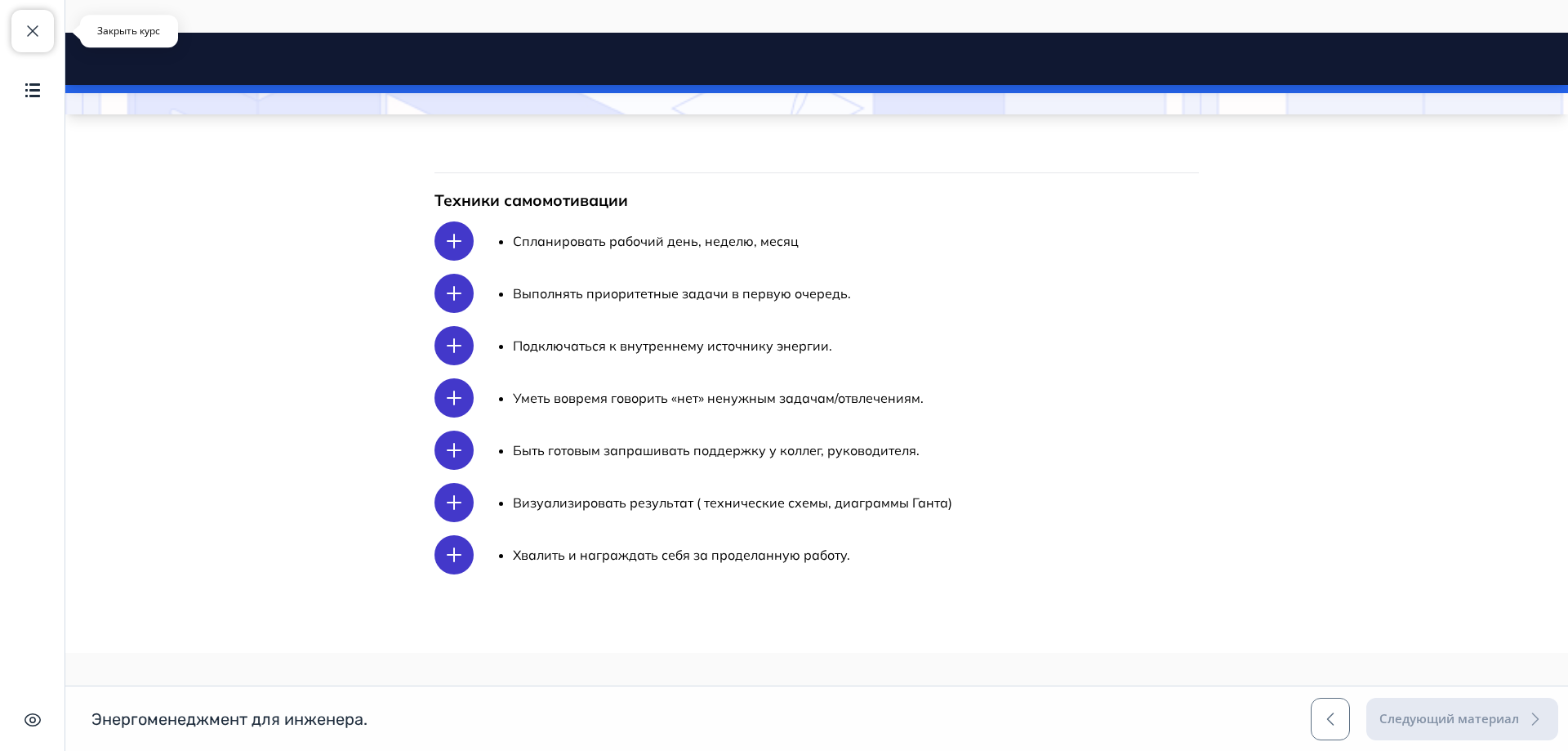
click at [32, 36] on span "button" at bounding box center [32, 30] width 19 height 19
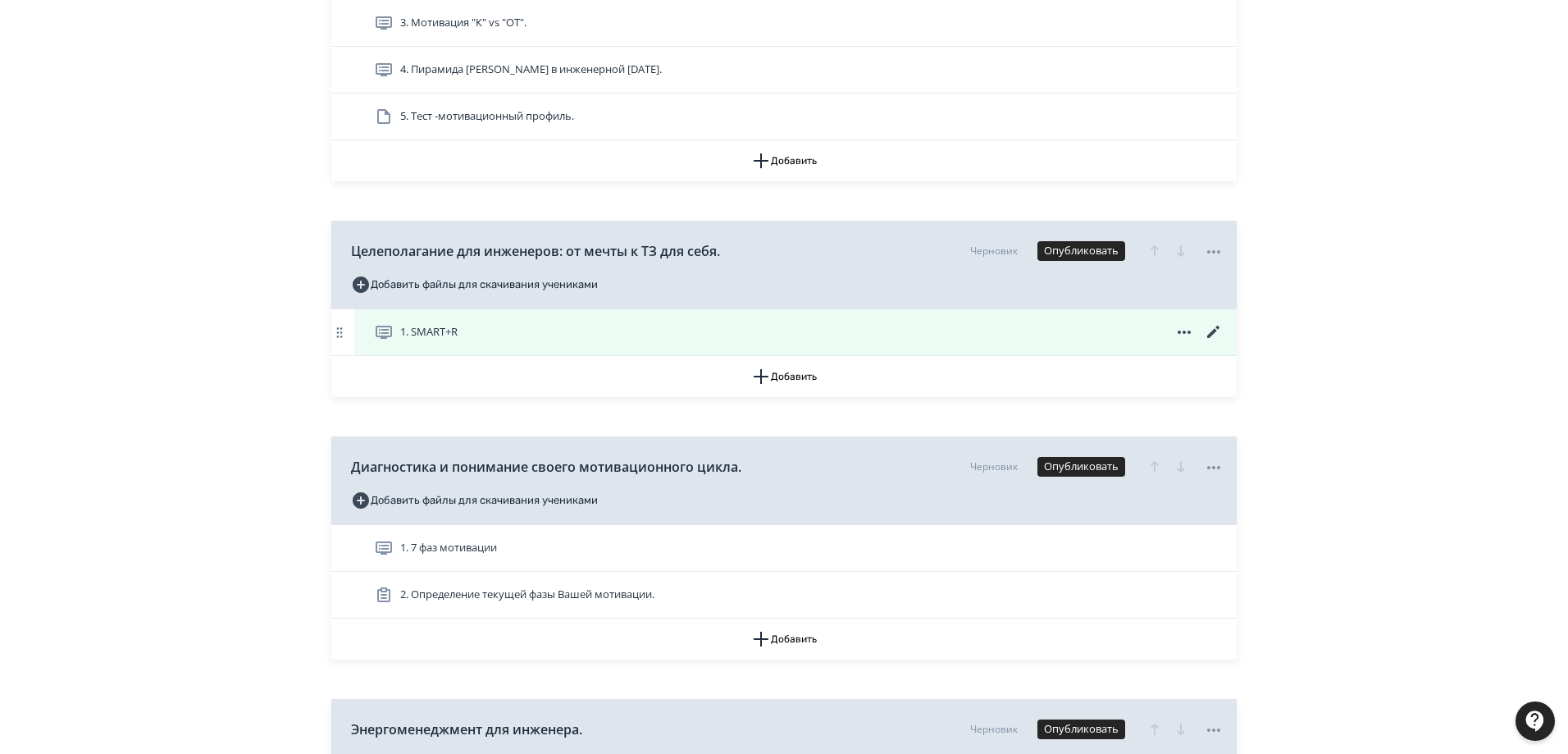
scroll to position [1149, 0]
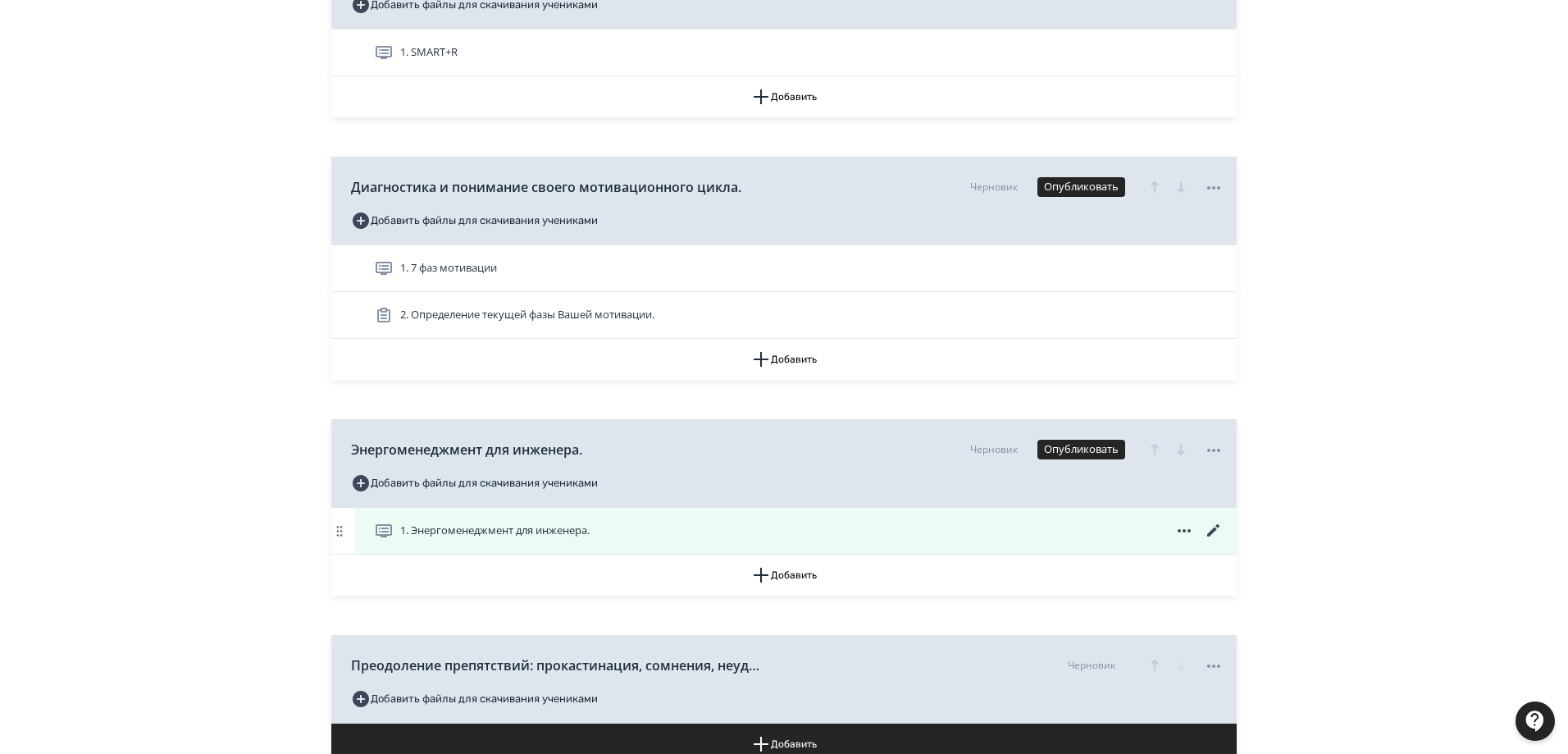
click at [1216, 532] on icon at bounding box center [1213, 530] width 19 height 19
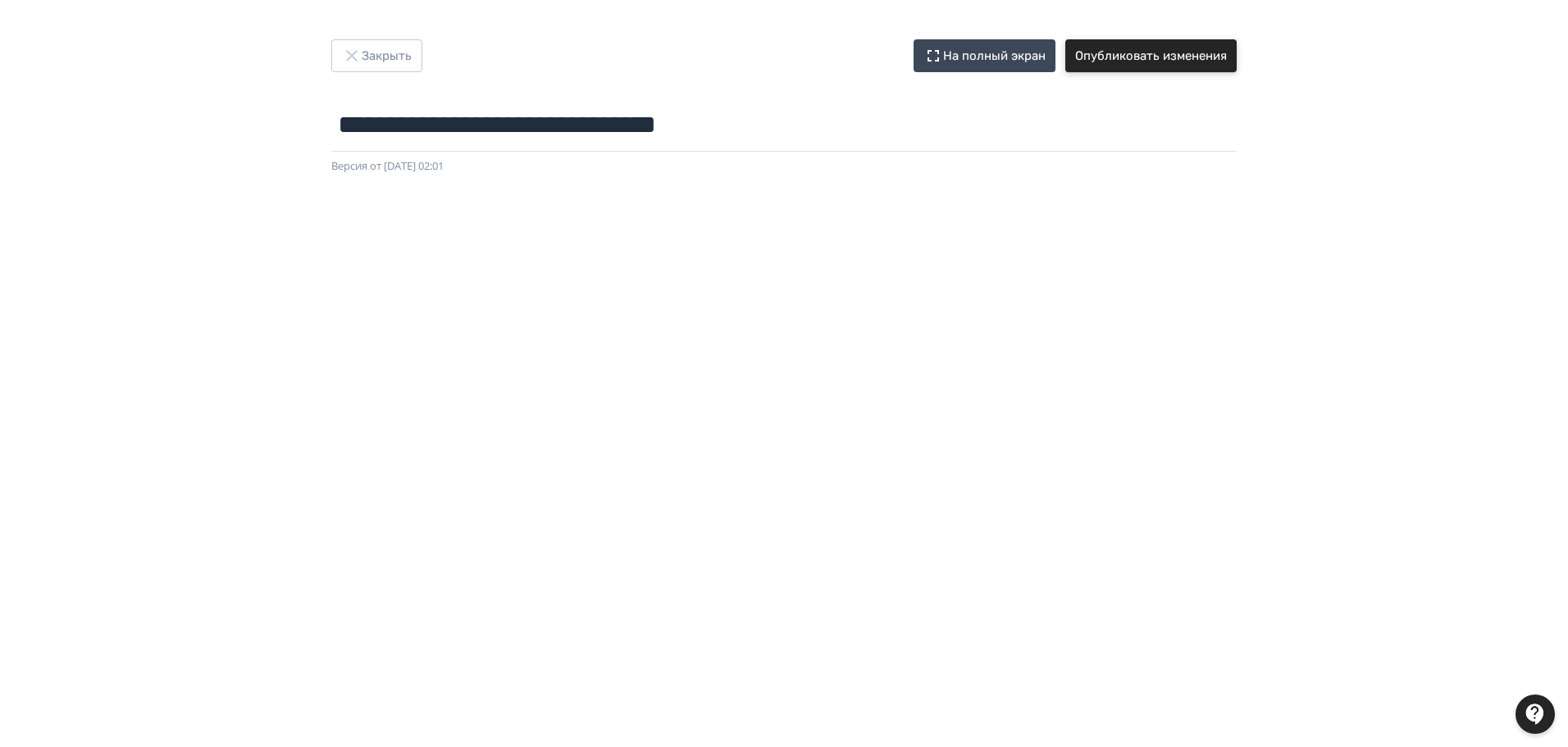
click at [1151, 55] on button "Опубликовать изменения" at bounding box center [1151, 56] width 171 height 33
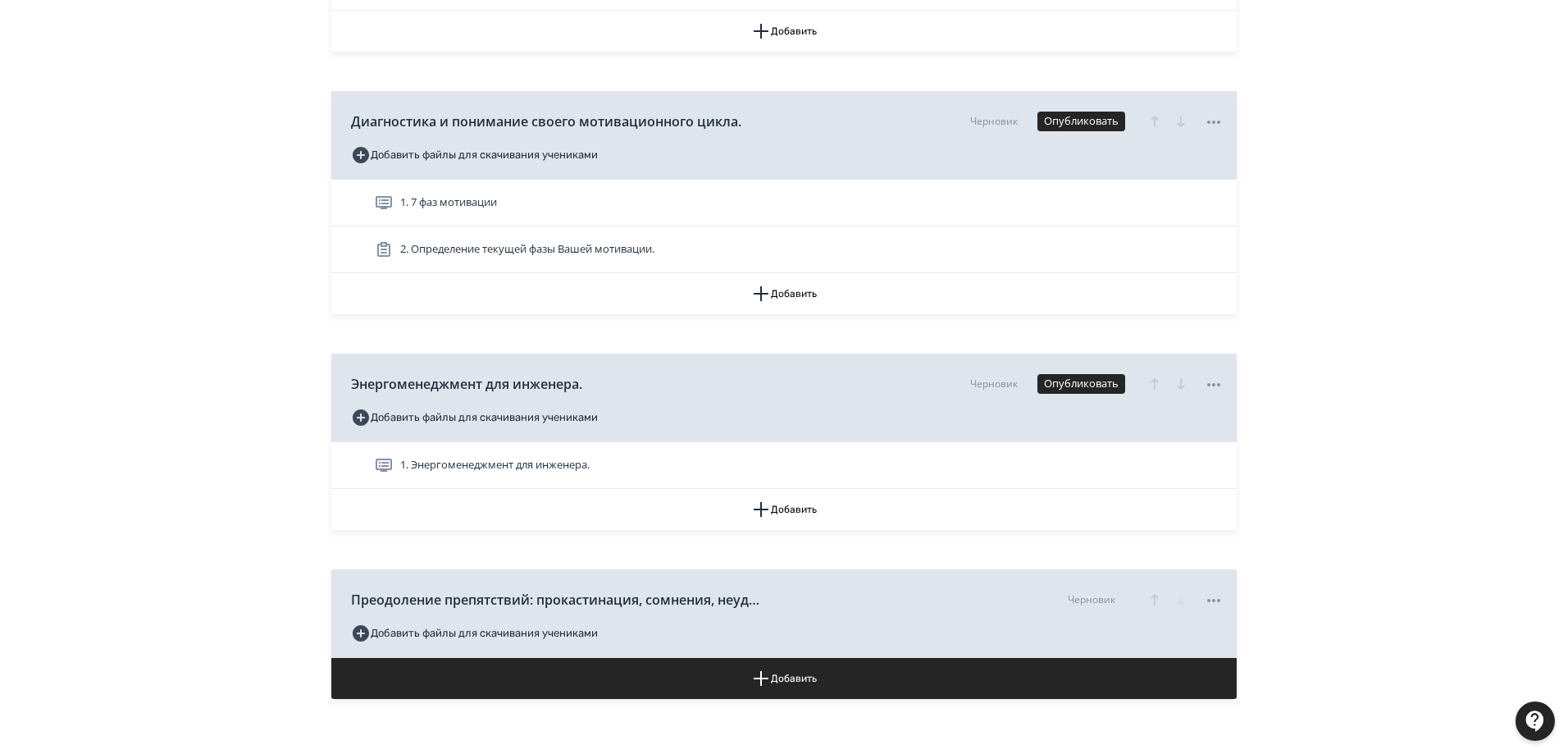
scroll to position [1231, 0]
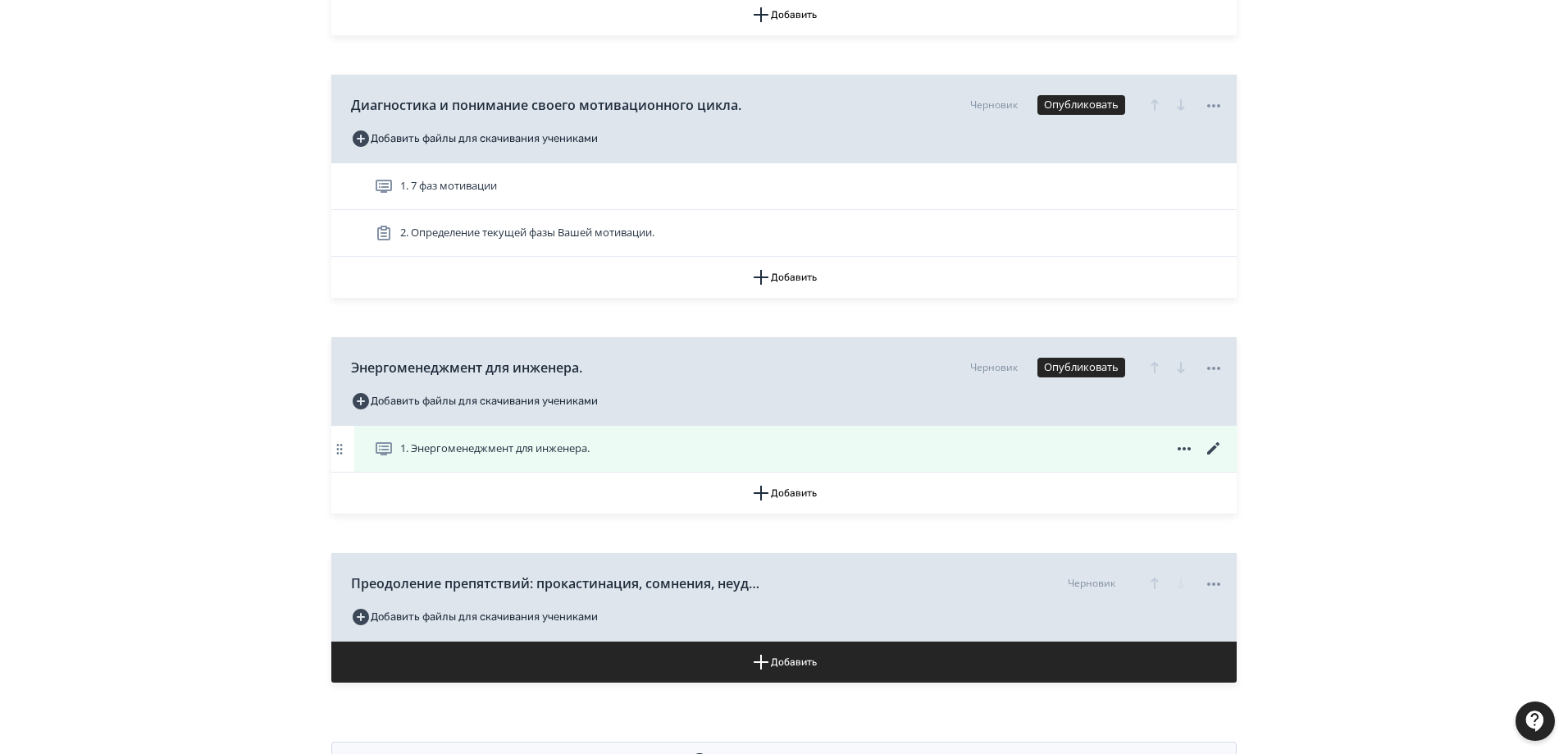
click at [1215, 446] on icon at bounding box center [1213, 447] width 12 height 12
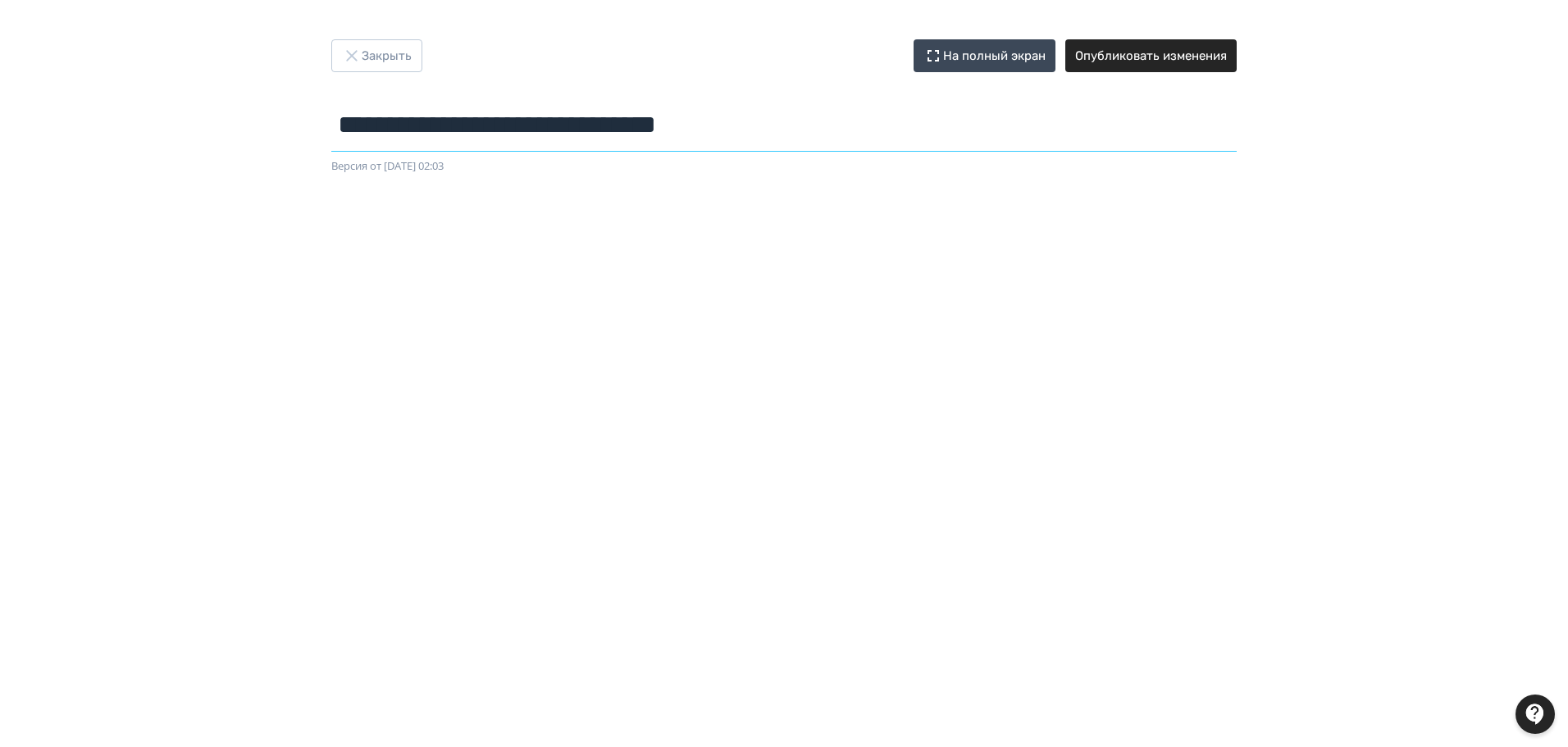
drag, startPoint x: 732, startPoint y: 128, endPoint x: 311, endPoint y: 137, distance: 421.1
click at [311, 137] on div "**********" at bounding box center [784, 107] width 985 height 135
click at [394, 128] on input "text" at bounding box center [784, 125] width 905 height 53
paste input "**********"
type input "**********"
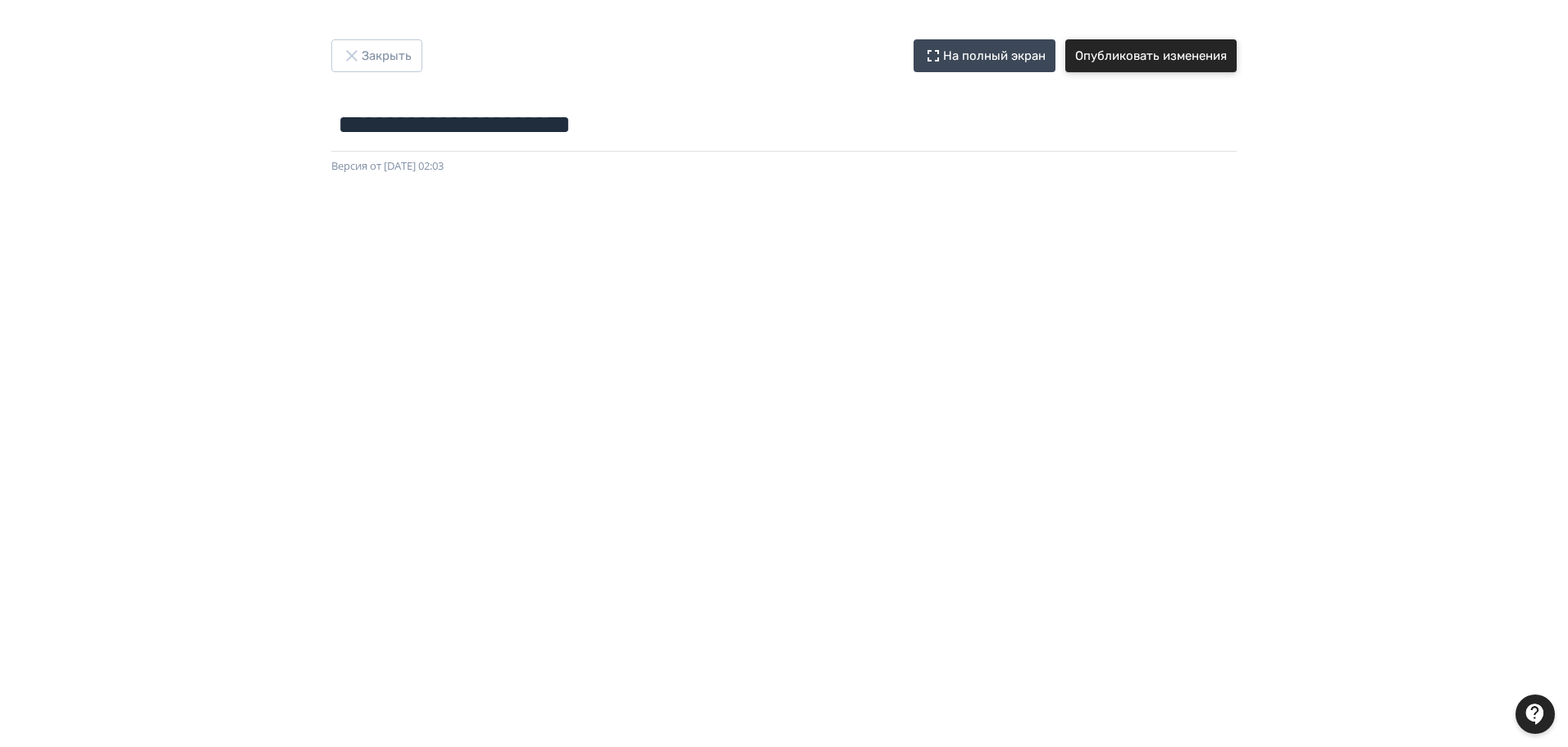
click at [1175, 63] on button "Опубликовать изменения" at bounding box center [1151, 56] width 171 height 33
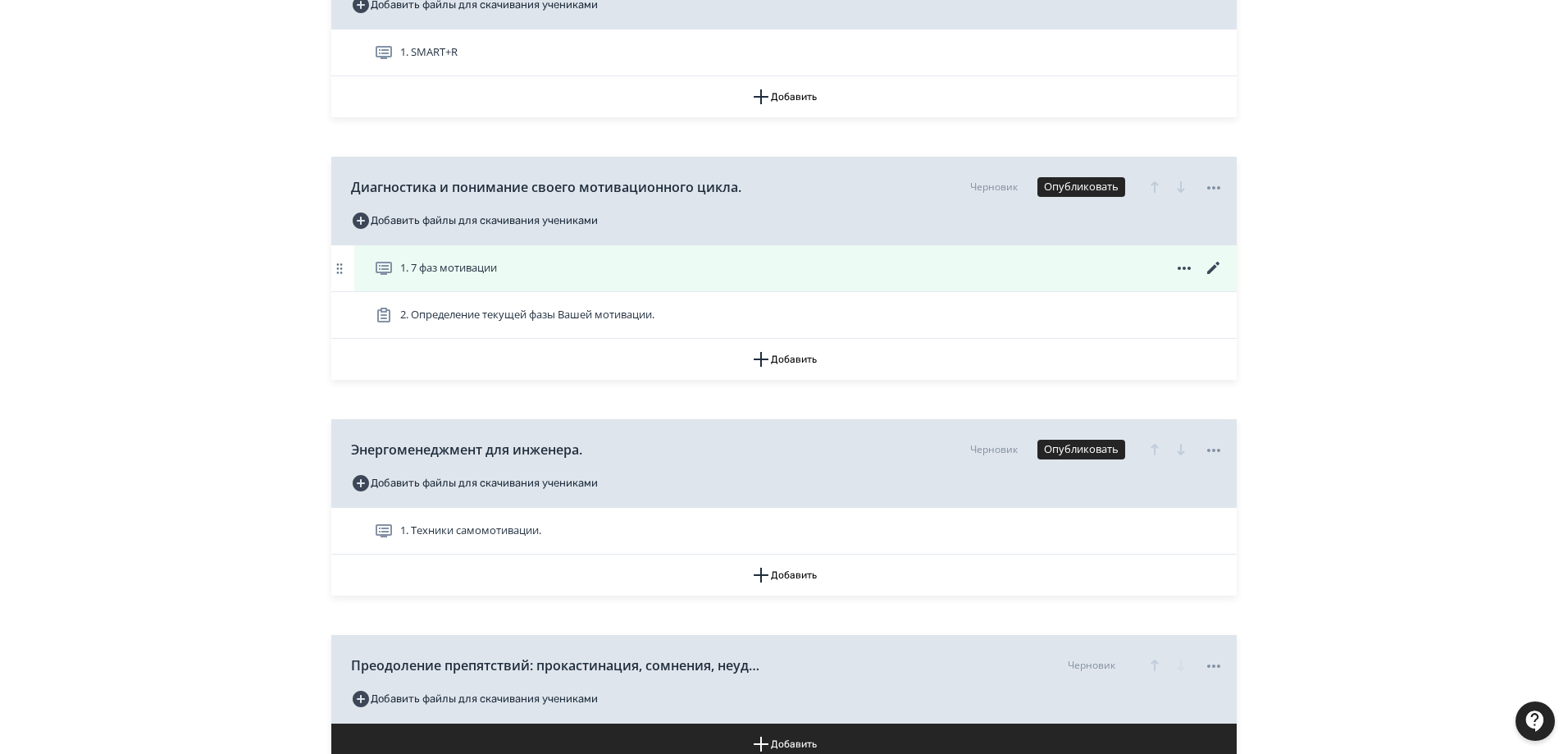
scroll to position [1297, 0]
